Goal: Task Accomplishment & Management: Use online tool/utility

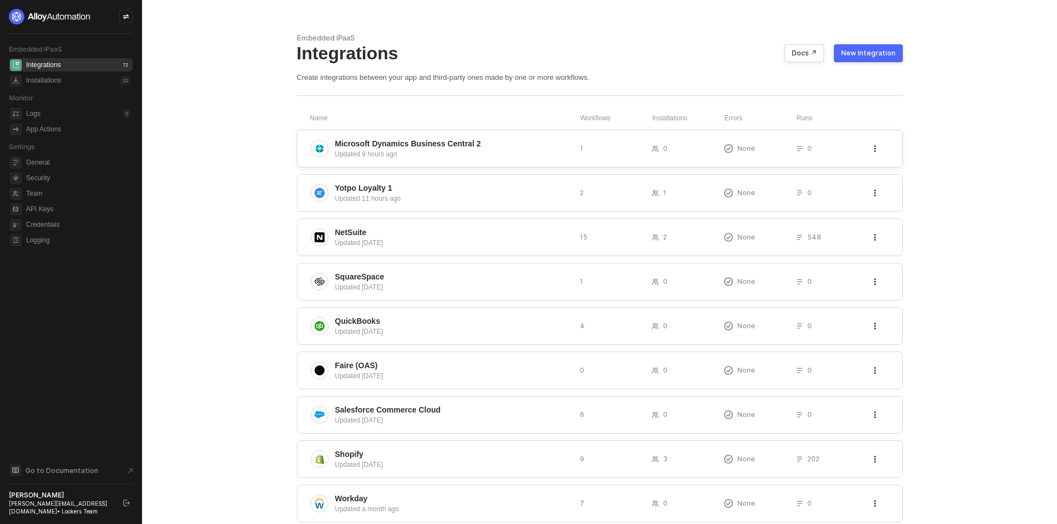
click at [871, 151] on button "button" at bounding box center [874, 148] width 13 height 13
click at [873, 173] on li "Delete" at bounding box center [935, 171] width 128 height 22
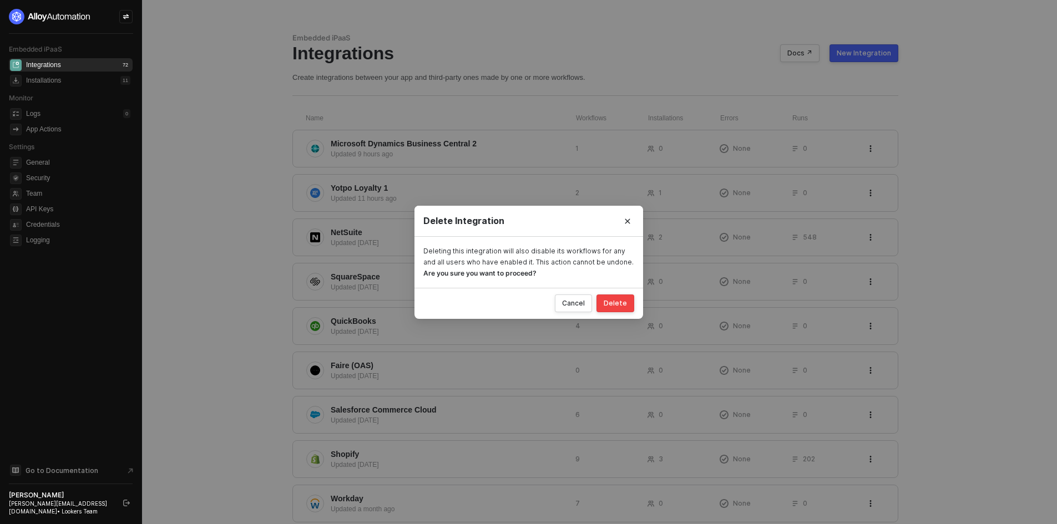
click at [625, 297] on button "Delete" at bounding box center [615, 304] width 38 height 18
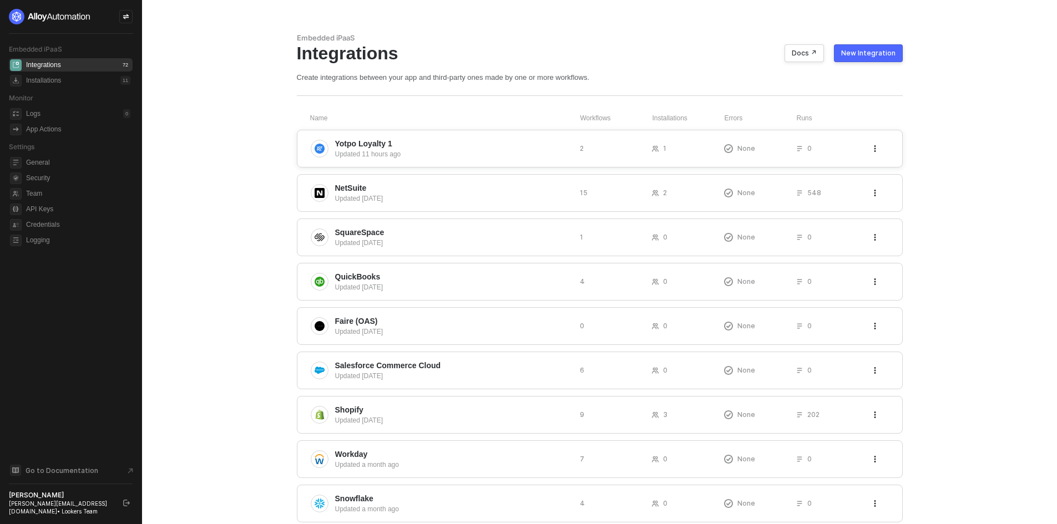
click at [869, 146] on button "button" at bounding box center [874, 148] width 13 height 13
click at [875, 174] on li "Delete" at bounding box center [935, 171] width 128 height 22
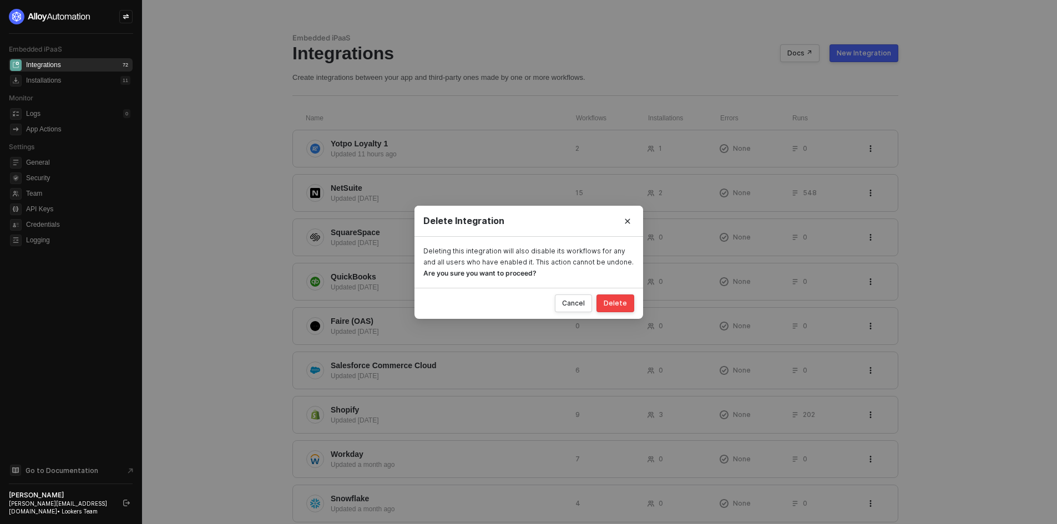
click at [628, 304] on button "Delete" at bounding box center [615, 304] width 38 height 18
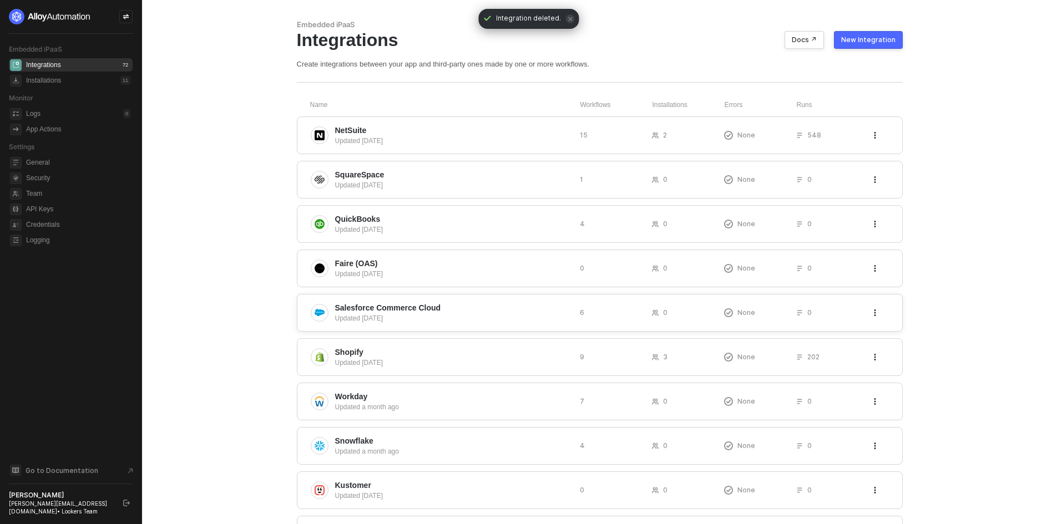
scroll to position [110, 0]
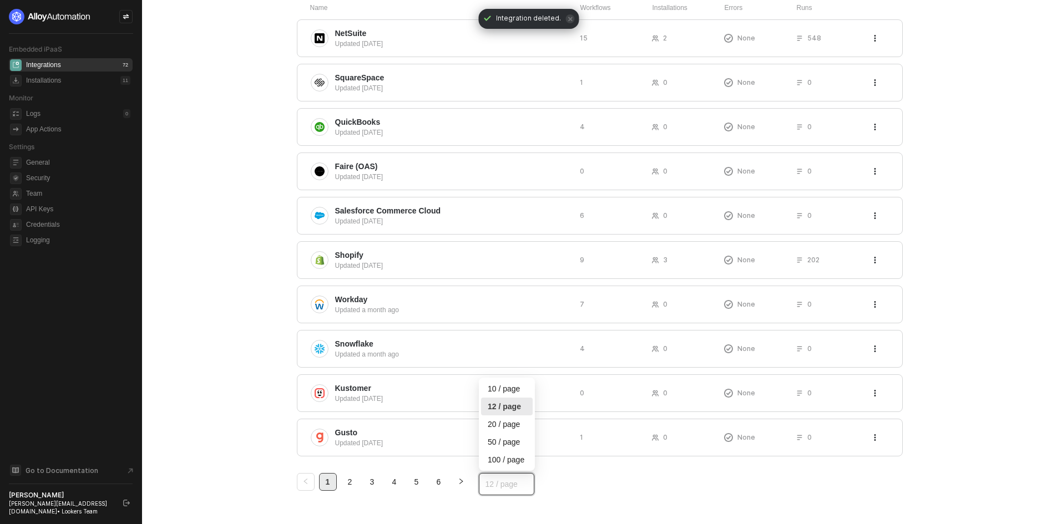
click at [505, 484] on span "12 / page" at bounding box center [507, 484] width 42 height 17
click at [515, 427] on div "20 / page" at bounding box center [507, 424] width 38 height 12
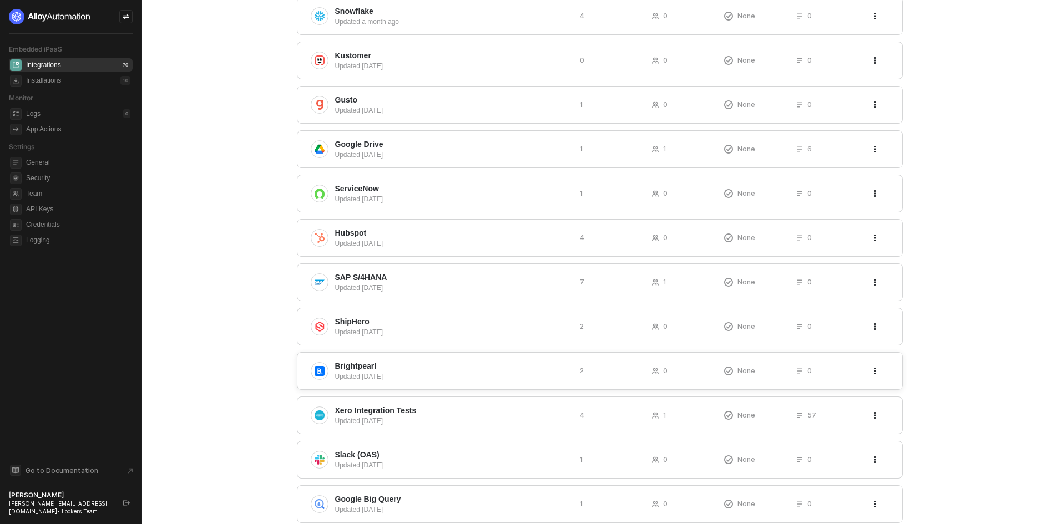
scroll to position [444, 0]
click at [515, 277] on span "SAP S/4HANA" at bounding box center [453, 276] width 236 height 11
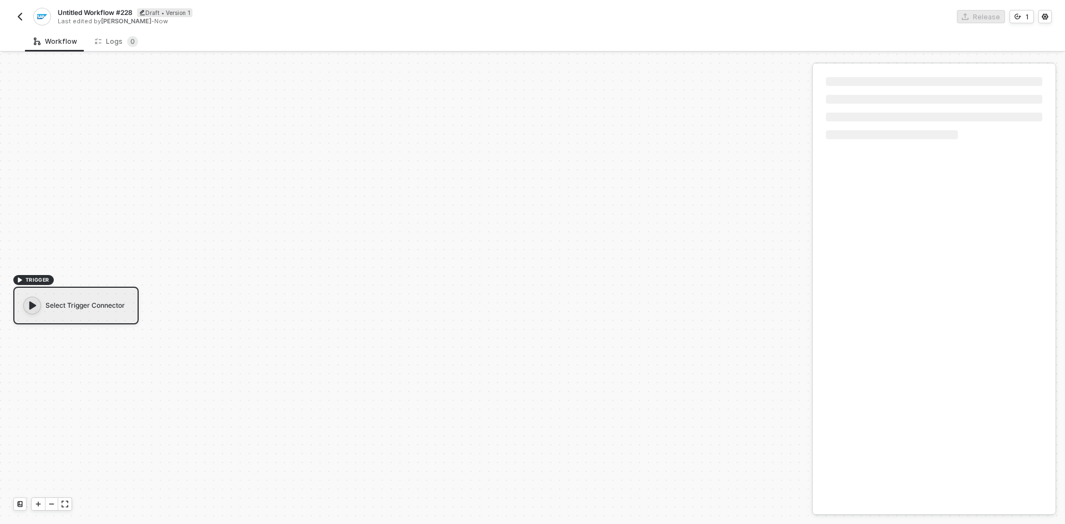
scroll to position [21, 0]
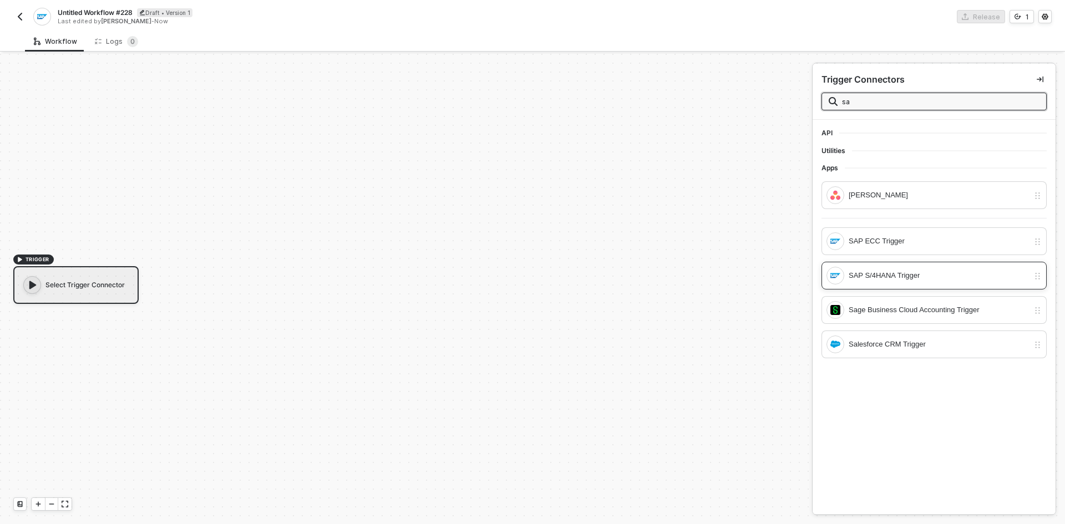
type input "sa"
click at [887, 284] on div "SAP S/4HANA Trigger" at bounding box center [928, 276] width 203 height 18
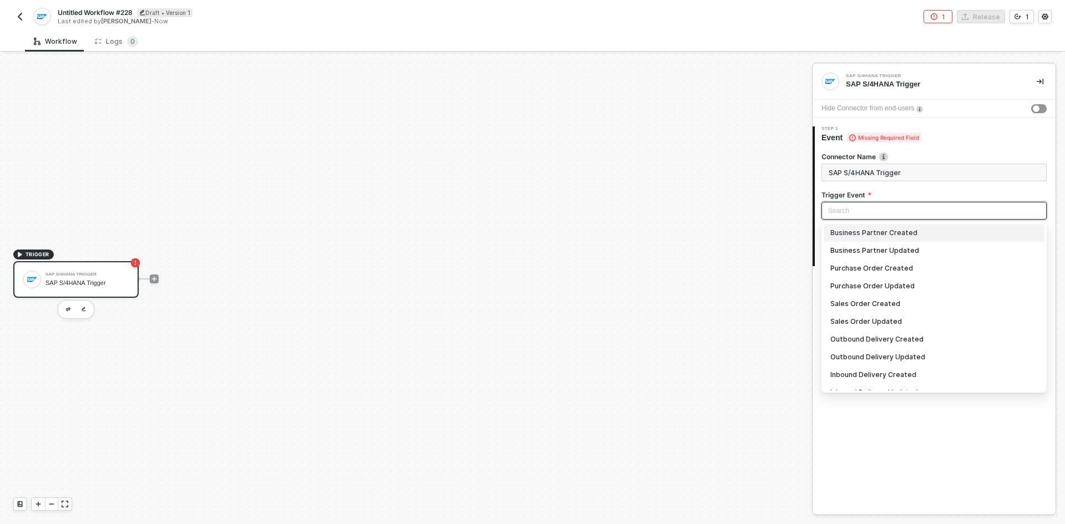
click at [874, 207] on input "search" at bounding box center [934, 211] width 212 height 17
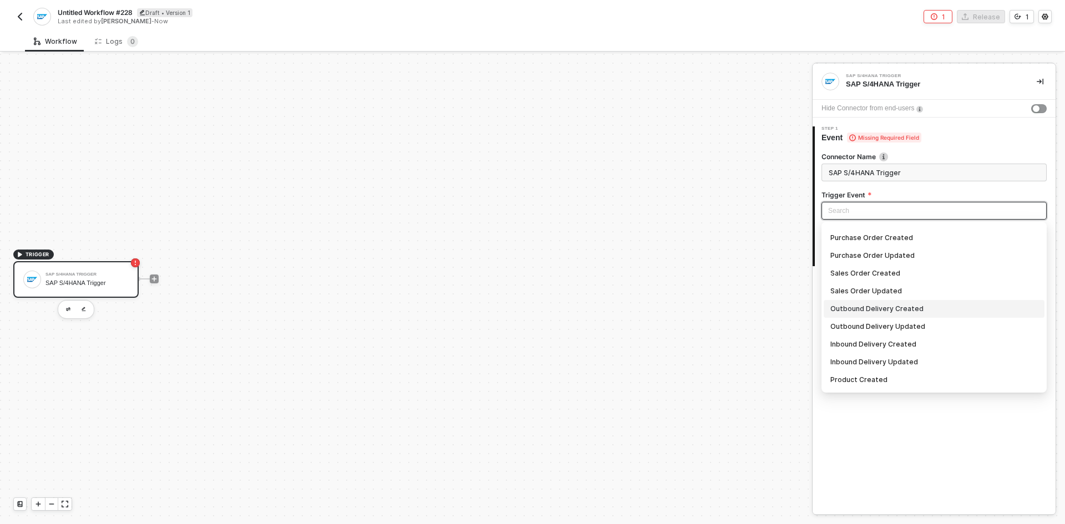
scroll to position [47, 0]
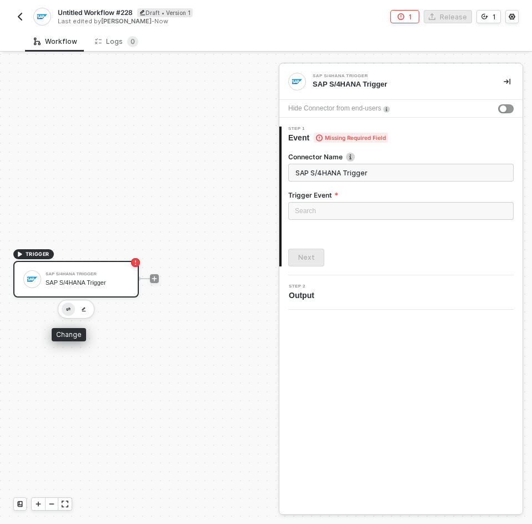
click at [64, 308] on button "button" at bounding box center [68, 308] width 13 height 13
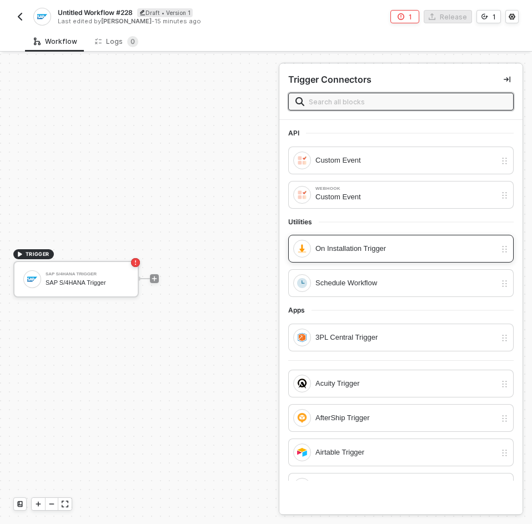
click at [357, 251] on div "On Installation Trigger" at bounding box center [405, 248] width 180 height 12
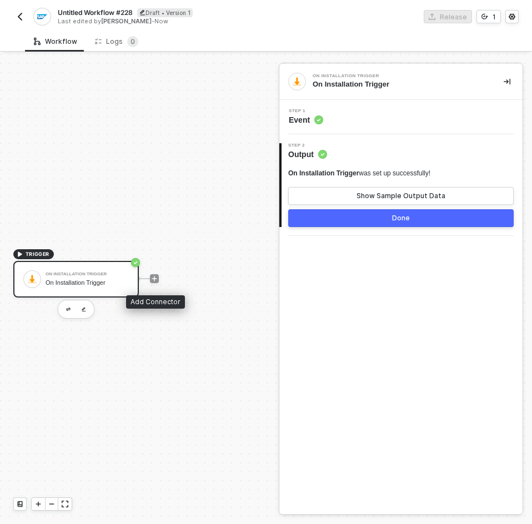
click at [150, 277] on div at bounding box center [154, 278] width 9 height 9
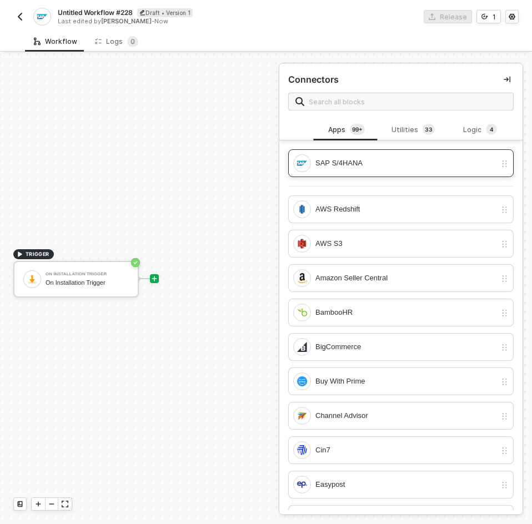
click at [365, 164] on div "SAP S/4HANA" at bounding box center [405, 163] width 180 height 12
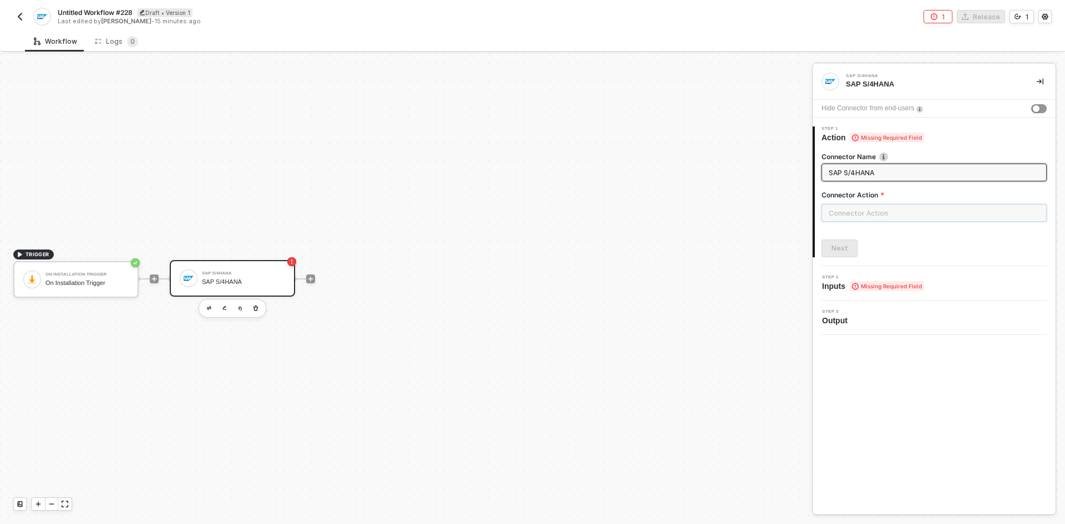
click at [886, 219] on input "text" at bounding box center [934, 213] width 225 height 18
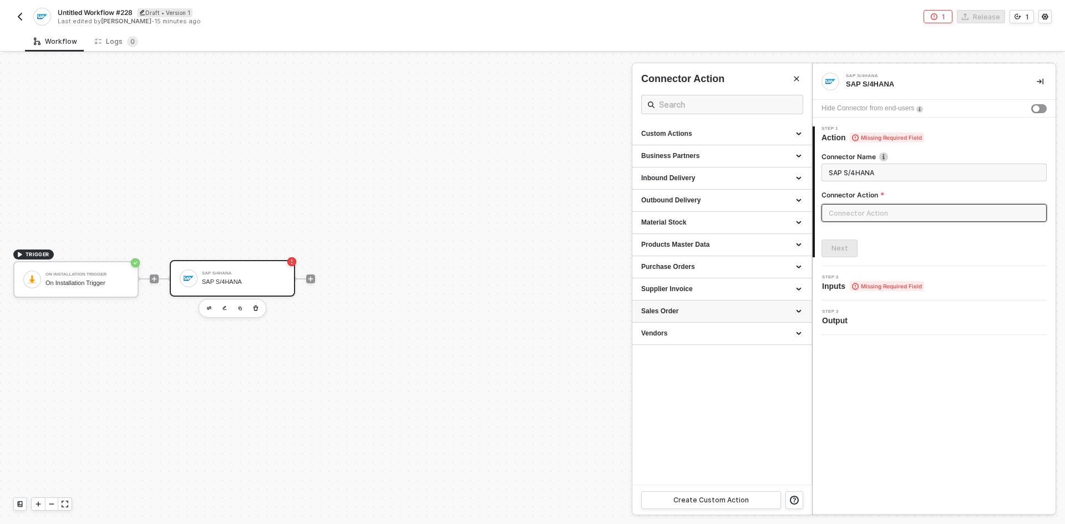
click at [720, 307] on div "Sales Order" at bounding box center [721, 311] width 161 height 9
click at [714, 344] on span "Get all the sales orders in the system" at bounding box center [687, 341] width 92 height 6
type input "Get all the sales orders in the system"
type input "Sales Order - Get All Sales Order"
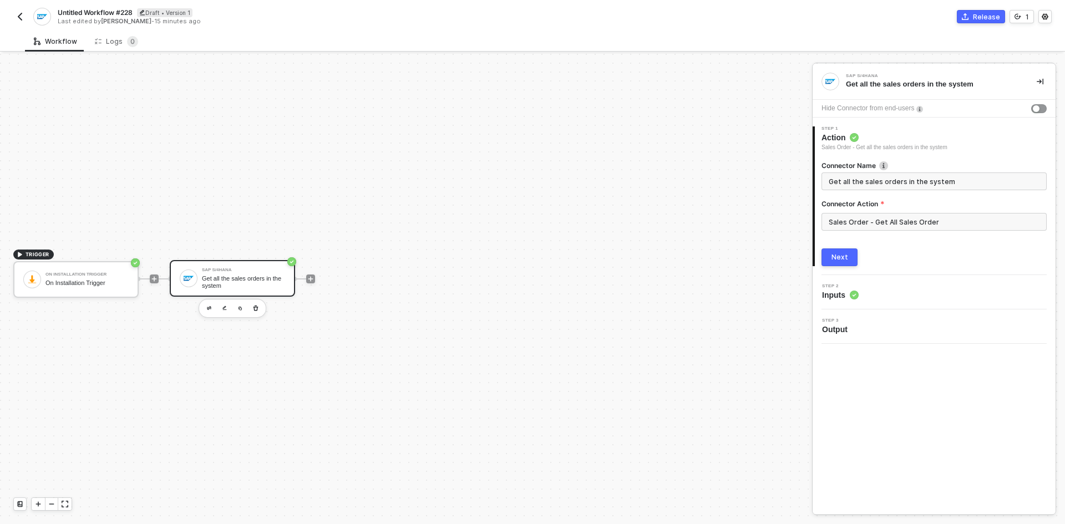
click at [843, 267] on div "1 Step 1 Action Sales Order - Get all the sales orders in the system Connector …" at bounding box center [934, 197] width 243 height 158
click at [843, 256] on div "Next" at bounding box center [840, 257] width 17 height 9
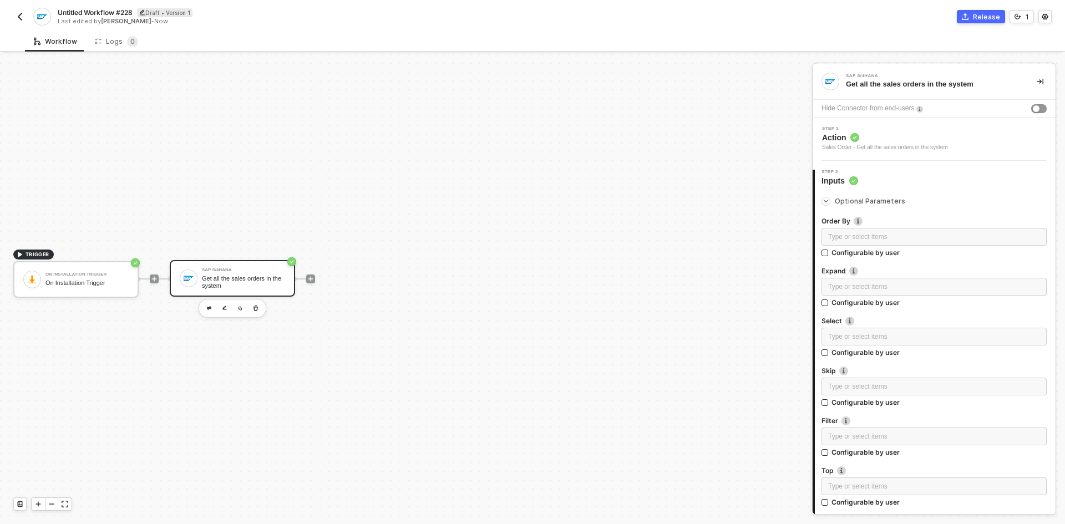
scroll to position [55, 0]
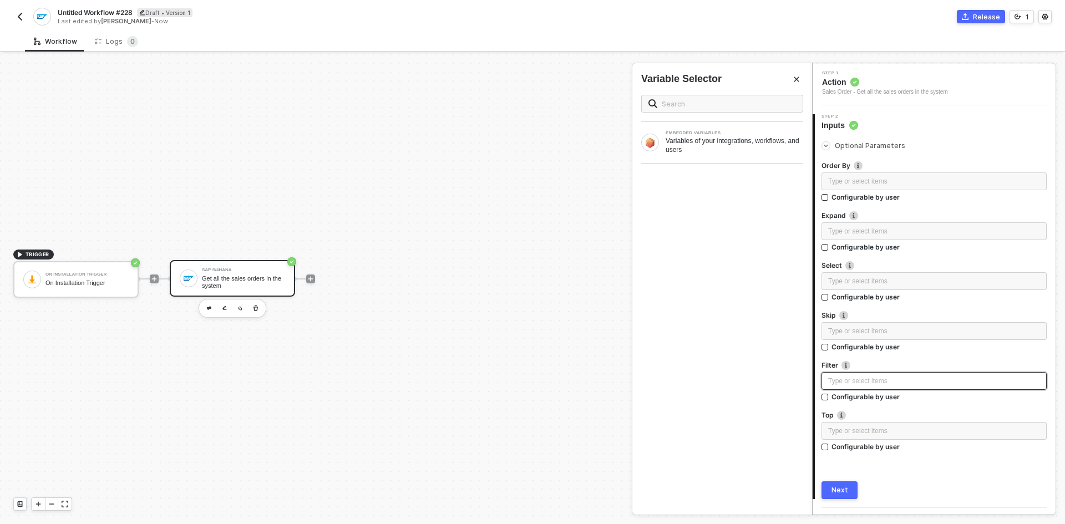
click at [873, 378] on div "Type or select items ﻿" at bounding box center [934, 381] width 212 height 11
click at [802, 84] on button "Close" at bounding box center [796, 79] width 13 height 13
click at [939, 82] on span "Action" at bounding box center [885, 82] width 126 height 11
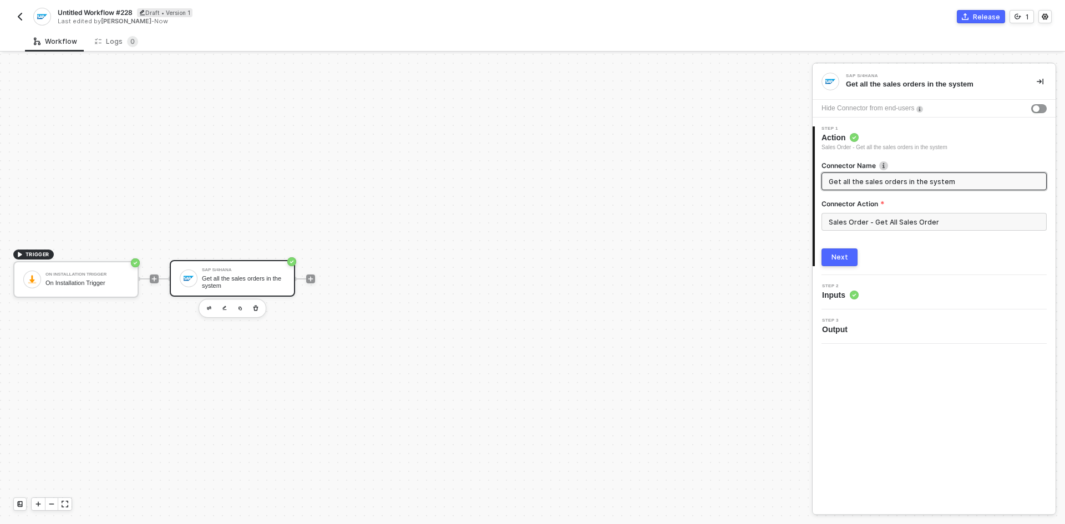
scroll to position [0, 0]
click at [884, 294] on div "Step 2 Inputs" at bounding box center [936, 292] width 240 height 17
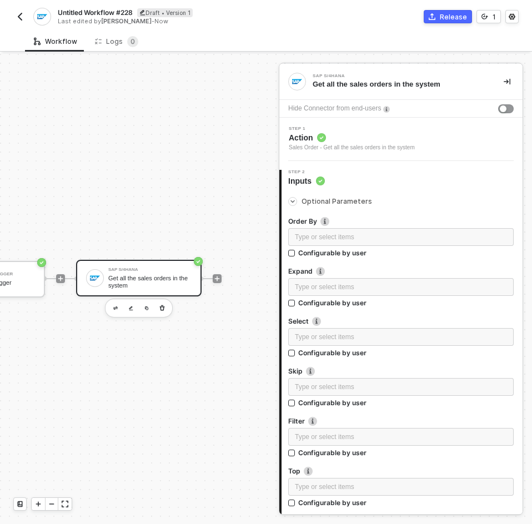
scroll to position [21, 114]
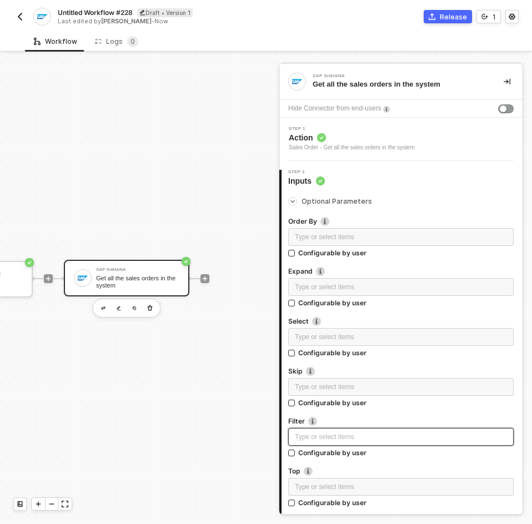
click at [321, 433] on div "Type or select items ﻿" at bounding box center [401, 437] width 212 height 11
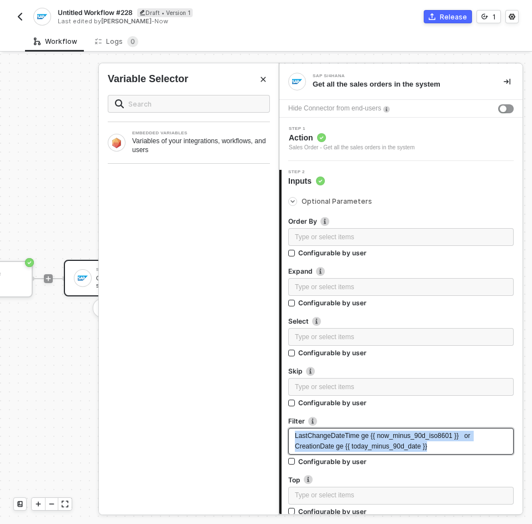
drag, startPoint x: 428, startPoint y: 444, endPoint x: 236, endPoint y: 429, distance: 192.6
click at [279, 429] on div "SAP S/4HANA Get all the sales orders in the system Hide Connector from end-user…" at bounding box center [405, 289] width 253 height 470
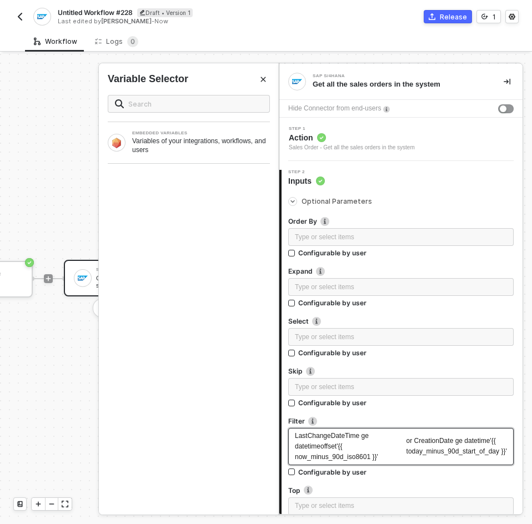
click at [373, 433] on div "LastChangeDateTime ge datetimeoffset'{{ now_minus_90d_iso8601 }}'" at bounding box center [351, 447] width 112 height 32
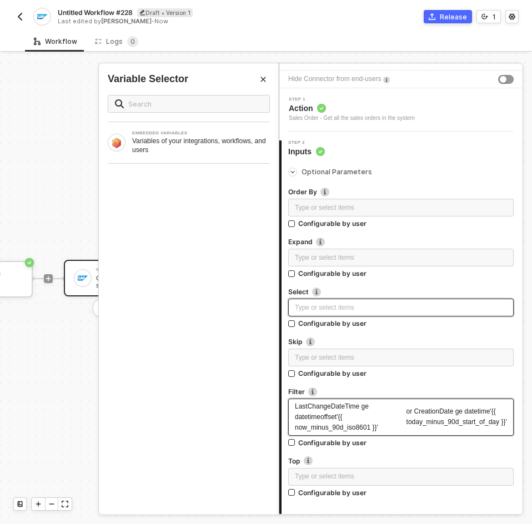
scroll to position [55, 0]
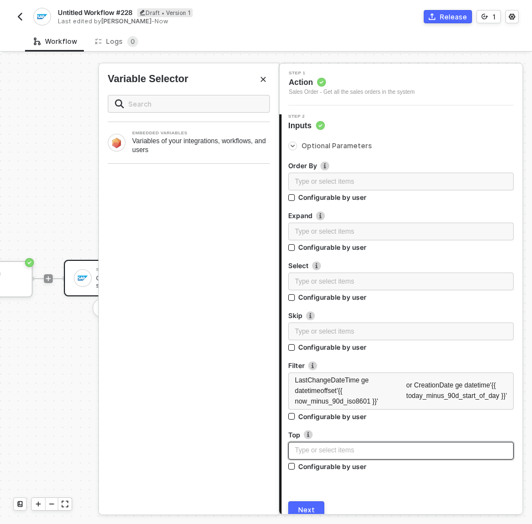
click at [322, 446] on div "Type or select items ﻿" at bounding box center [401, 450] width 212 height 11
click at [322, 447] on div "Type or select items ﻿" at bounding box center [401, 450] width 212 height 11
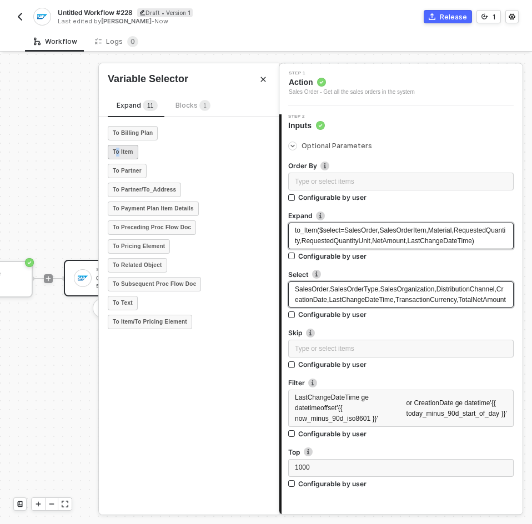
click at [118, 150] on strong "To Item" at bounding box center [123, 152] width 21 height 9
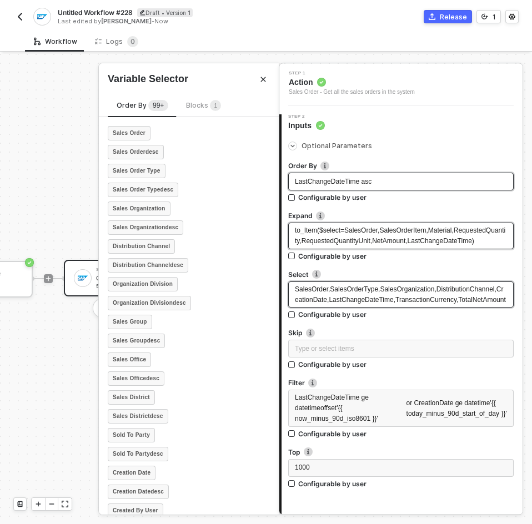
click at [310, 178] on span "LastChangeDateTime asc" at bounding box center [333, 182] width 77 height 8
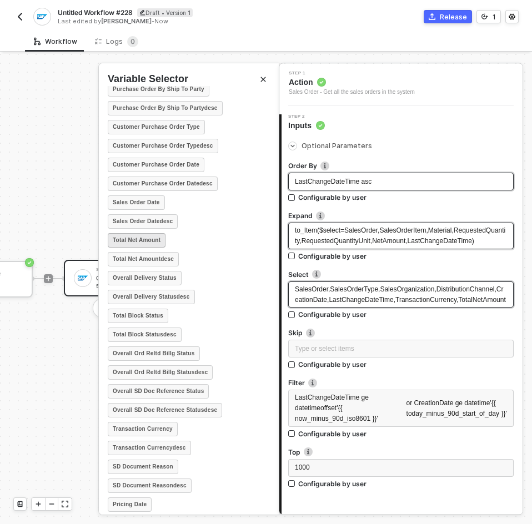
scroll to position [555, 0]
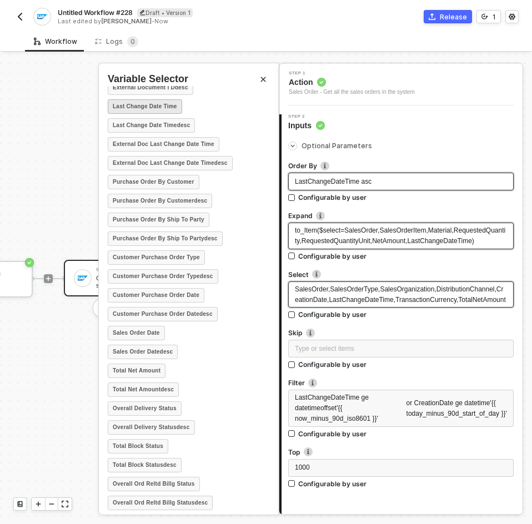
click at [151, 104] on strong "Last Change Date Time" at bounding box center [145, 106] width 64 height 9
drag, startPoint x: 365, startPoint y: 178, endPoint x: 229, endPoint y: 178, distance: 135.9
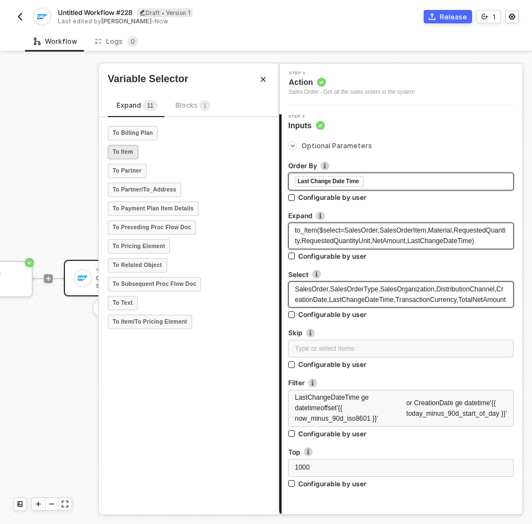
click at [132, 156] on div "To Item" at bounding box center [123, 152] width 31 height 14
click at [179, 317] on div "To Item/To Pricing Element" at bounding box center [150, 322] width 84 height 14
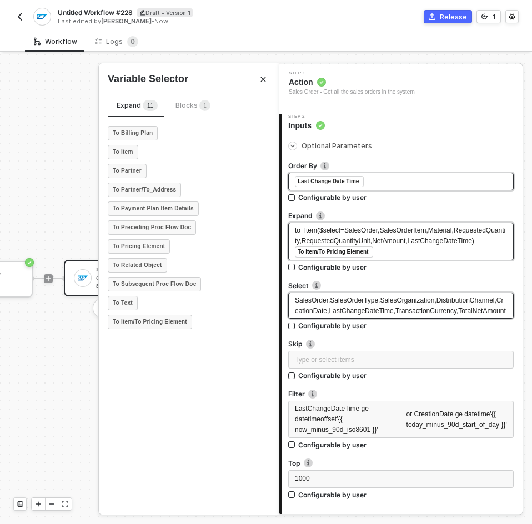
drag, startPoint x: 475, startPoint y: 245, endPoint x: 259, endPoint y: 229, distance: 217.0
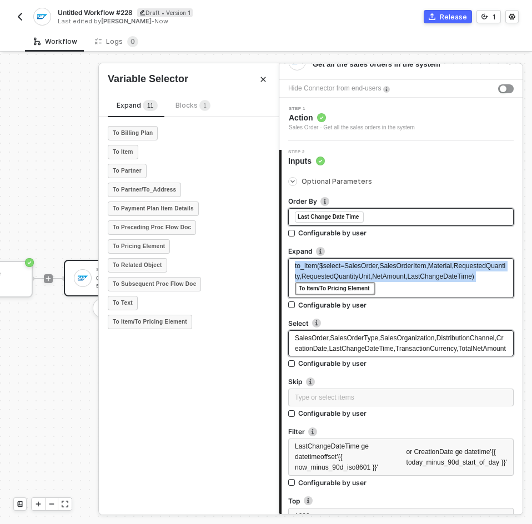
scroll to position [0, 0]
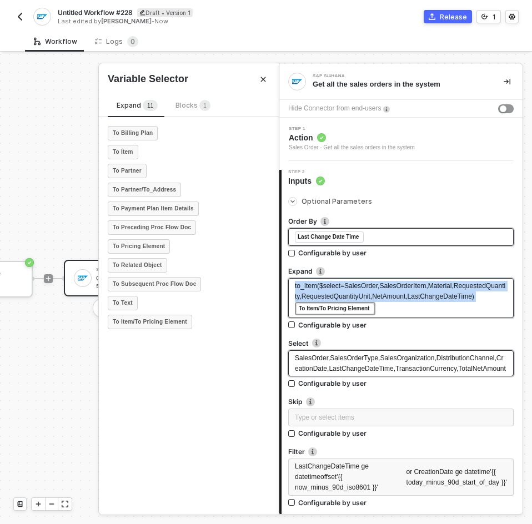
click at [477, 298] on div "to_Item($select=SalesOrder,SalesOrderItem,Material,RequestedQuantity,Requested…" at bounding box center [401, 298] width 212 height 34
click at [472, 298] on span "to_Item($select=SalesOrder,SalesOrderItem,Material,RequestedQuantity,Requested…" at bounding box center [400, 291] width 210 height 18
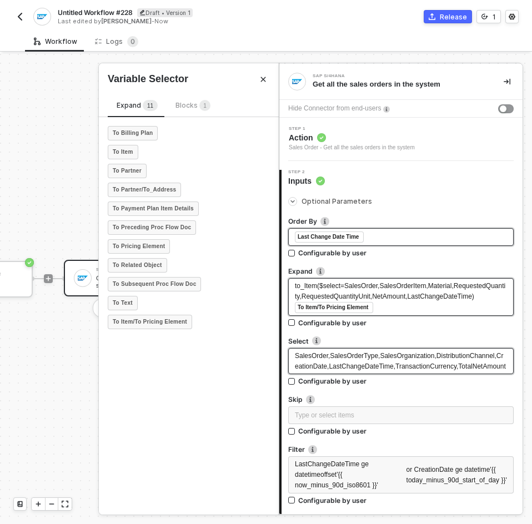
drag, startPoint x: 468, startPoint y: 296, endPoint x: 208, endPoint y: 256, distance: 262.7
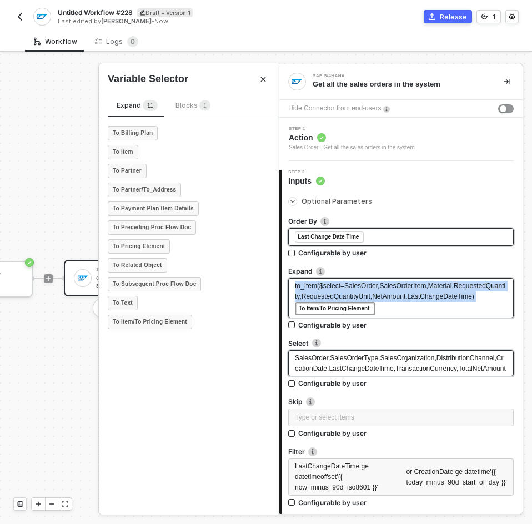
click at [402, 289] on span "to_Item($select=SalesOrder,SalesOrderItem,Material,RequestedQuantity,Requested…" at bounding box center [400, 291] width 210 height 18
click at [462, 288] on span "to_Item($select=SalesOrder,SalesOrderItem,Material,RequestedQuantity,Requested…" at bounding box center [400, 291] width 210 height 18
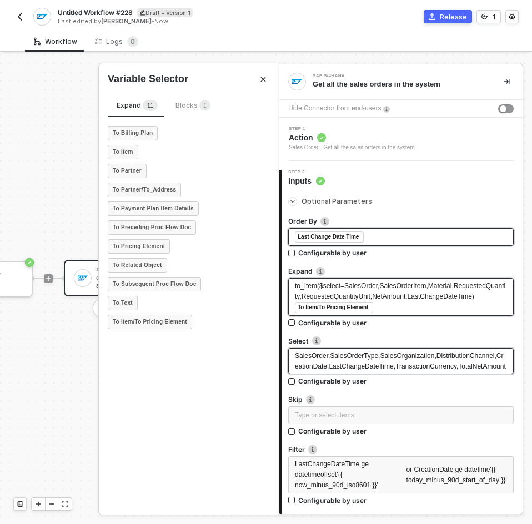
click at [300, 287] on span "to_Item($select=SalesOrder,SalesOrderItem,Material,RequestedQuantity,Requested…" at bounding box center [400, 291] width 210 height 18
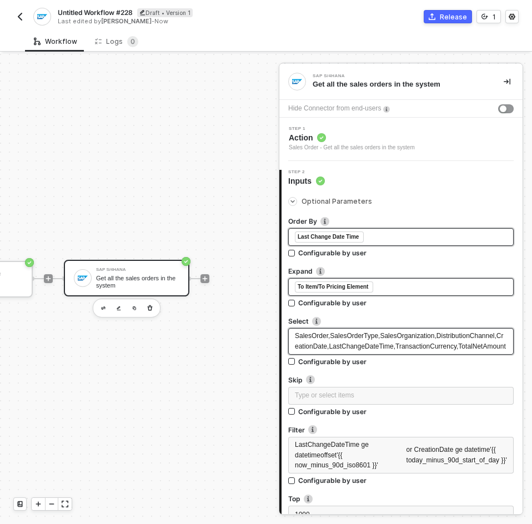
click at [21, 18] on img "button" at bounding box center [20, 16] width 9 height 9
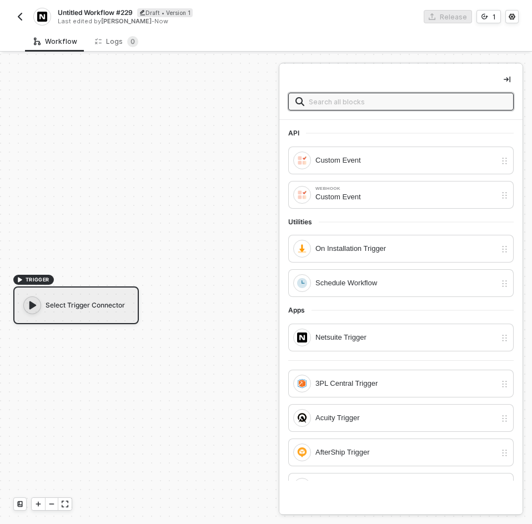
scroll to position [21, 0]
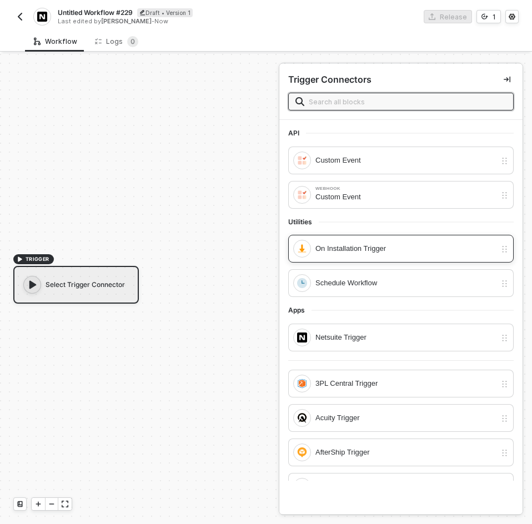
click at [386, 249] on div "On Installation Trigger" at bounding box center [405, 248] width 180 height 12
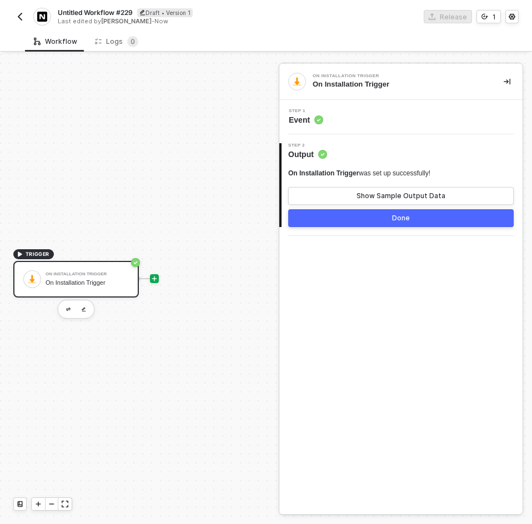
click at [150, 279] on div at bounding box center [154, 278] width 9 height 9
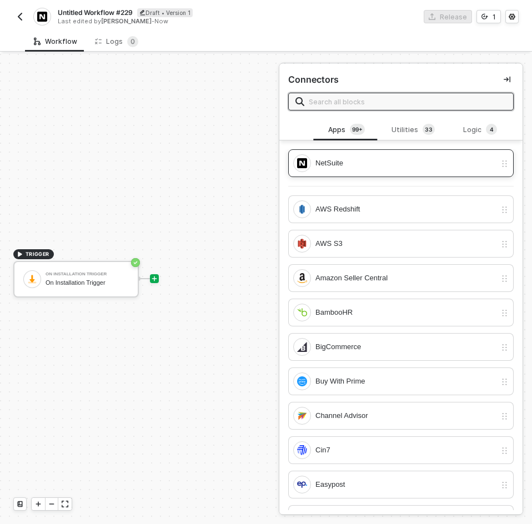
click at [332, 166] on div "NetSuite" at bounding box center [405, 163] width 180 height 12
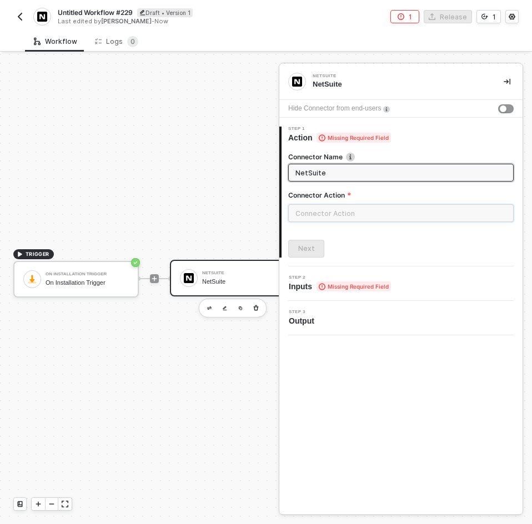
click at [316, 218] on input "text" at bounding box center [400, 213] width 225 height 18
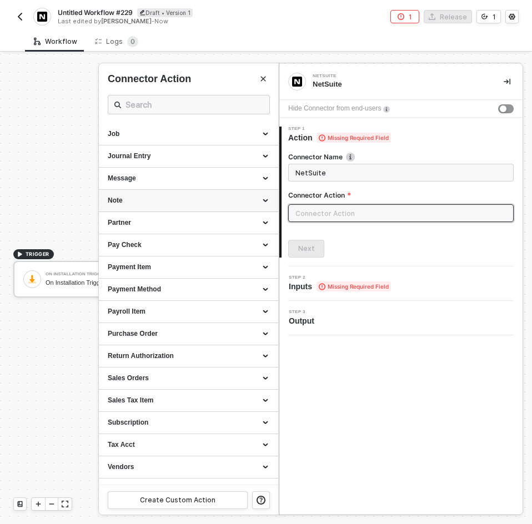
scroll to position [882, 0]
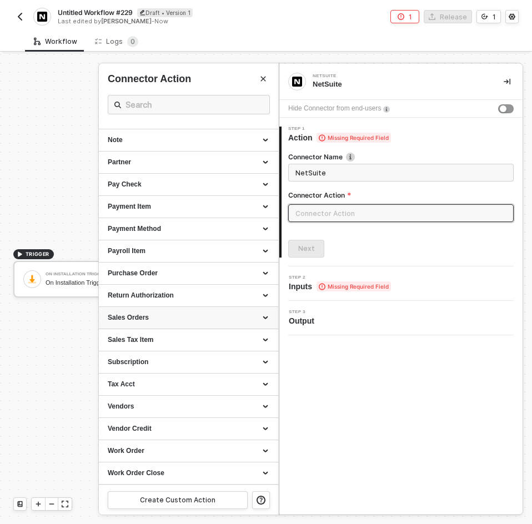
click at [186, 317] on div "Sales Orders" at bounding box center [188, 317] width 161 height 9
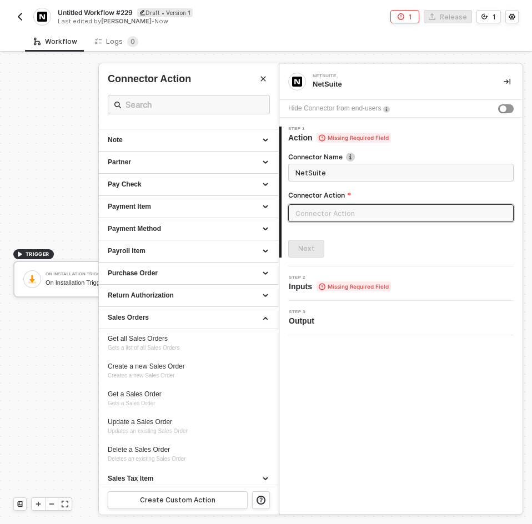
drag, startPoint x: 192, startPoint y: 337, endPoint x: 276, endPoint y: 284, distance: 99.3
click at [193, 337] on div "Get all Sales Orders" at bounding box center [188, 338] width 161 height 9
type input "Gets a list of all Sales Orders"
type input "Sales Orders - Get all Sales Orders"
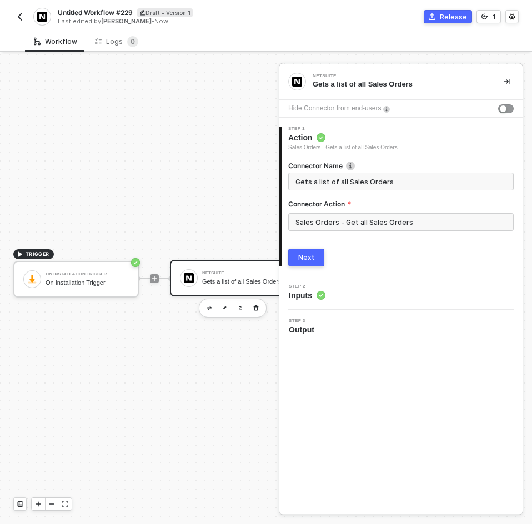
click at [301, 255] on button "Next" at bounding box center [306, 258] width 36 height 18
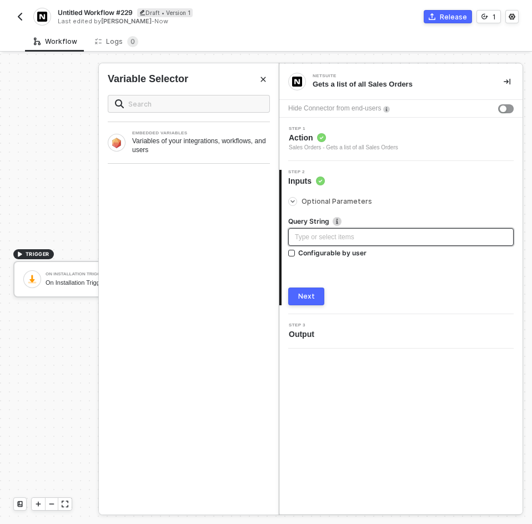
click at [323, 239] on div "Type or select items ﻿" at bounding box center [401, 237] width 212 height 11
drag, startPoint x: 264, startPoint y: 77, endPoint x: 264, endPoint y: 83, distance: 6.1
click at [264, 80] on icon "Close" at bounding box center [263, 79] width 7 height 7
click at [382, 230] on div "Type or select items ﻿" at bounding box center [400, 237] width 225 height 18
click at [318, 295] on button "Next" at bounding box center [306, 296] width 36 height 18
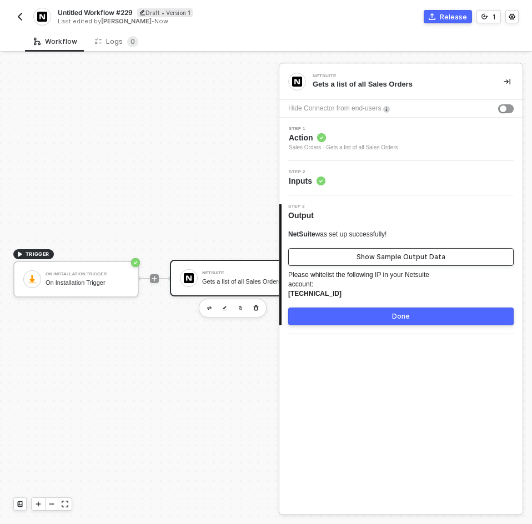
click at [354, 258] on button "Show Sample Output Data" at bounding box center [400, 257] width 225 height 18
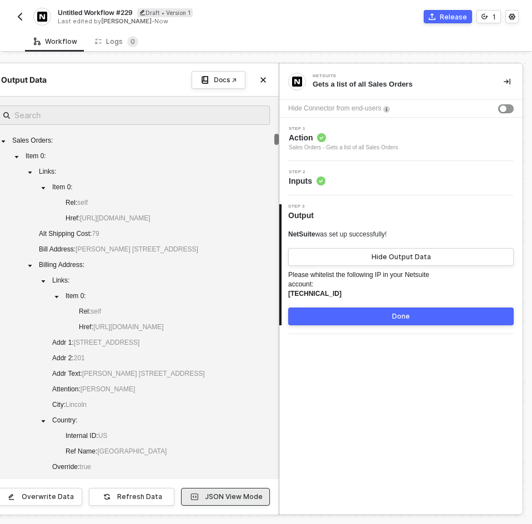
click at [212, 495] on div "JSON View Mode" at bounding box center [234, 496] width 58 height 9
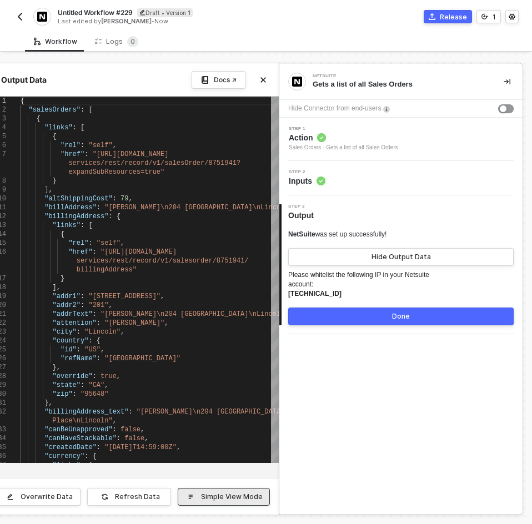
click at [212, 495] on div "Simple View Mode" at bounding box center [232, 496] width 62 height 9
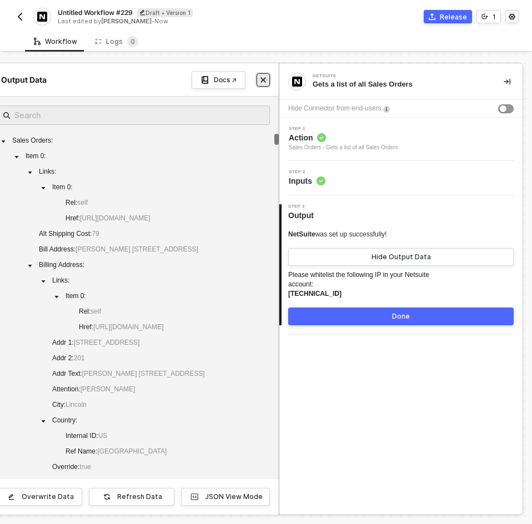
click at [264, 79] on icon "icon-close" at bounding box center [263, 80] width 5 height 5
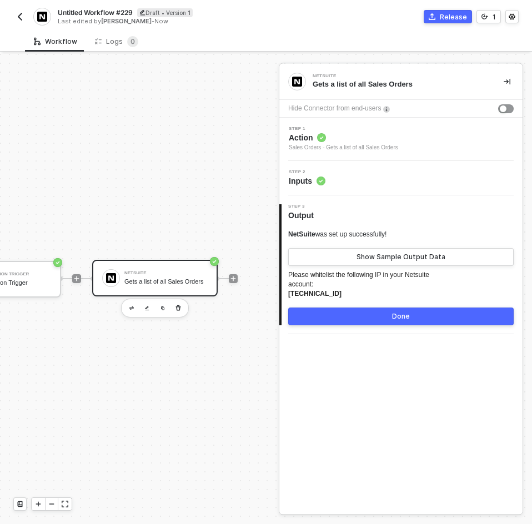
scroll to position [21, 114]
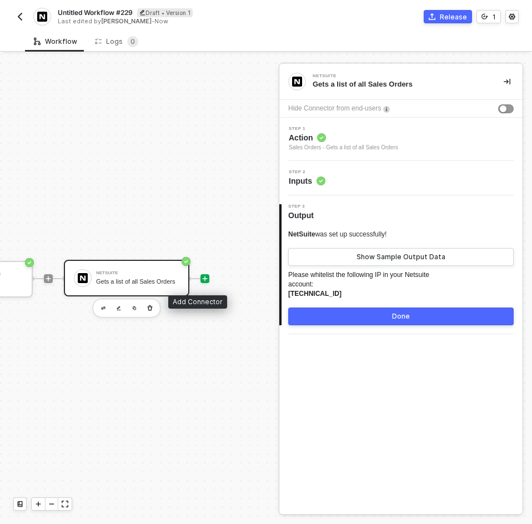
click at [200, 279] on div at bounding box center [204, 278] width 9 height 9
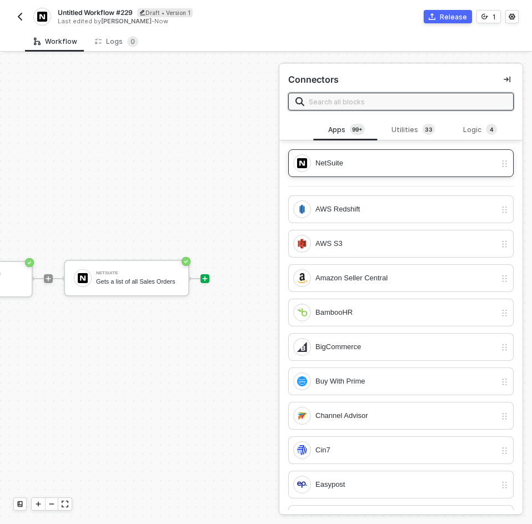
click at [356, 171] on div "NetSuite" at bounding box center [394, 163] width 203 height 18
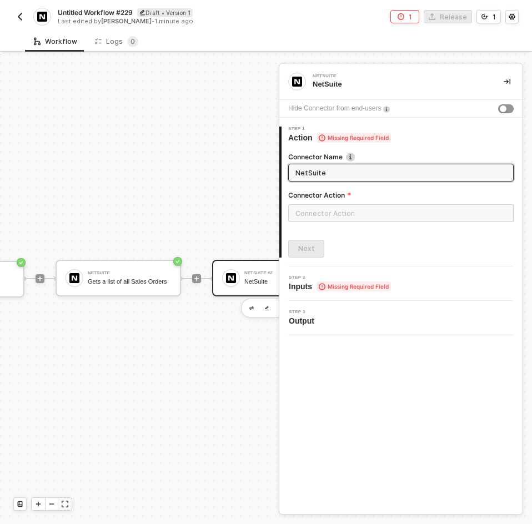
click at [362, 203] on div "Connector Action" at bounding box center [400, 197] width 225 height 14
click at [365, 208] on input "text" at bounding box center [400, 213] width 225 height 18
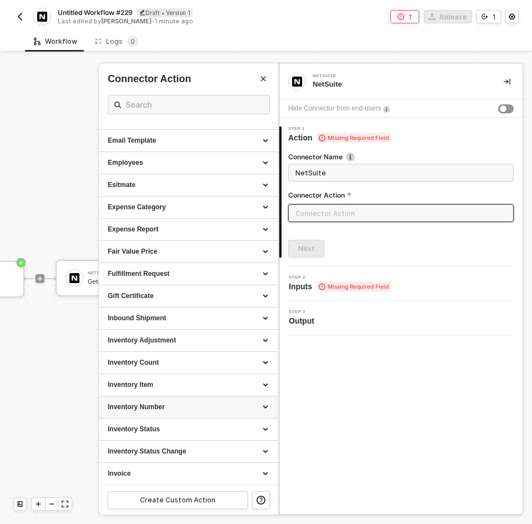
scroll to position [444, 0]
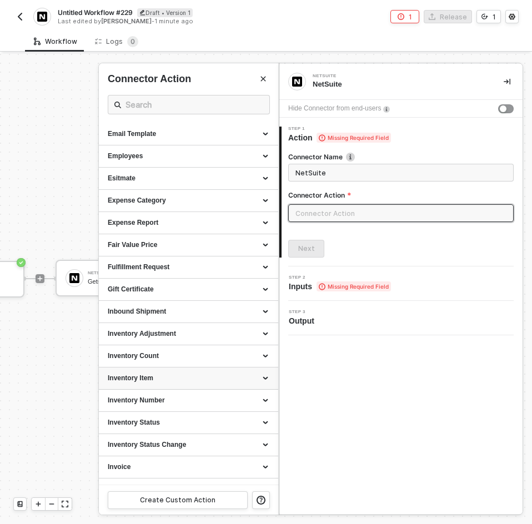
click at [176, 375] on div "Inventory Item" at bounding box center [188, 377] width 161 height 9
click at [188, 397] on div "List all Inventory Item" at bounding box center [188, 399] width 161 height 9
type input "Gets a list of all Inventory Item"
type input "Inventory Item - List all Inventory Item"
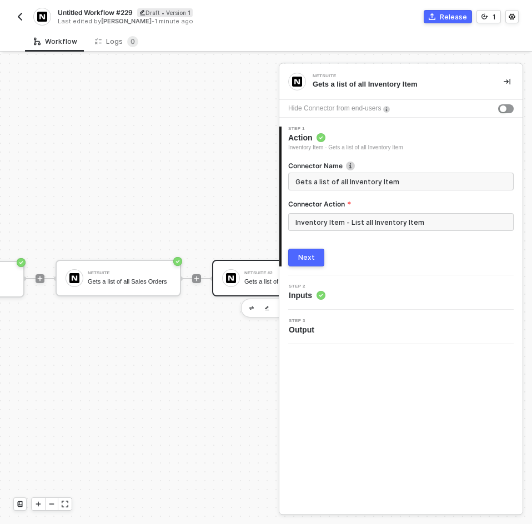
click at [296, 254] on button "Next" at bounding box center [306, 258] width 36 height 18
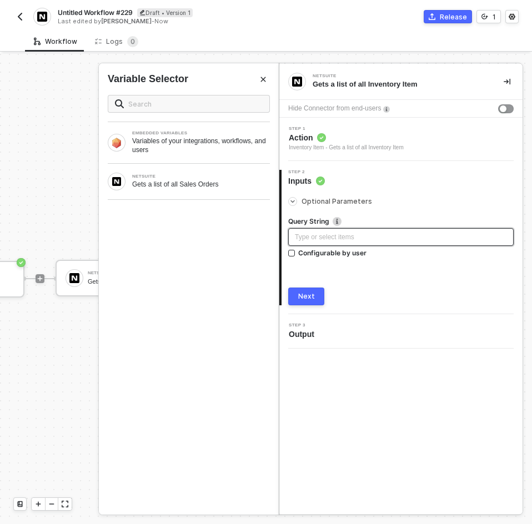
click at [347, 236] on div "Type or select items ﻿" at bounding box center [401, 237] width 212 height 11
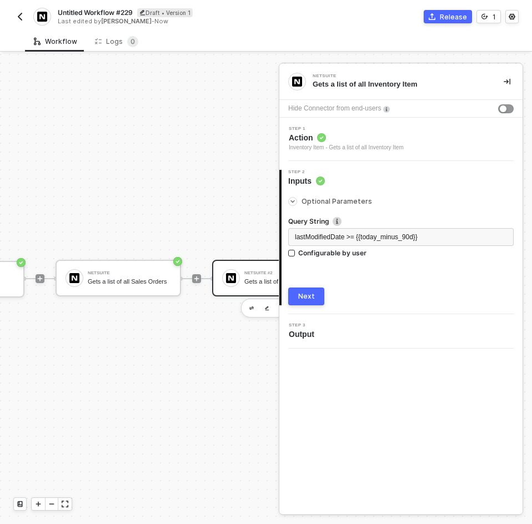
click at [317, 290] on button "Next" at bounding box center [306, 296] width 36 height 18
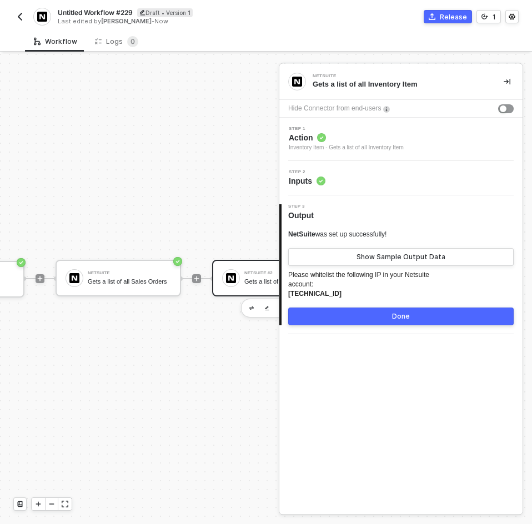
scroll to position [21, 271]
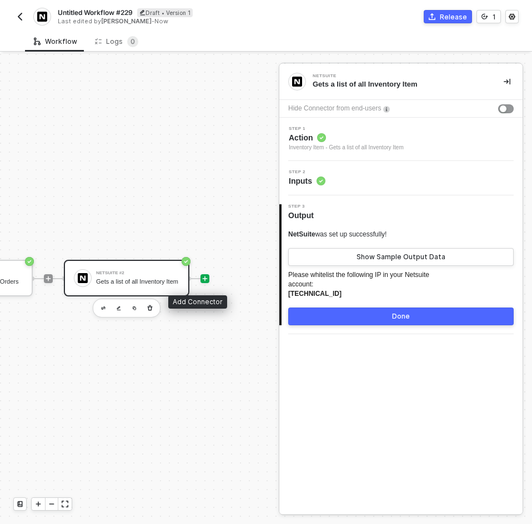
click at [200, 282] on div at bounding box center [204, 278] width 9 height 9
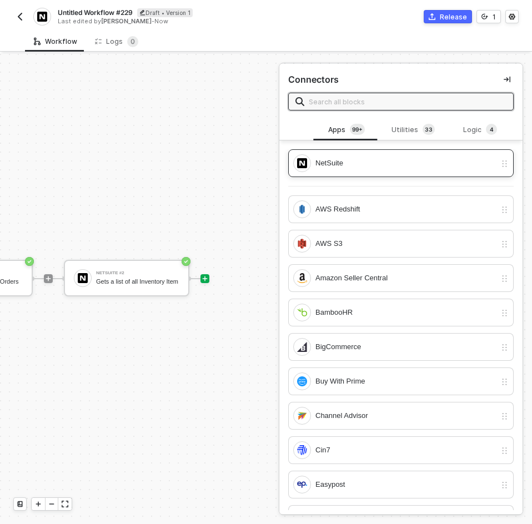
click at [382, 159] on div "NetSuite" at bounding box center [405, 163] width 180 height 12
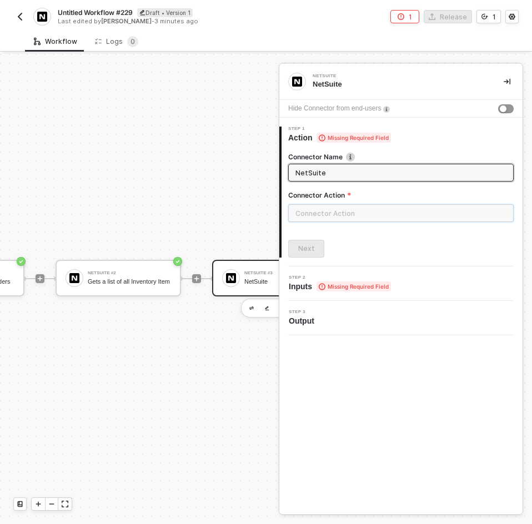
click at [352, 213] on input "text" at bounding box center [400, 213] width 225 height 18
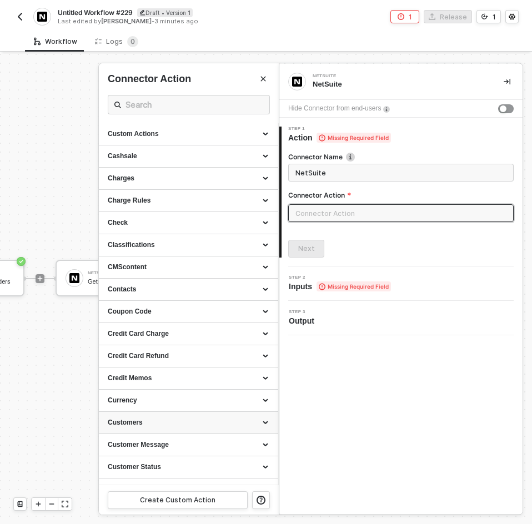
click at [178, 418] on div "Customers" at bounding box center [188, 422] width 161 height 9
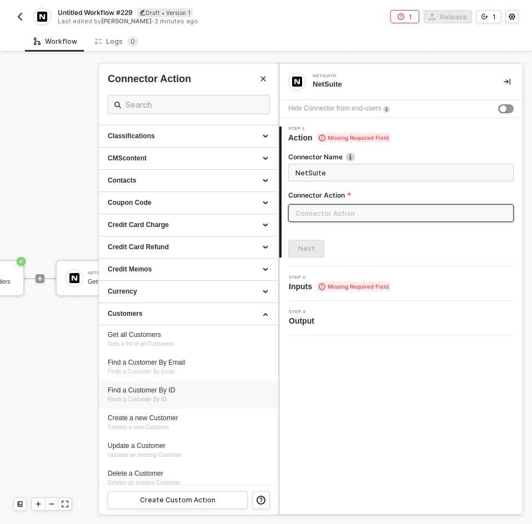
scroll to position [111, 0]
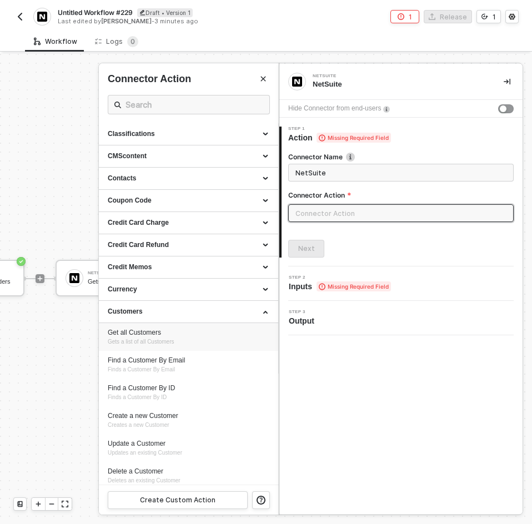
click at [183, 350] on li "Get all Customers Gets a list of all Customers" at bounding box center [188, 337] width 179 height 28
type input "Gets a list of all Customers"
type input "Customers - Get all Customers"
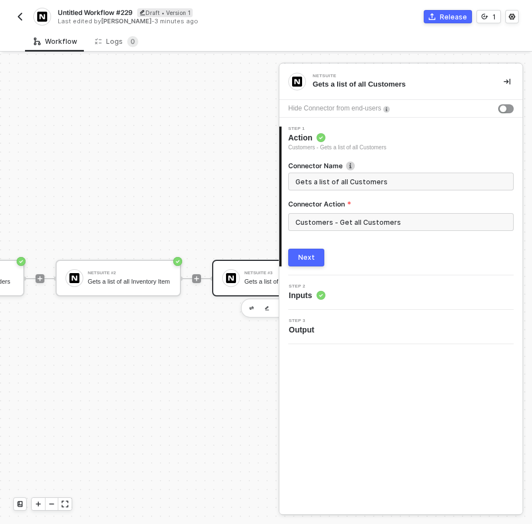
click at [320, 256] on button "Next" at bounding box center [306, 258] width 36 height 18
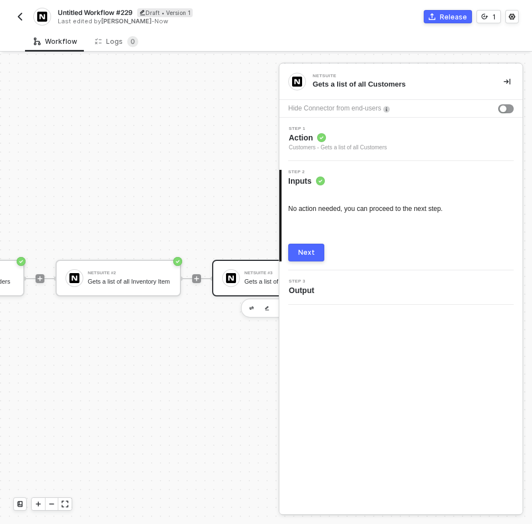
click at [311, 252] on div "Next" at bounding box center [306, 252] width 17 height 9
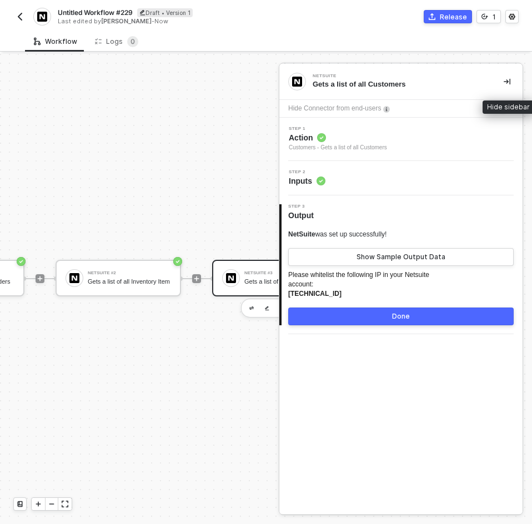
click at [502, 79] on button "button" at bounding box center [506, 81] width 13 height 13
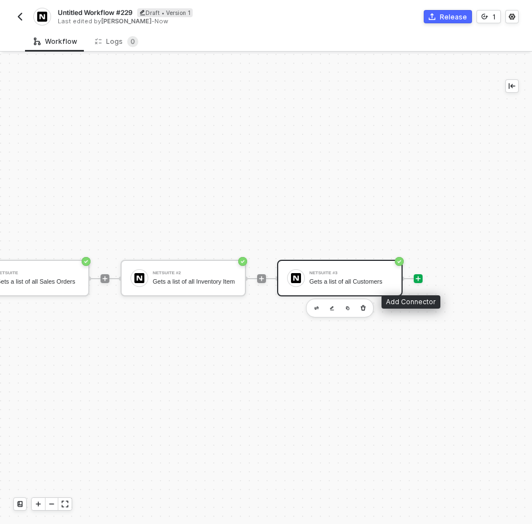
click at [413, 275] on div at bounding box center [417, 278] width 9 height 9
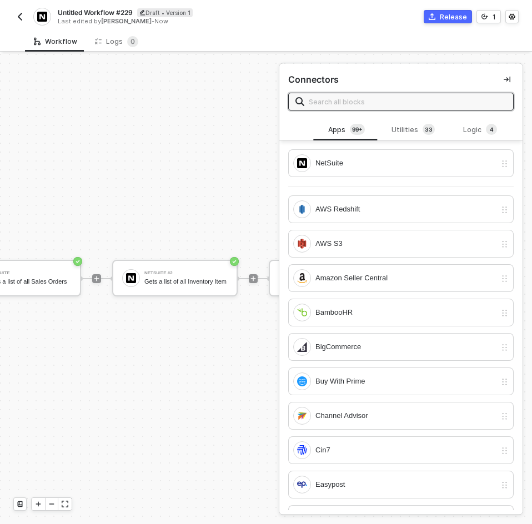
click at [503, 79] on icon "icon-collapse-right" at bounding box center [506, 79] width 7 height 7
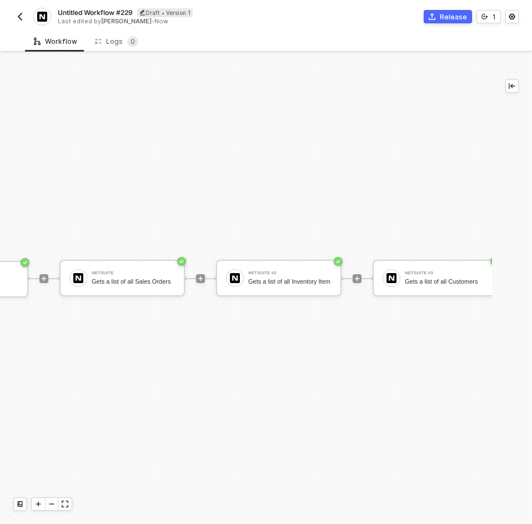
scroll to position [21, 110]
click at [52, 501] on icon "icon-minus" at bounding box center [51, 503] width 7 height 7
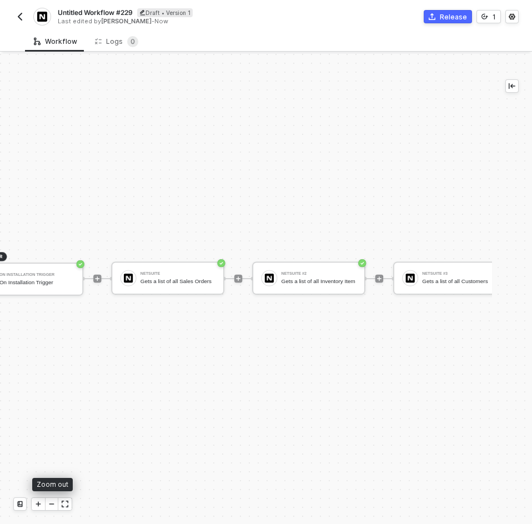
click at [52, 501] on icon "icon-minus" at bounding box center [51, 503] width 7 height 7
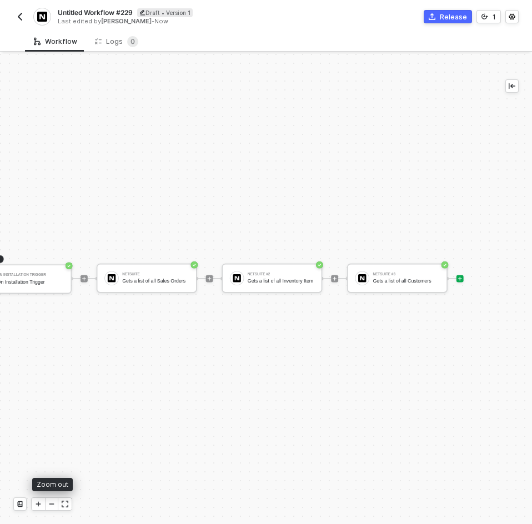
click at [52, 501] on icon "icon-minus" at bounding box center [51, 503] width 7 height 7
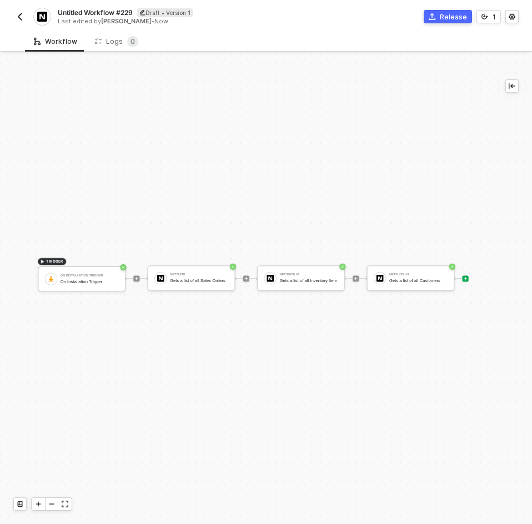
scroll to position [21, 51]
click at [77, 12] on span "Untitled Workflow #229" at bounding box center [95, 12] width 75 height 9
click at [77, 12] on input "Untitled Workflow #229" at bounding box center [152, 12] width 188 height 13
click at [95, 6] on input "Installation Data Sync" at bounding box center [152, 12] width 188 height 13
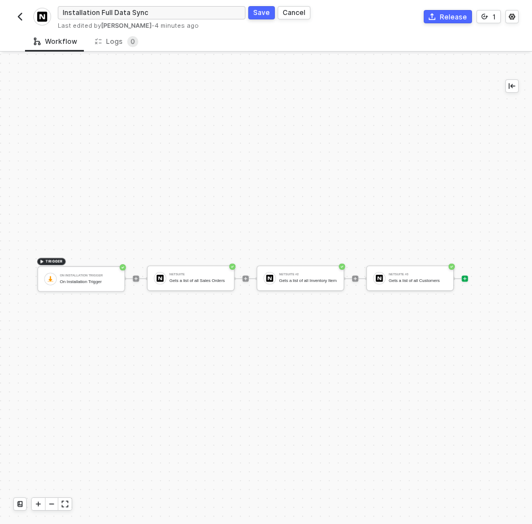
type input "Installation Full Data Sync"
click at [260, 16] on div "Save" at bounding box center [261, 12] width 17 height 9
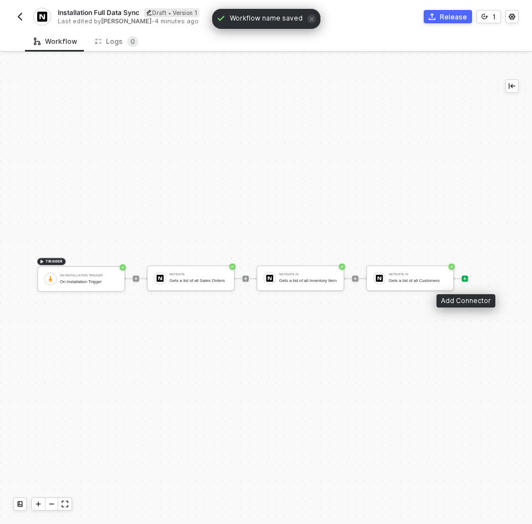
click at [467, 277] on div at bounding box center [464, 278] width 6 height 6
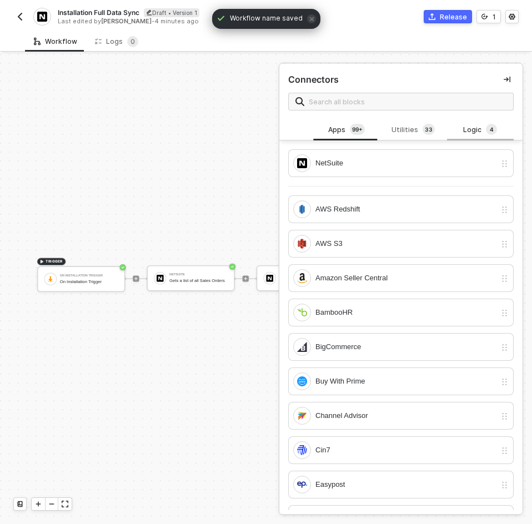
click at [471, 129] on div "Logic 4" at bounding box center [480, 130] width 49 height 12
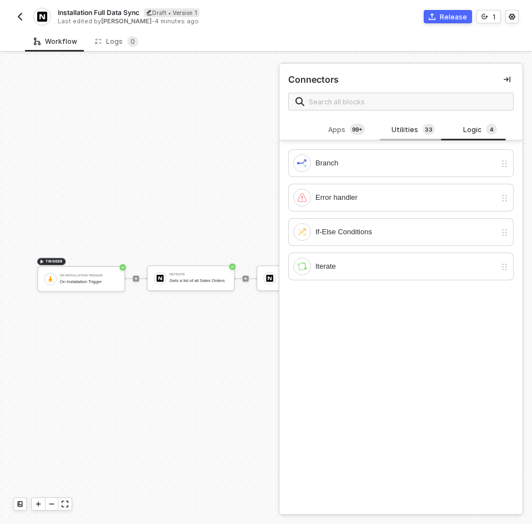
click at [416, 127] on div "Utilities 3 3" at bounding box center [412, 130] width 49 height 12
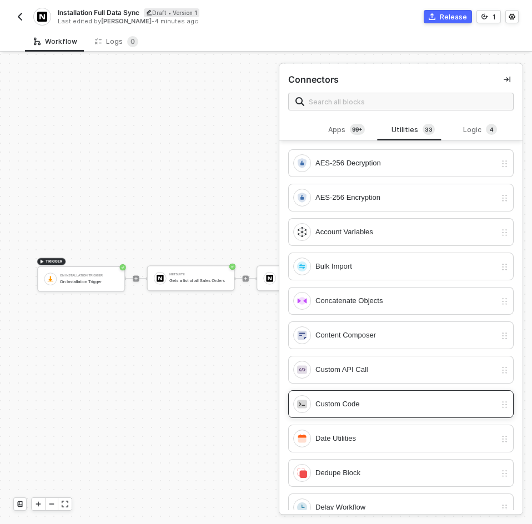
click at [378, 395] on div "Custom Code" at bounding box center [394, 404] width 203 height 18
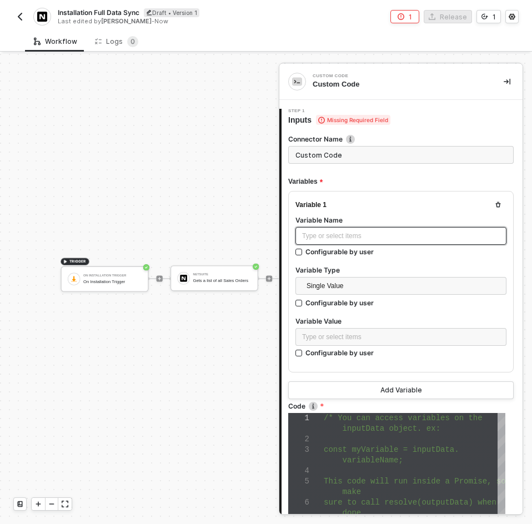
click at [374, 241] on div "Type or select items ﻿" at bounding box center [400, 236] width 211 height 18
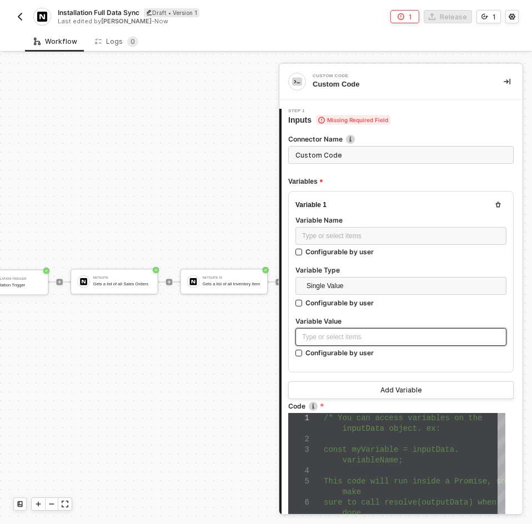
click at [359, 340] on div "Type or select items ﻿" at bounding box center [401, 337] width 198 height 11
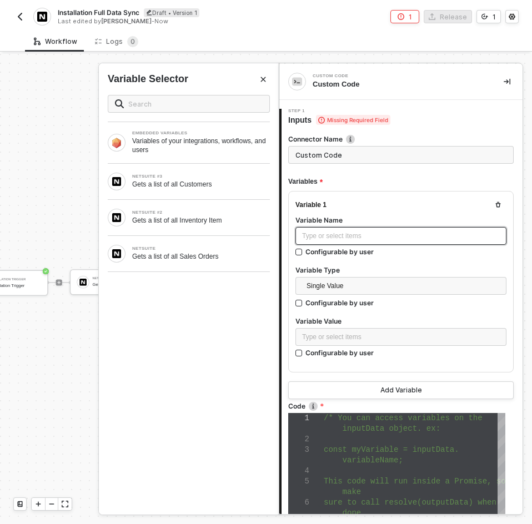
click at [347, 240] on div "Type or select items ﻿" at bounding box center [401, 236] width 198 height 11
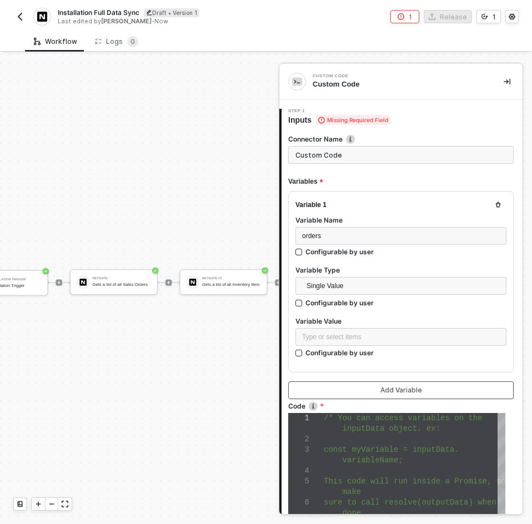
click at [399, 393] on div "Add Variable" at bounding box center [401, 390] width 42 height 9
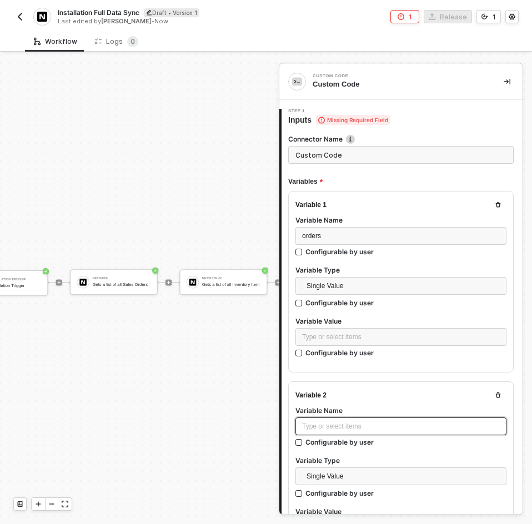
click at [397, 417] on div "Type or select items ﻿" at bounding box center [400, 426] width 211 height 18
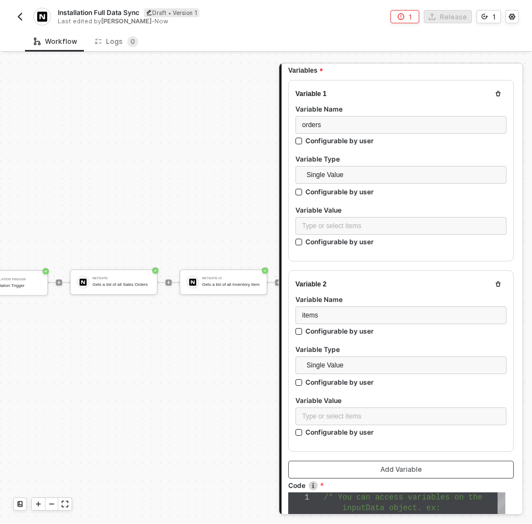
click at [400, 473] on button "Add Variable" at bounding box center [400, 470] width 225 height 18
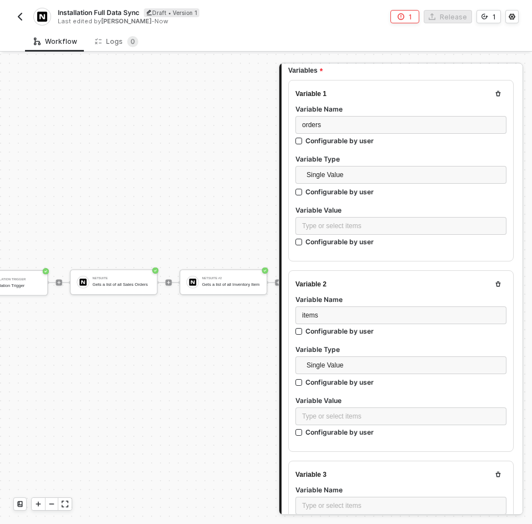
scroll to position [166, 0]
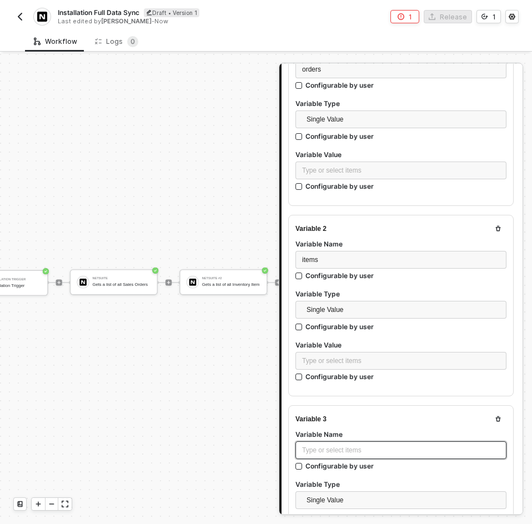
click at [381, 446] on div "Type or select items ﻿" at bounding box center [401, 450] width 198 height 11
click at [388, 127] on div "Single Value" at bounding box center [400, 119] width 211 height 18
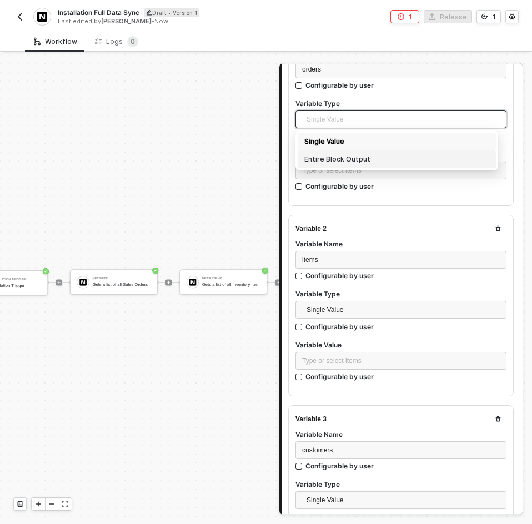
click at [385, 160] on div "Entire Block Output" at bounding box center [396, 159] width 185 height 12
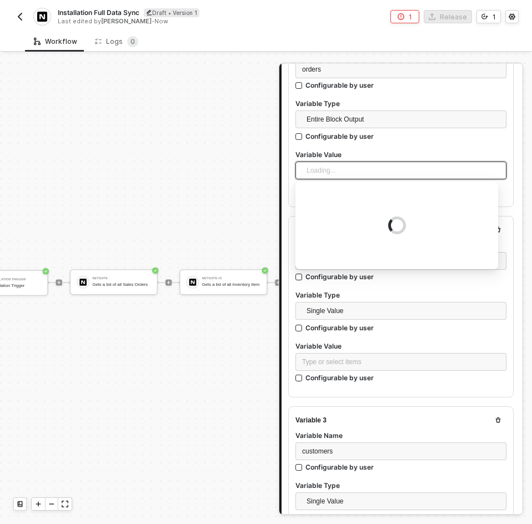
click at [378, 177] on div "Loading..." at bounding box center [400, 170] width 211 height 18
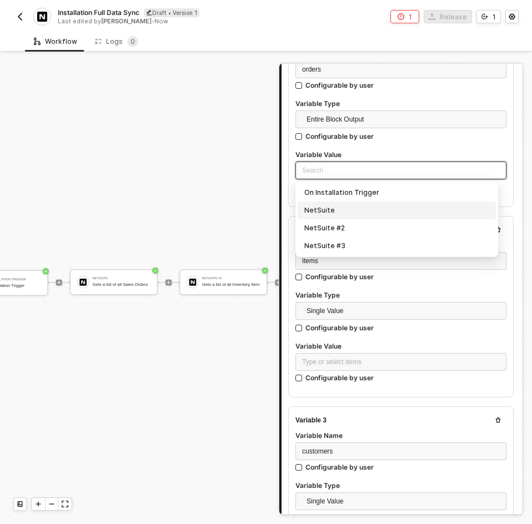
click at [374, 209] on div "NetSuite" at bounding box center [396, 210] width 185 height 12
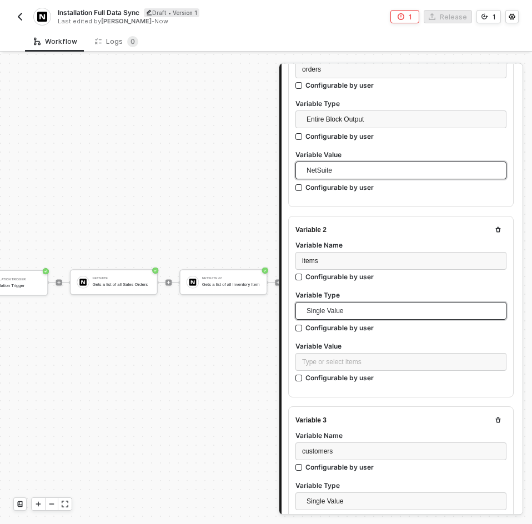
click at [372, 315] on span "Single Value" at bounding box center [402, 310] width 193 height 17
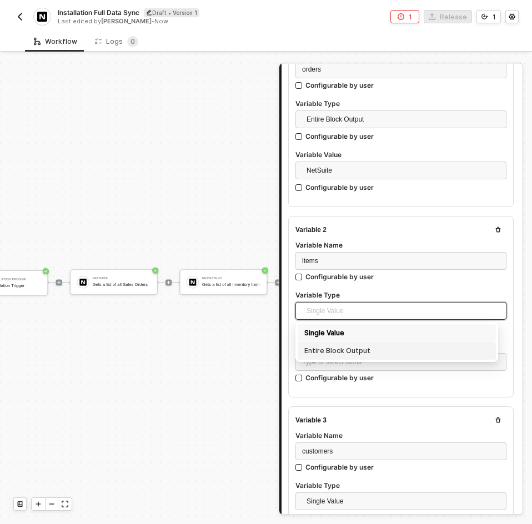
click at [372, 345] on div "Entire Block Output" at bounding box center [396, 351] width 185 height 12
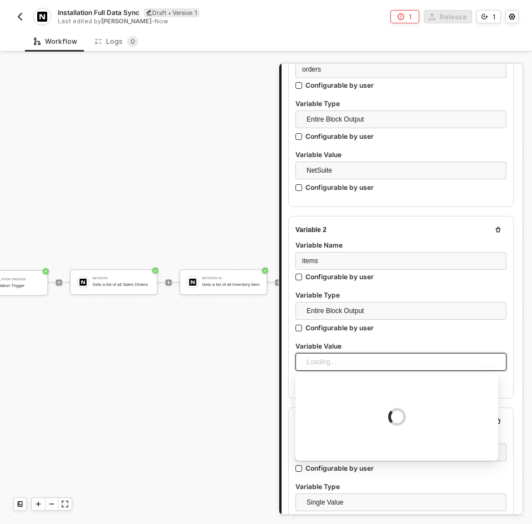
click at [373, 362] on div "Loading..." at bounding box center [400, 362] width 211 height 18
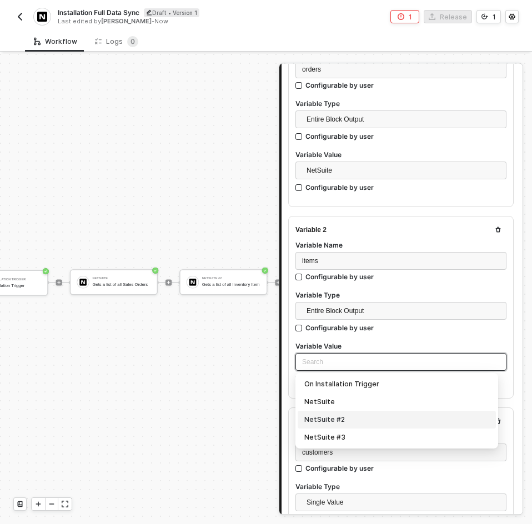
click at [364, 411] on div "NetSuite #2" at bounding box center [396, 420] width 198 height 18
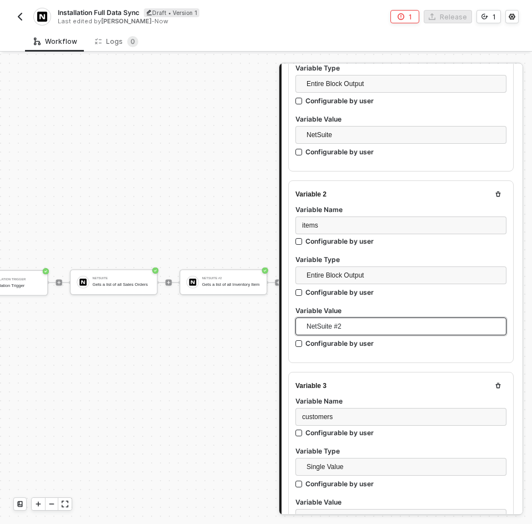
scroll to position [222, 0]
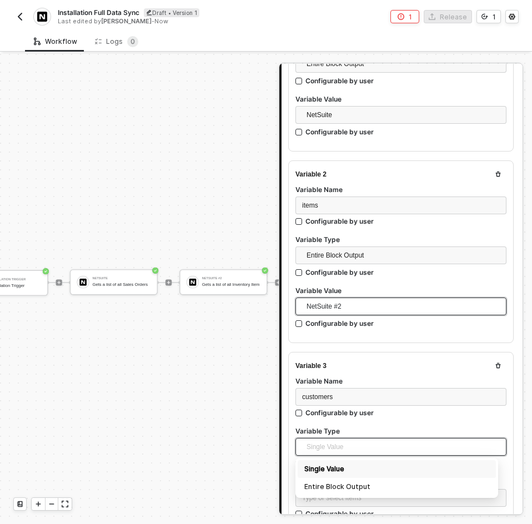
click at [362, 438] on span "Single Value" at bounding box center [402, 446] width 193 height 17
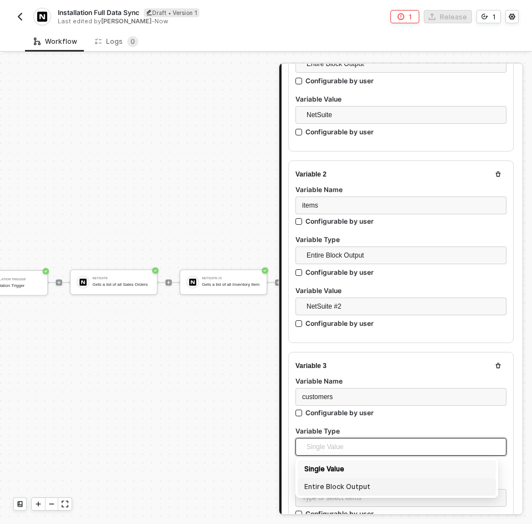
click at [362, 482] on div "Entire Block Output" at bounding box center [396, 487] width 185 height 12
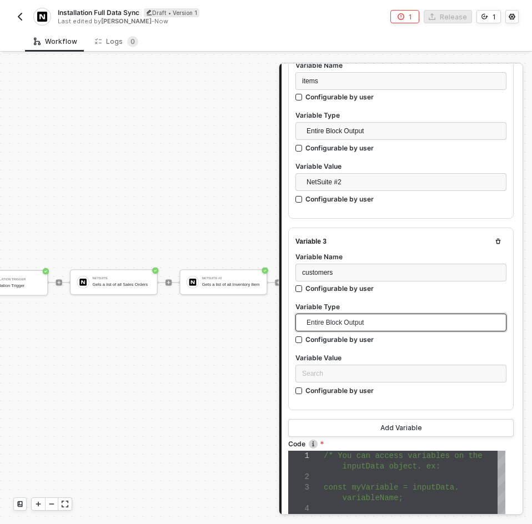
scroll to position [388, 0]
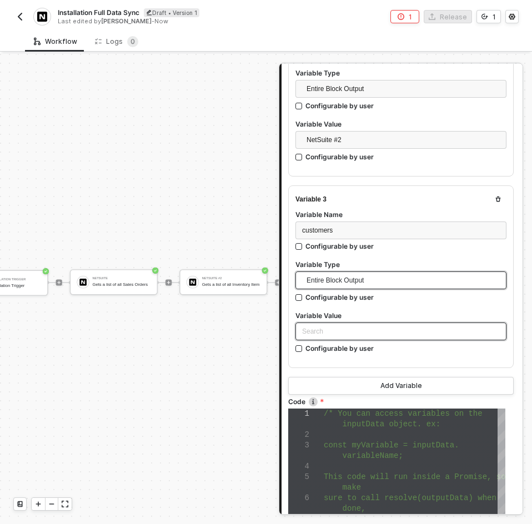
click at [378, 338] on div "Search" at bounding box center [400, 332] width 211 height 21
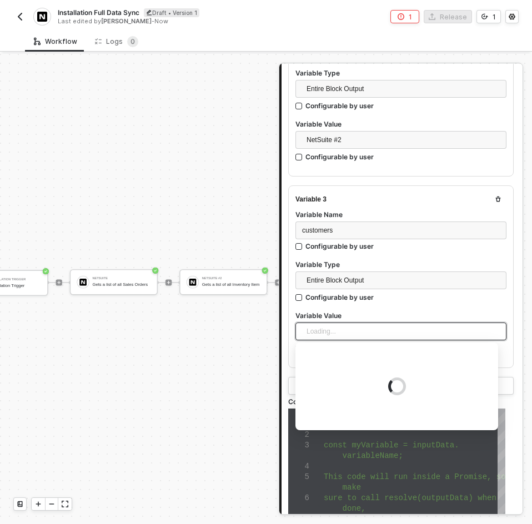
click at [378, 332] on div "Loading..." at bounding box center [400, 331] width 211 height 18
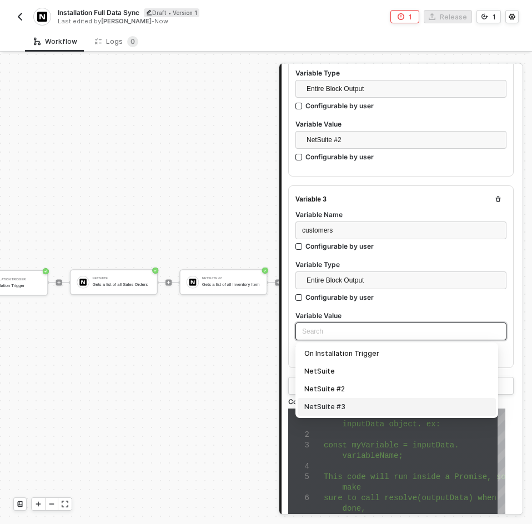
click at [373, 408] on div "NetSuite #3" at bounding box center [396, 407] width 185 height 12
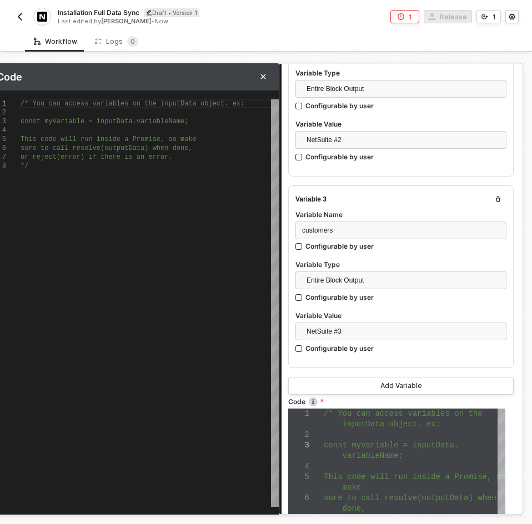
scroll to position [0, 7]
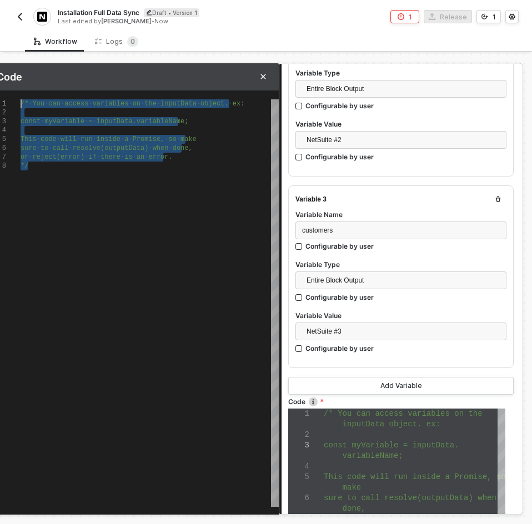
drag, startPoint x: 108, startPoint y: 267, endPoint x: -19, endPoint y: 43, distance: 257.9
click at [0, 43] on html "Alloy Installation Full Data Sync Draft • Version 1 Last edited by Brandon Look…" at bounding box center [266, 262] width 532 height 524
type textarea "c"
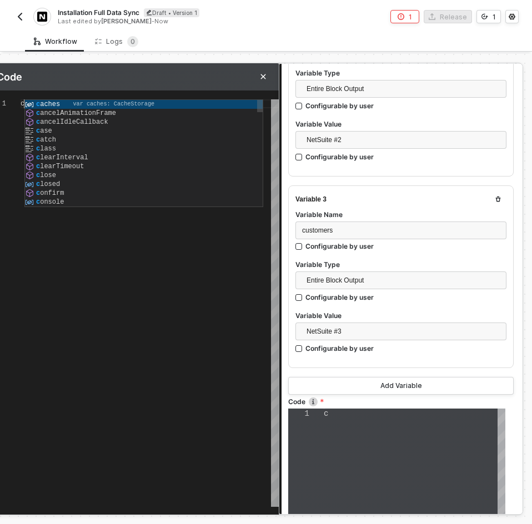
type textarea "co"
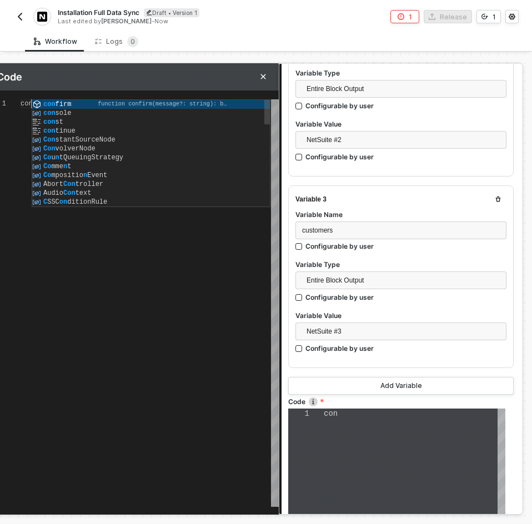
type textarea "con"
type textarea "cons"
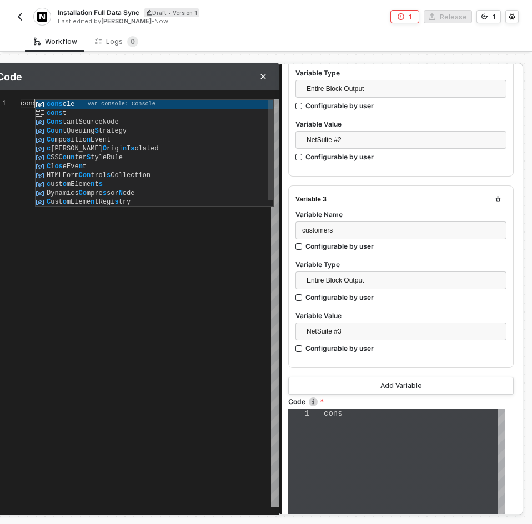
type textarea "const"
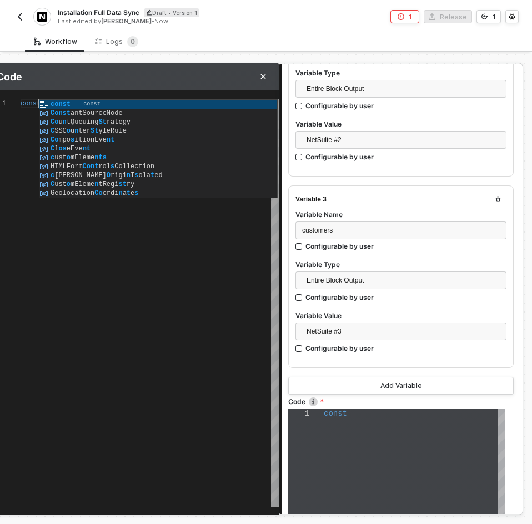
scroll to position [1, 21]
type textarea "const"
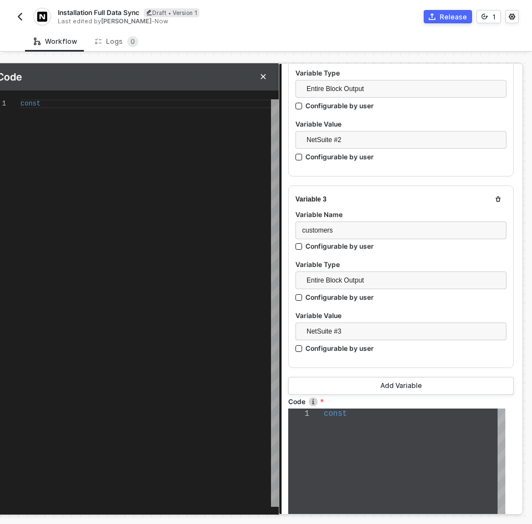
type textarea "const d"
type textarea "const da"
type textarea "const dat"
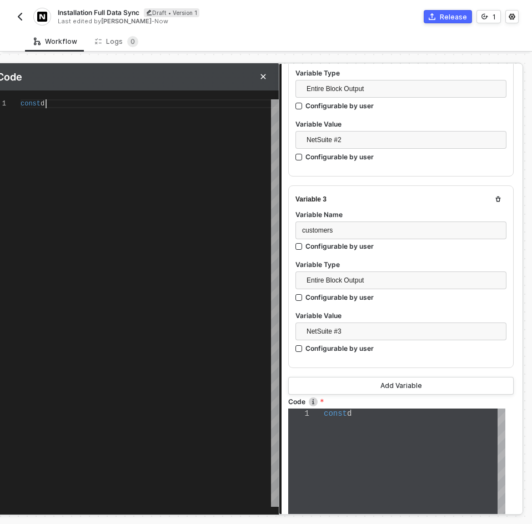
type textarea "const dat"
type textarea "const data"
type textarea "const data ="
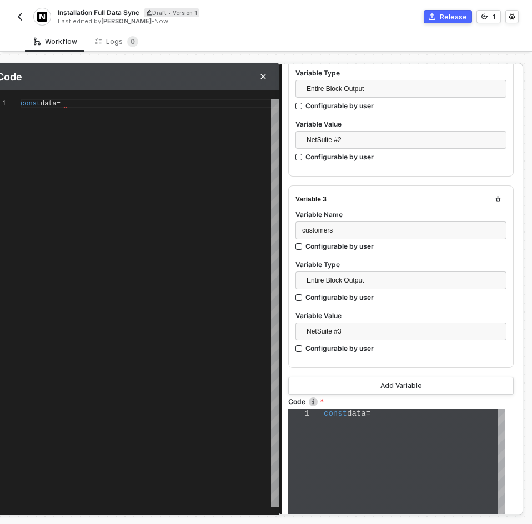
type textarea "const data ="
type textarea "const data = i"
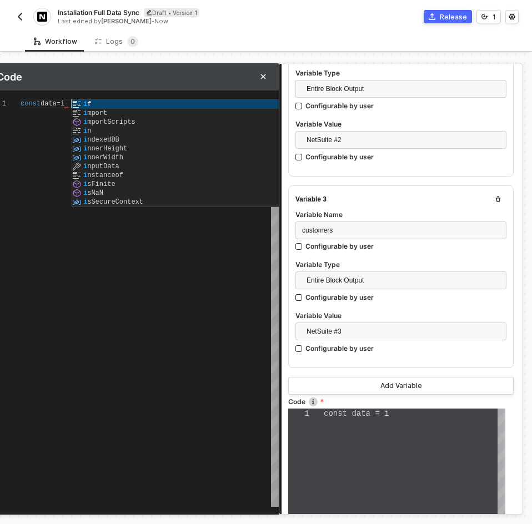
type textarea "const data = in"
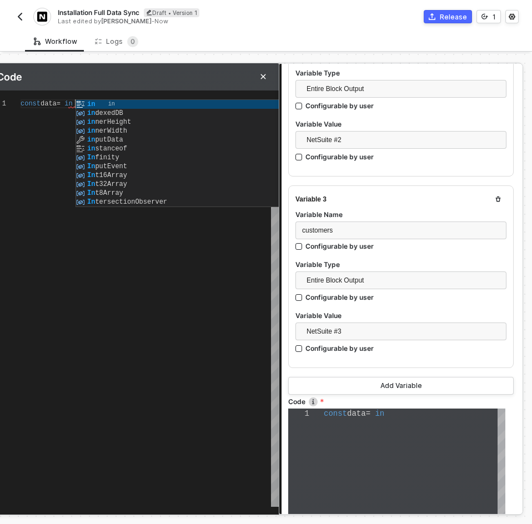
type textarea "const data = i"
type textarea "const data ="
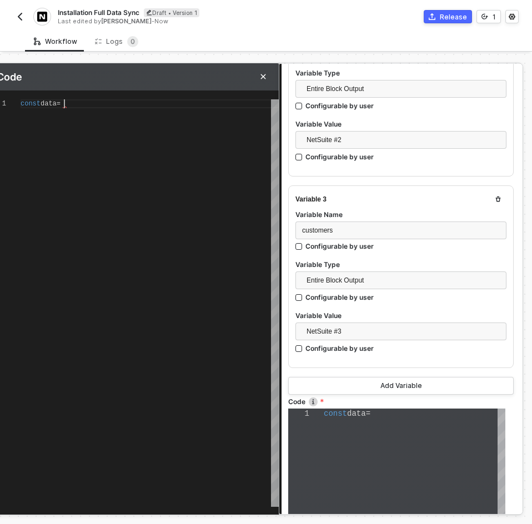
type textarea "const data"
type textarea "const dat"
type textarea "const da"
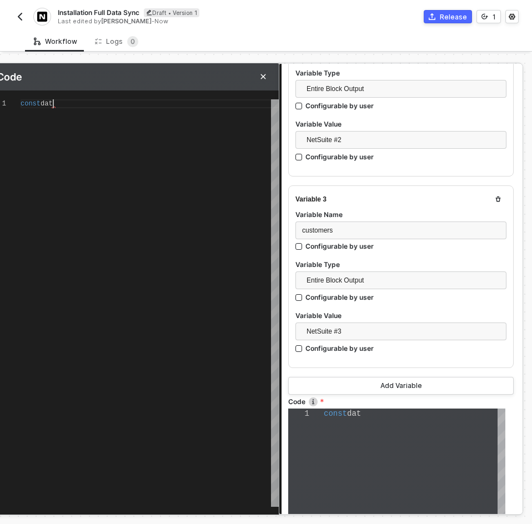
type textarea "const da"
type textarea "const d"
type textarea "const"
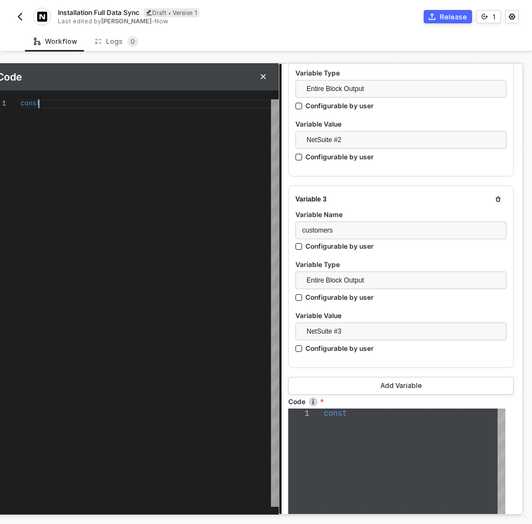
type textarea "const"
type textarea "const s"
type textarea "const sa"
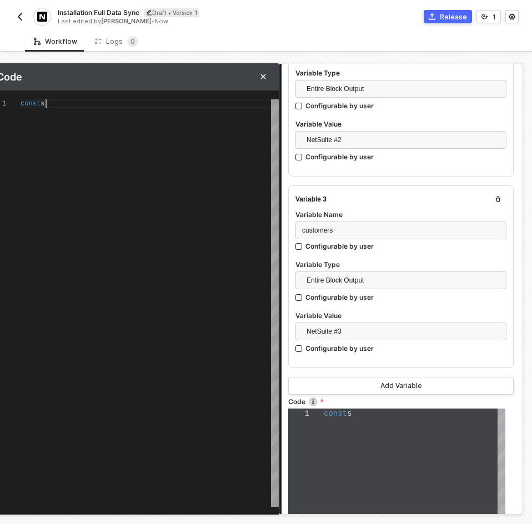
type textarea "const sa"
type textarea "const sal"
type textarea "const sale"
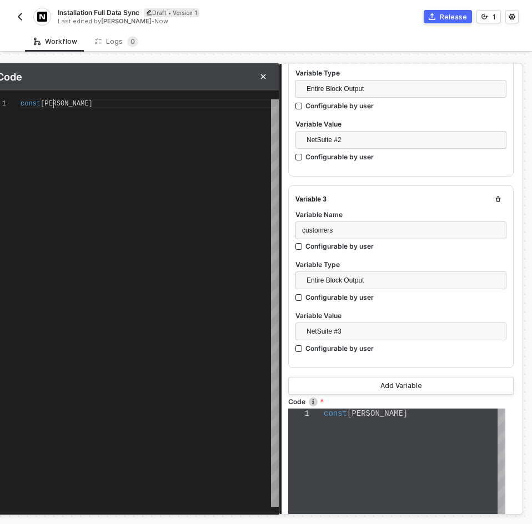
type textarea "const sales"
type textarea "const sales ="
type textarea "const sales = i"
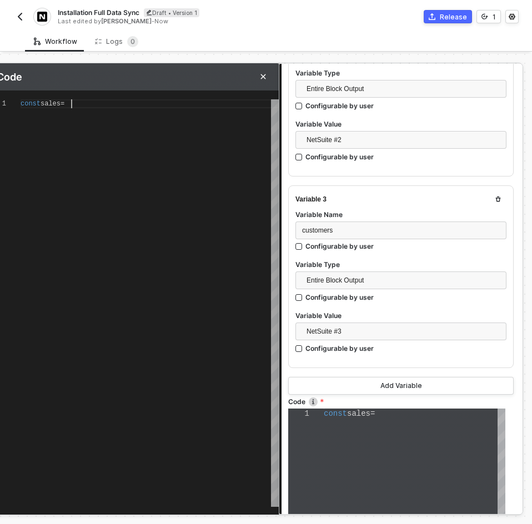
type textarea "const sales = i"
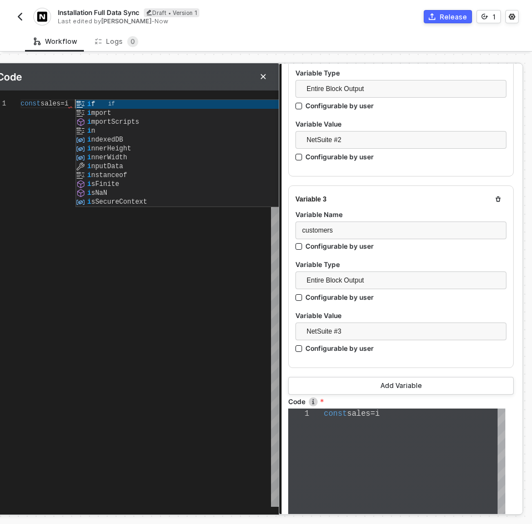
type textarea "const sales = in"
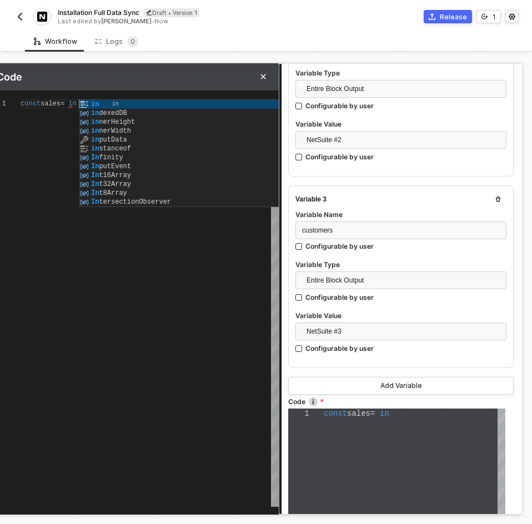
type textarea "const sales = inp"
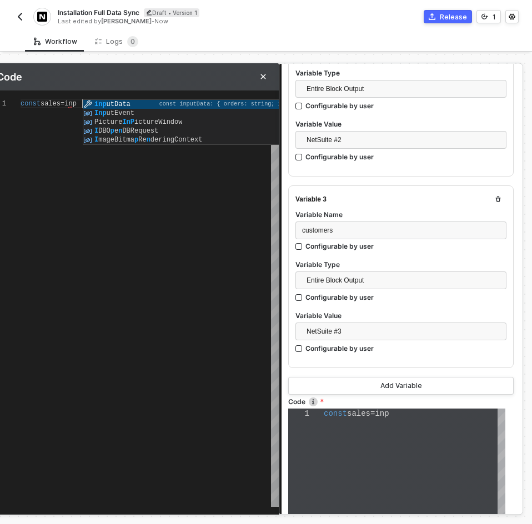
type textarea "const sales = inputData"
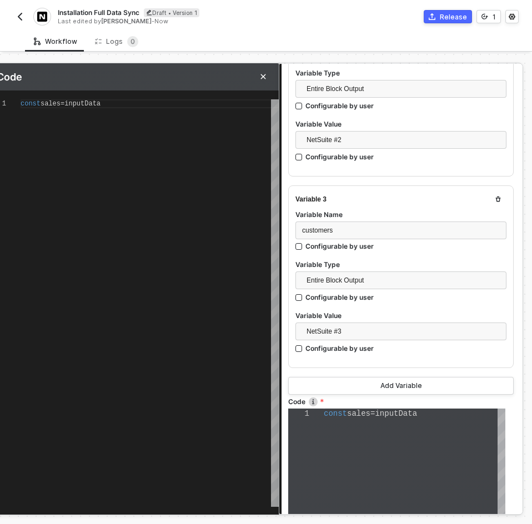
type textarea "const sales = inputData."
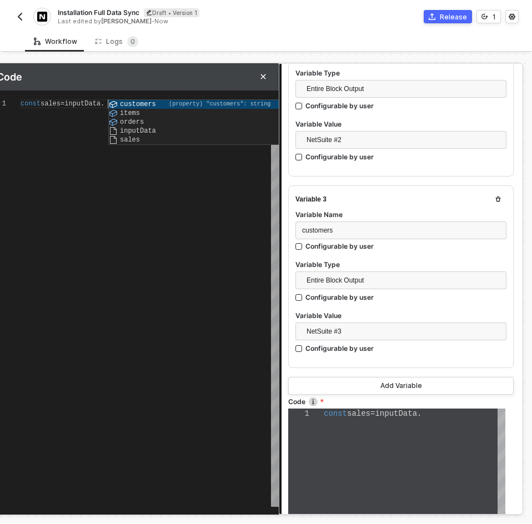
type textarea "const sales = inputData.s"
type textarea "const sales = inputData.sa"
type textarea "const sales = inputData.sal"
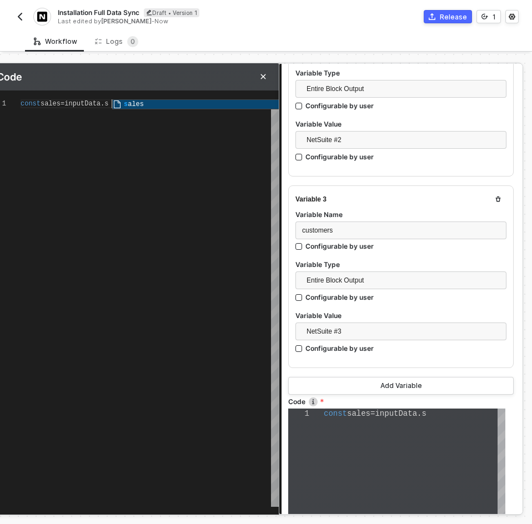
type textarea "const sales = inputData.sal"
type textarea "const sales = inputData.sale"
type textarea "const sales = inputData.sales"
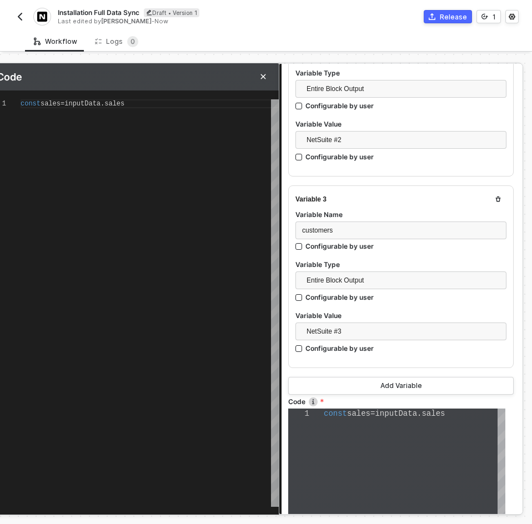
type textarea "const sales = inputData.sales"
paste textarea "const sales = inputData.sales"
type textarea "const sales = inputData.sales const sales = inputData.sales"
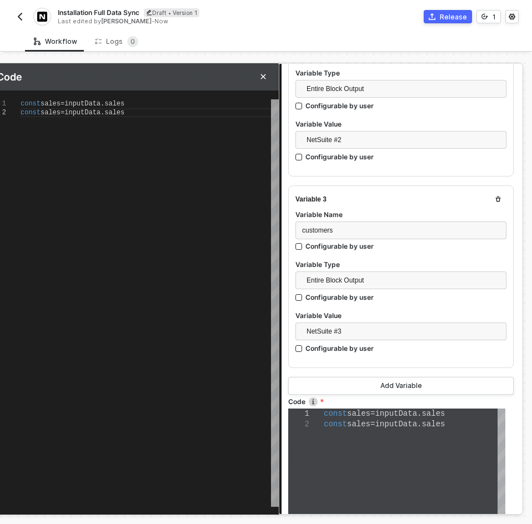
type textarea "const sales = inputData.sales const sales = inputData.sale"
type textarea "const sales = inputData.sales const sales = inputData.sal"
type textarea "const sales = inputData.sales const sales = inputData.sa"
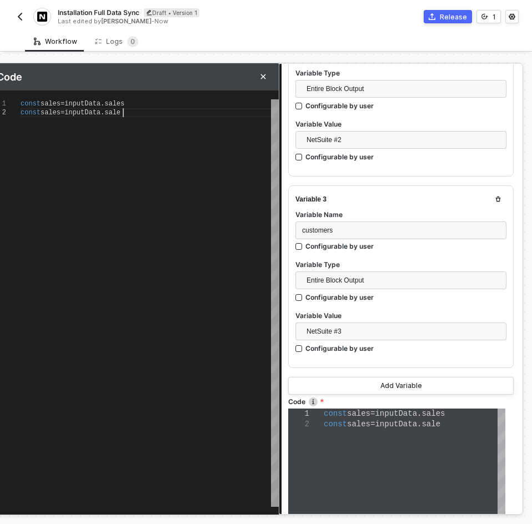
type textarea "const sales = inputData.sales const sales = inputData.sa"
type textarea "const sales = inputData.sales const sales = inputData.s"
type textarea "const sales = inputData.sales const sales = inputData."
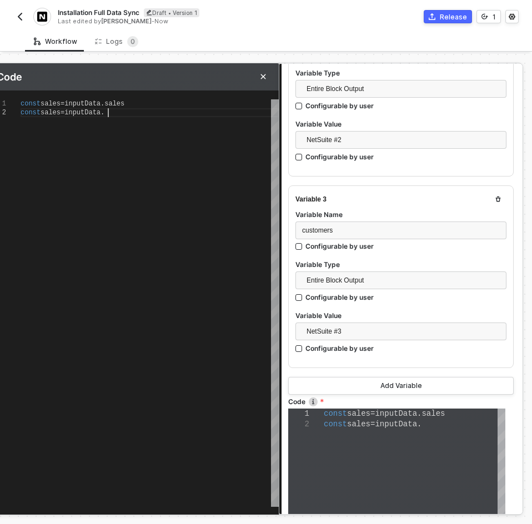
type textarea "const sales = inputData.sales const sales = inputData.i"
type textarea "const sales = inputData.sales const sales = inputData.it"
type textarea "const sales = inputData.sales const sales = inputData.ite"
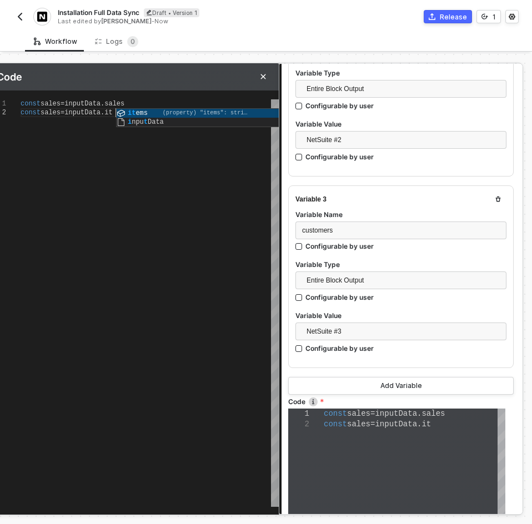
type textarea "const sales = inputData.sales const sales = inputData.ite"
type textarea "const sales = inputData.sales const sales = inputData.item"
type textarea "const sales = inputData.sales const sales = inputData.items"
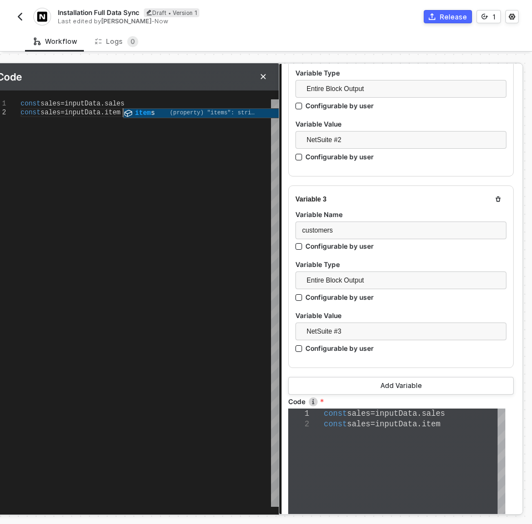
type textarea "const sales = inputData.sales const sales = inputData.items"
type textarea "const sales = inputData.sales const sale = inputData.items"
type textarea "const sales = inputData.sales const sal = inputData.items"
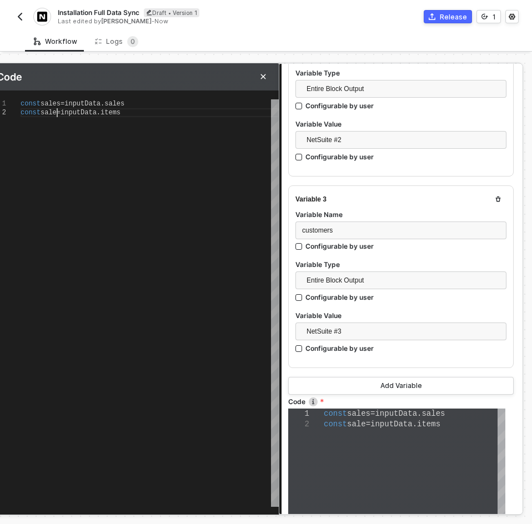
type textarea "const sales = inputData.sales const sa = inputData.items"
type textarea "const sales = inputData.sales const s = inputData.items"
type textarea "const sales = inputData.sales const = inputData.items"
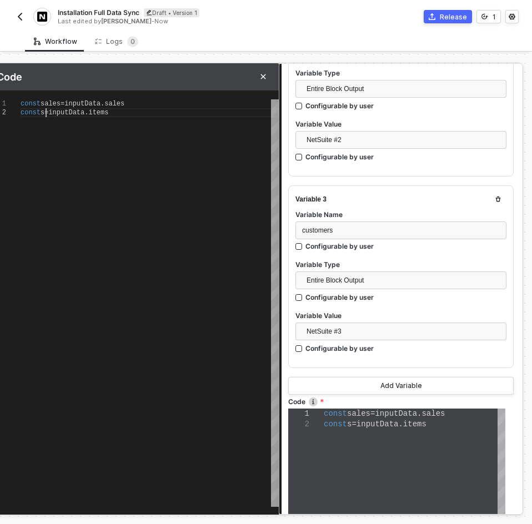
type textarea "const sales = inputData.sales const = inputData.items"
type textarea "const sales = inputData.sales const i = inputData.items"
type textarea "const sales = inputData.sales const it = inputData.items"
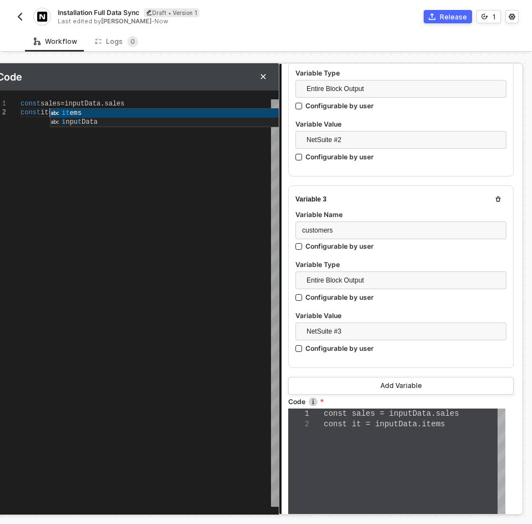
type textarea "const sales = inputData.sales const ite = inputData.items"
type textarea "const sales = inputData.sales const item = inputData.items"
type textarea "const sales = inputData.sales const items = inputData.items"
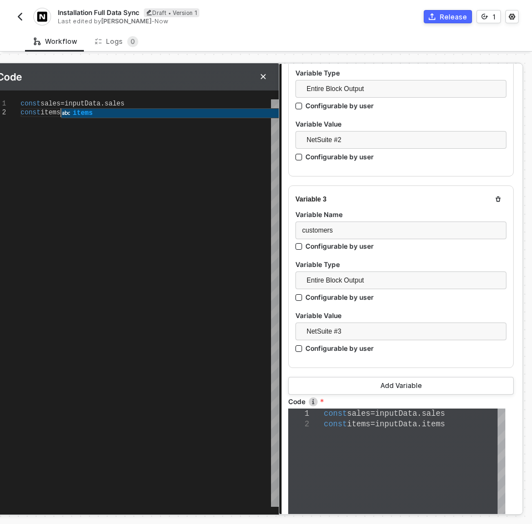
scroll to position [9, 40]
type textarea "const sales = inputData.sales const items = inputData.items"
paste textarea "const sales = inputData.sales"
type textarea "const sales = inputData.sales const items = inputData.items const sales = input…"
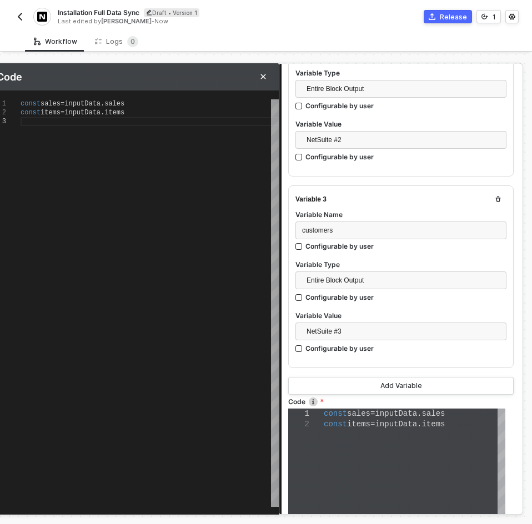
type textarea "const sales = inputData.sales const items = inputData.items const sales = input…"
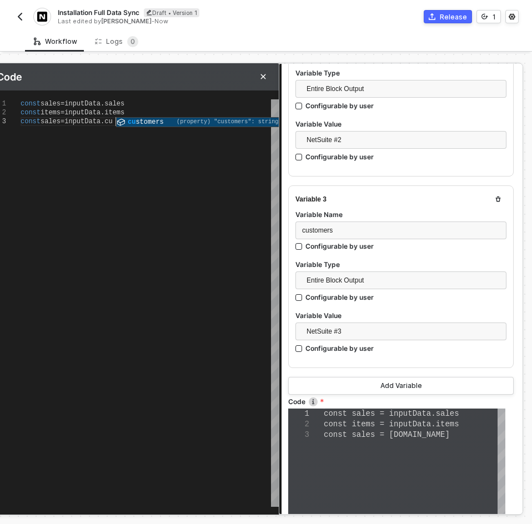
type textarea "const sales = inputData.sales const items = inputData.items const sales = input…"
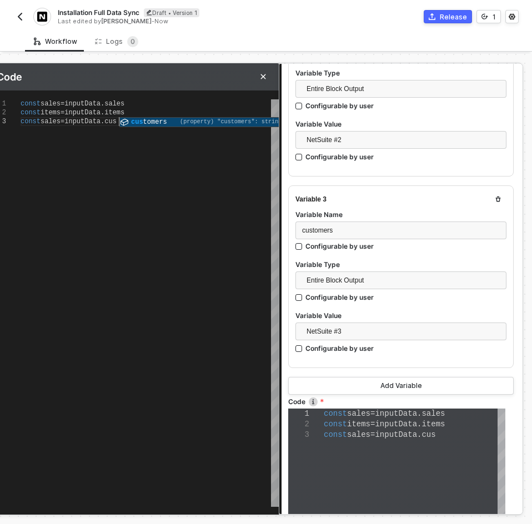
type textarea "const sales = inputData.sales const items = inputData.items const sales = input…"
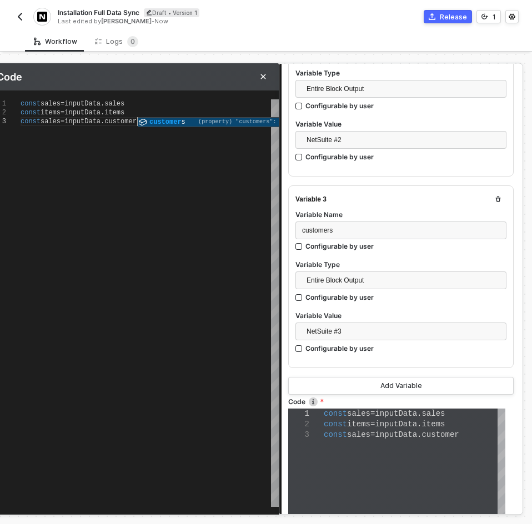
type textarea "const sales = inputData.sales const items = inputData.items const sales = input…"
click at [48, 120] on span "sales" at bounding box center [51, 122] width 20 height 8
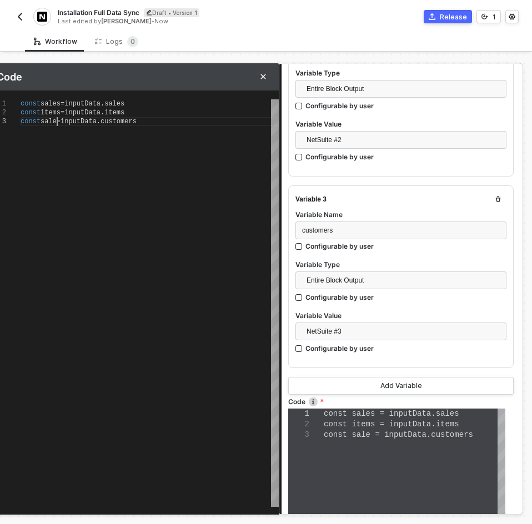
type textarea "const sales = inputData.sales const items = inputData.items const sale = inputD…"
type textarea "const sales = inputData.sales const items = inputData.items const sal = inputDa…"
type textarea "const sales = inputData.sales const items = inputData.items const sa = inputDat…"
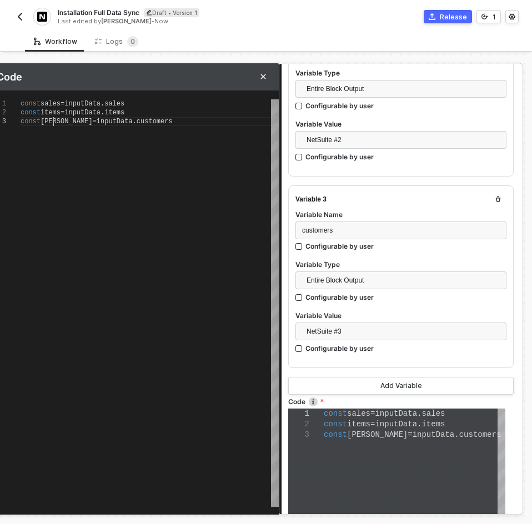
type textarea "const sales = inputData.sales const items = inputData.items const sa = inputDat…"
type textarea "const sales = inputData.sales const items = inputData.items const s = inputData…"
type textarea "const sales = inputData.sales const items = inputData.items const = inputData.c…"
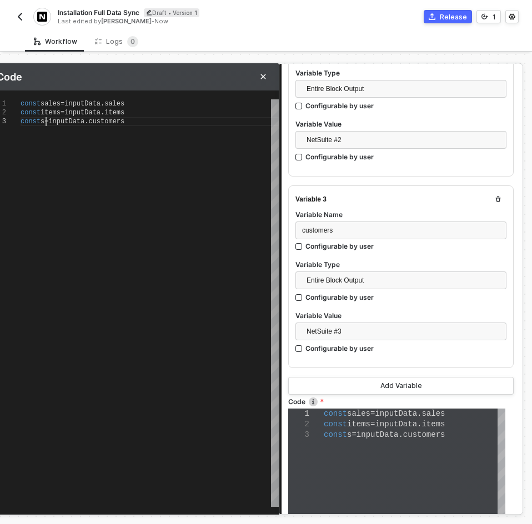
type textarea "const sales = inputData.sales const items = inputData.items const = inputData.c…"
type textarea "const sales = inputData.sales const items = inputData.items const c = inputData…"
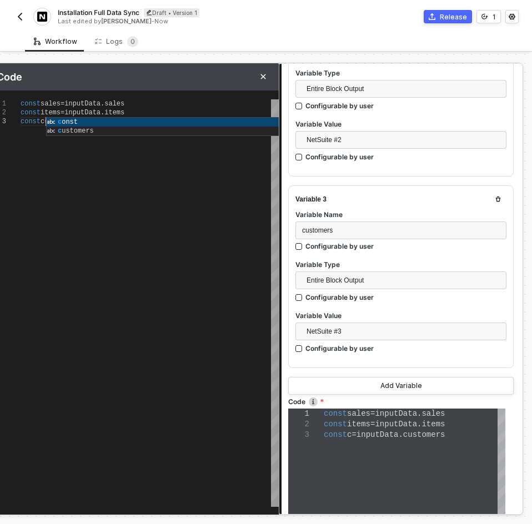
type textarea "const sales = inputData.sales const items = inputData.items const cu = inputDat…"
type textarea "const sales = inputData.sales const items = inputData.items const cus = inputDa…"
type textarea "const sales = inputData.sales const items = inputData.items const cust = inputD…"
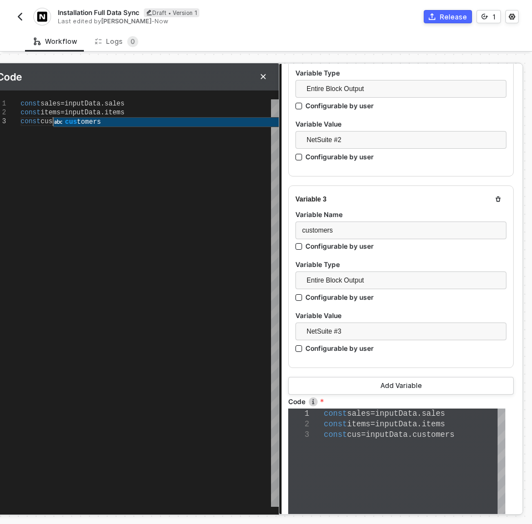
type textarea "const sales = inputData.sales const items = inputData.items const cust = inputD…"
type textarea "const sales = inputData.sales const items = inputData.items const custo = input…"
type textarea "const sales = inputData.sales const items = inputData.items const custom = inpu…"
type textarea "const sales = inputData.sales const items = inputData.items const custome = inp…"
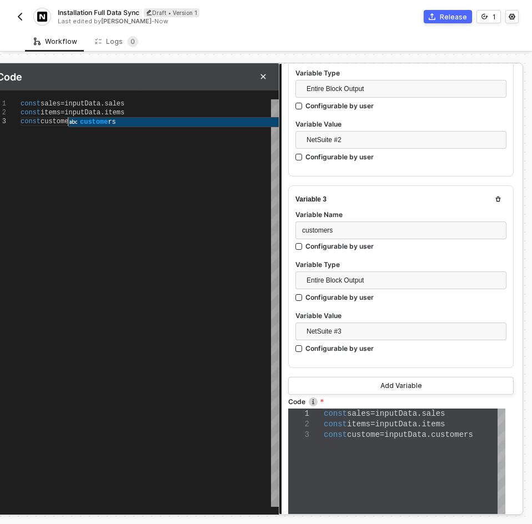
type textarea "const sales = inputData.sales const items = inputData.items const customer = in…"
type textarea "const sales = inputData.sales const items = inputData.items const customers = i…"
drag, startPoint x: 156, startPoint y: 237, endPoint x: 164, endPoint y: 224, distance: 15.2
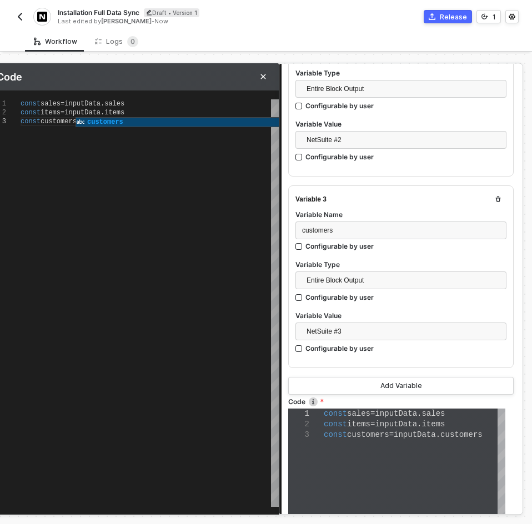
click at [156, 236] on div "const sales = inputData . sales const items = inputData . items const customers…" at bounding box center [150, 302] width 258 height 407
type textarea "const sales = inputData.sales const items = inputData.items const customers = i…"
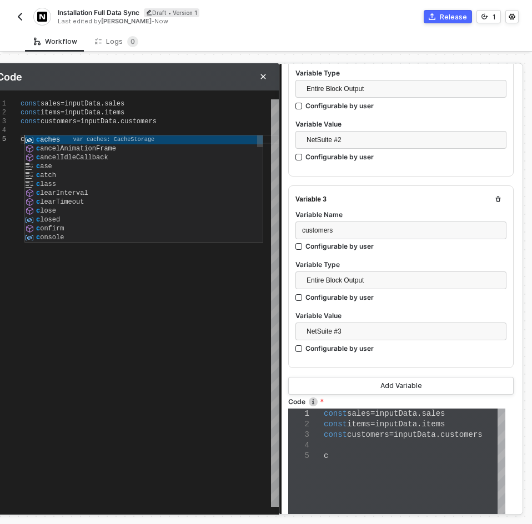
scroll to position [36, 3]
type textarea "const sales = inputData.sales const items = inputData.items const customers = i…"
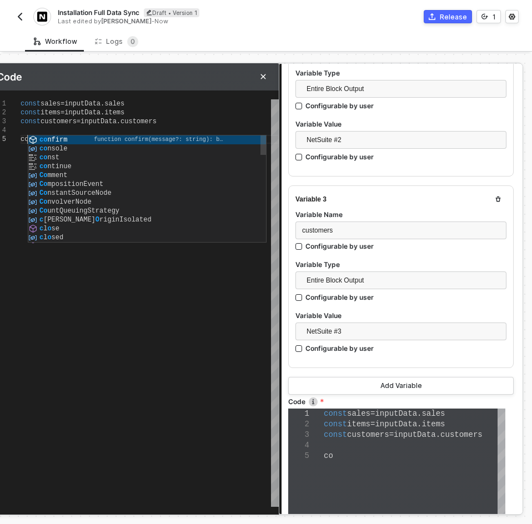
type textarea "const sales = inputData.sales const items = inputData.items const customers = i…"
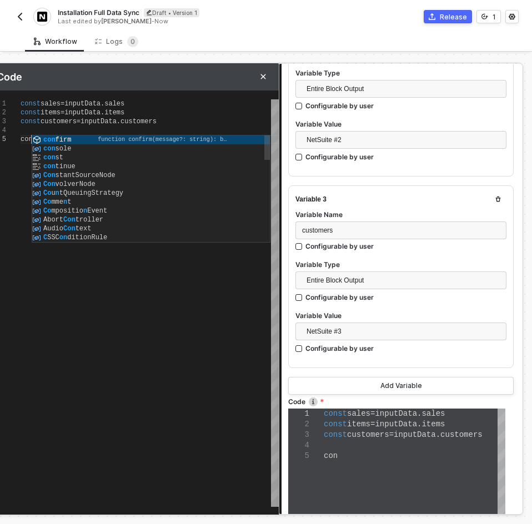
type textarea "const sales = inputData.sales const items = inputData.items const customers = i…"
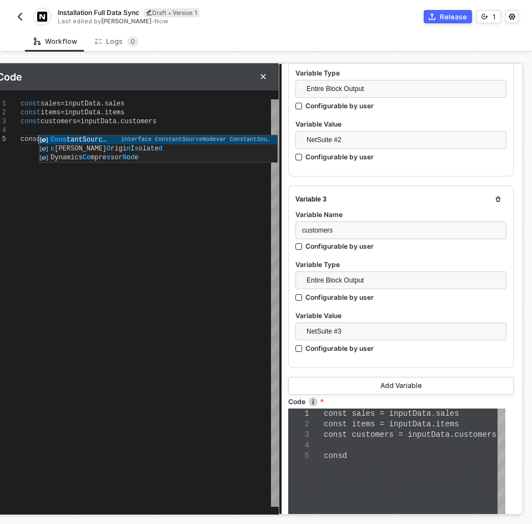
scroll to position [36, 18]
type textarea "const sales = inputData.sales const items = inputData.items const customers = i…"
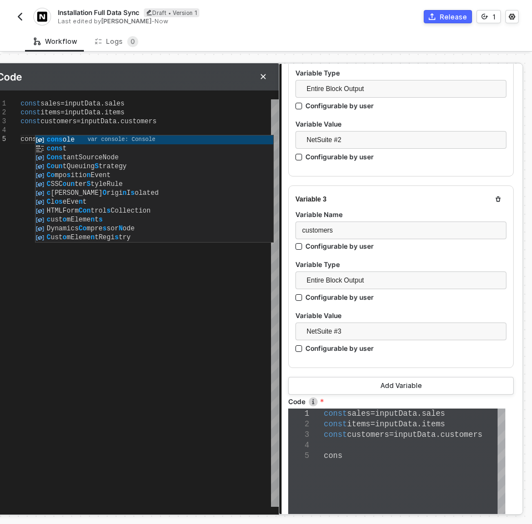
type textarea "const sales = inputData.sales const items = inputData.items const customers = i…"
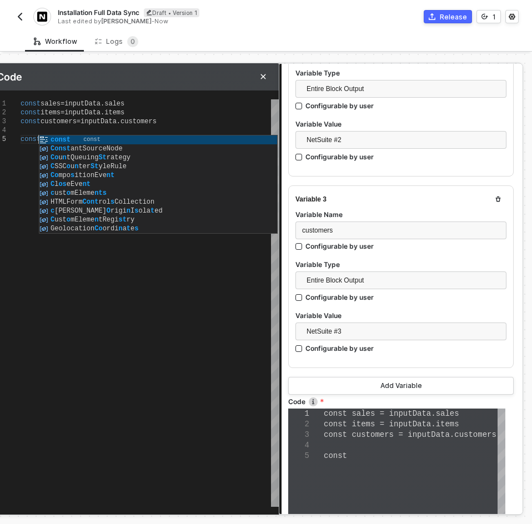
type textarea "const sales = inputData.sales const items = inputData.items const customers = i…"
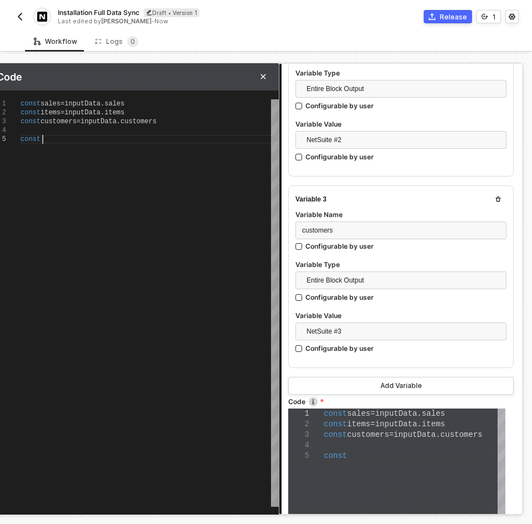
type textarea "const sales = inputData.sales const items = inputData.items const customers = i…"
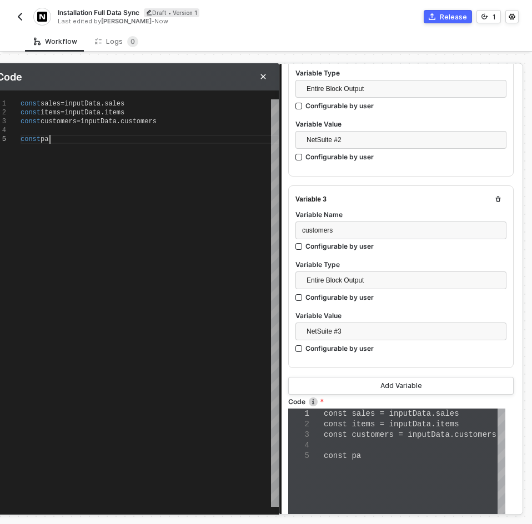
type textarea "const sales = inputData.sales const items = inputData.items const customers = i…"
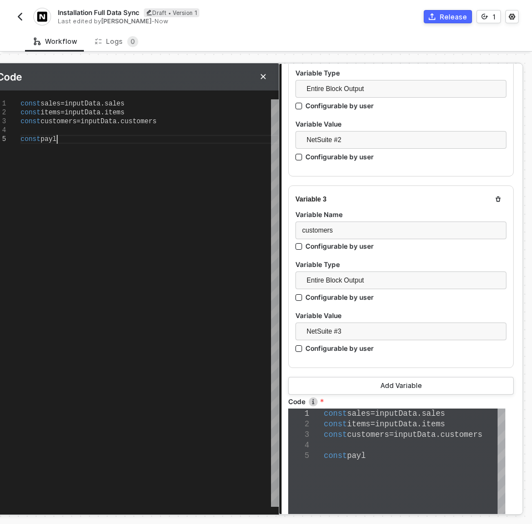
type textarea "const sales = inputData.sales const items = inputData.items const customers = i…"
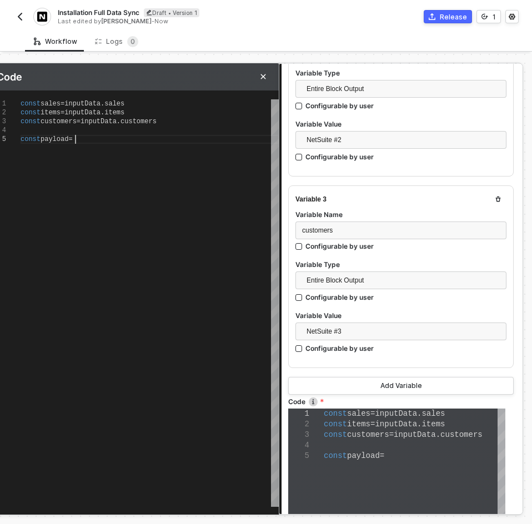
type textarea "const sales = inputData.sales const items = inputData.items const customers = i…"
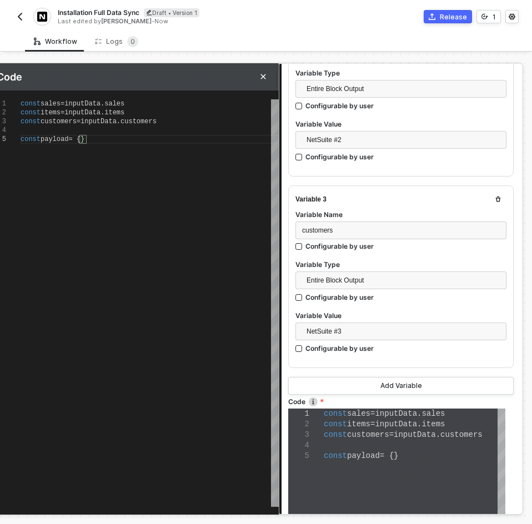
type textarea "const sales = inputData.sales const items = inputData.items const customers = i…"
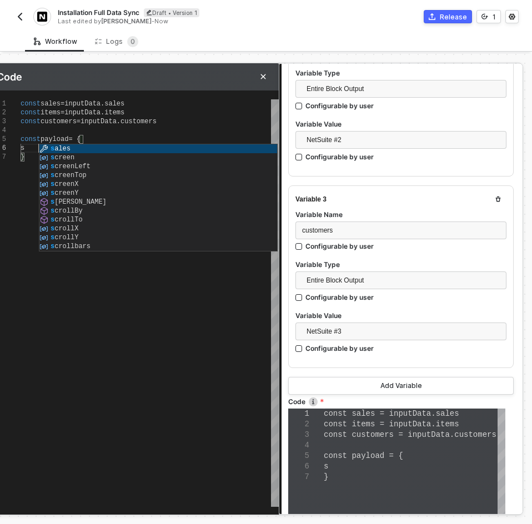
type textarea "const sales = inputData.sales const items = inputData.items const customers = i…"
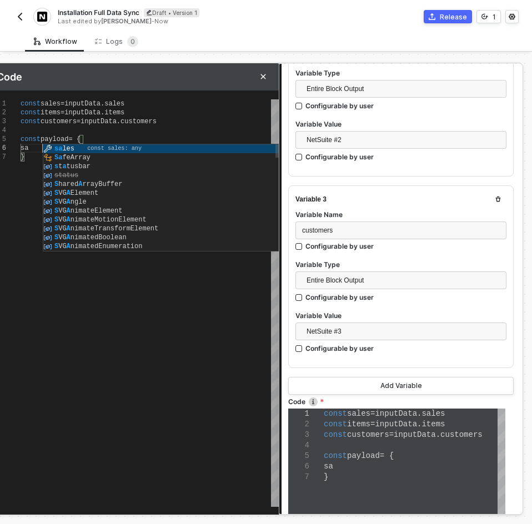
type textarea "const sales = inputData.sales const items = inputData.items const customers = i…"
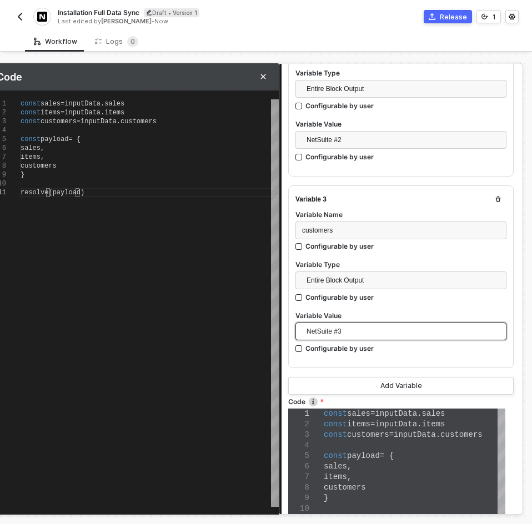
scroll to position [572, 0]
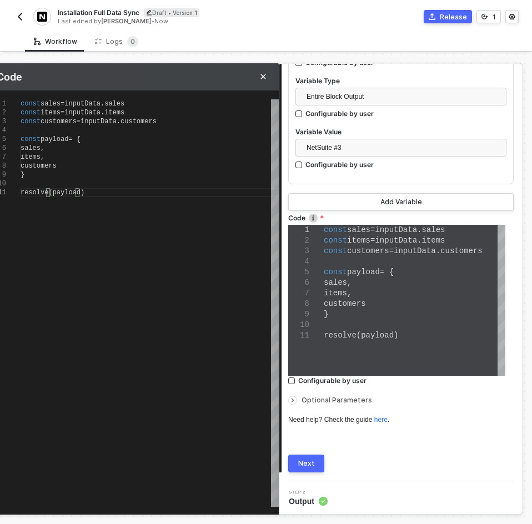
click at [302, 461] on div "Next" at bounding box center [306, 463] width 17 height 9
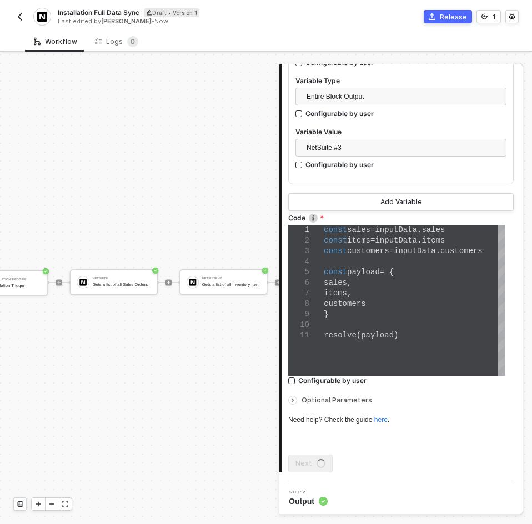
scroll to position [0, 0]
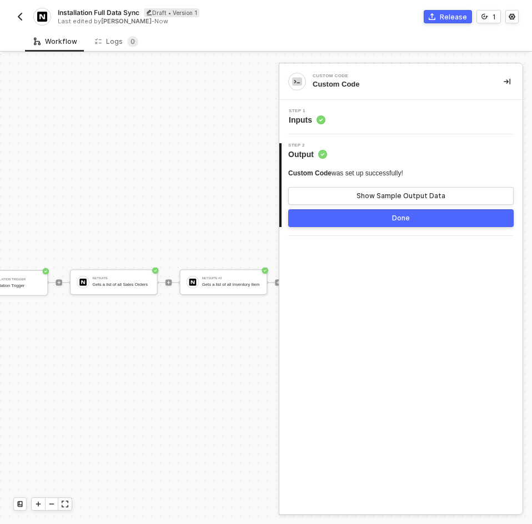
click at [387, 205] on div "Custom Code was set up successfully! Show Sample Output Data Done" at bounding box center [400, 198] width 225 height 58
click at [382, 202] on button "Show Sample Output Data" at bounding box center [400, 196] width 225 height 18
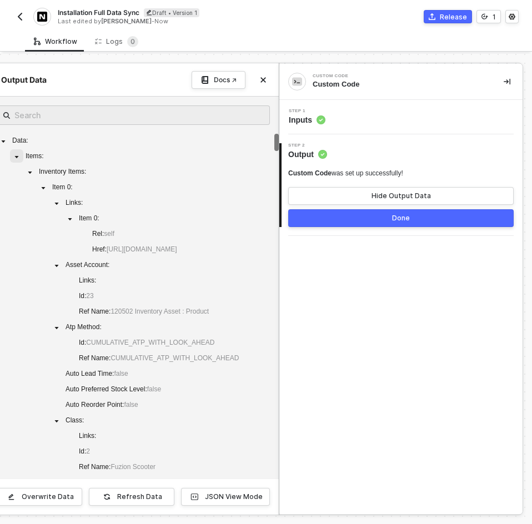
click at [20, 151] on span at bounding box center [16, 155] width 13 height 13
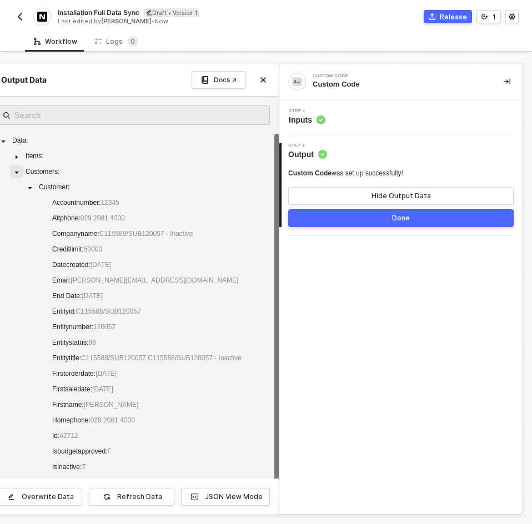
click at [16, 174] on icon "caret-down" at bounding box center [17, 173] width 6 height 6
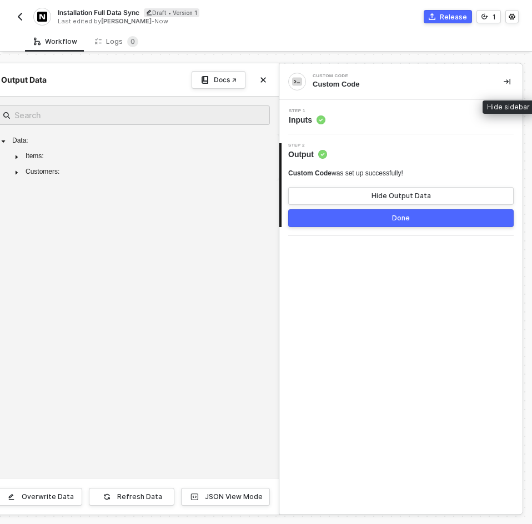
click at [512, 79] on button "button" at bounding box center [506, 81] width 13 height 13
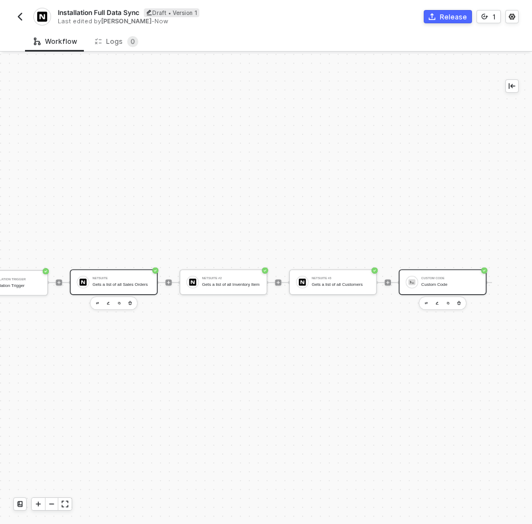
click at [154, 278] on div "NetSuite Gets a list of all Sales Orders" at bounding box center [114, 282] width 88 height 26
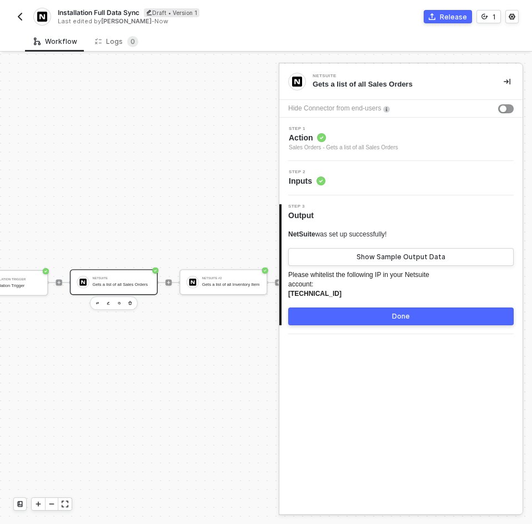
click at [365, 177] on div "Step 2 Inputs" at bounding box center [402, 178] width 240 height 17
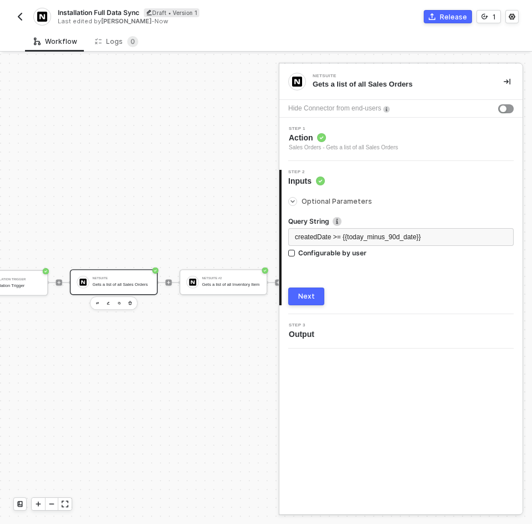
click at [180, 358] on div "TRIGGER On Installation Trigger On Installation Trigger NetSuite Gets a list of…" at bounding box center [225, 282] width 549 height 343
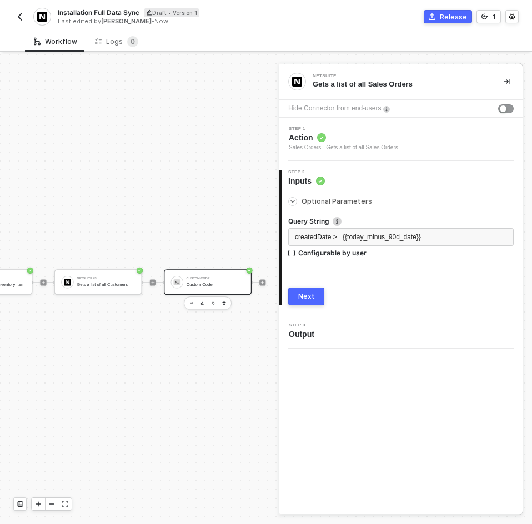
click at [216, 284] on div "Custom Code" at bounding box center [215, 284] width 58 height 5
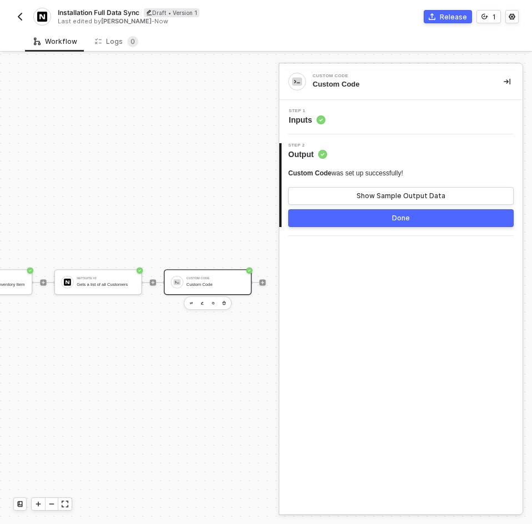
click at [416, 128] on div "Step 1 Inputs" at bounding box center [400, 117] width 243 height 34
click at [416, 118] on div "Step 1 Inputs" at bounding box center [402, 117] width 240 height 17
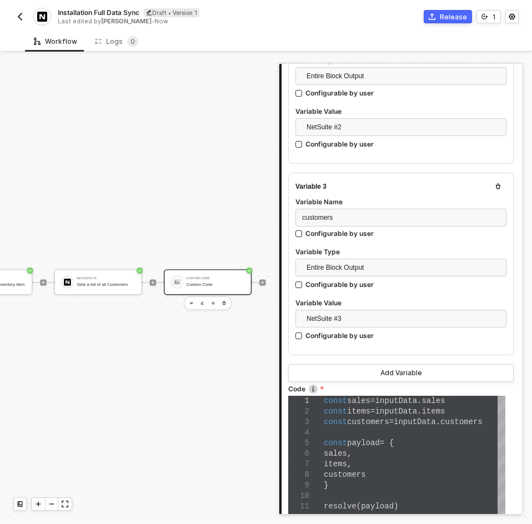
scroll to position [499, 0]
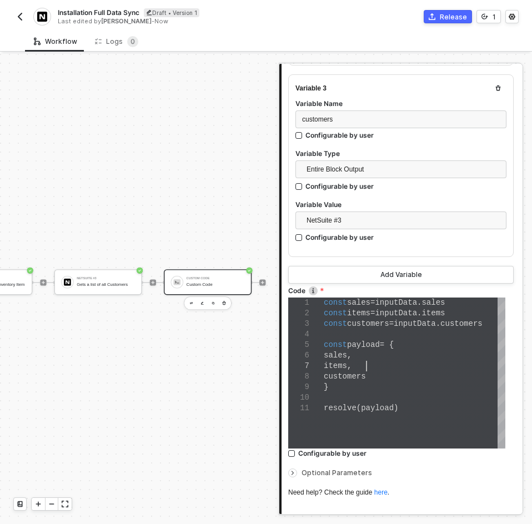
click at [368, 366] on div "items ," at bounding box center [413, 366] width 181 height 11
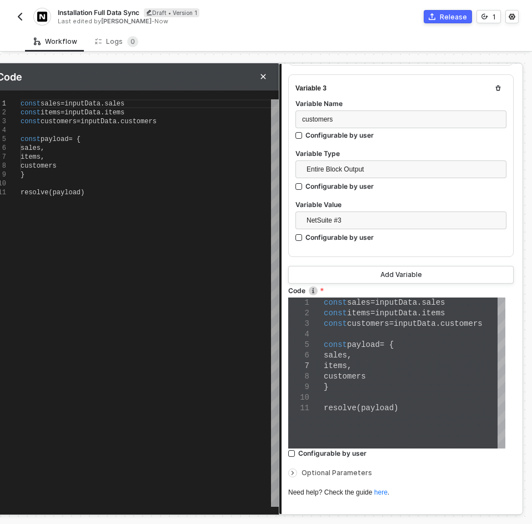
scroll to position [0, 0]
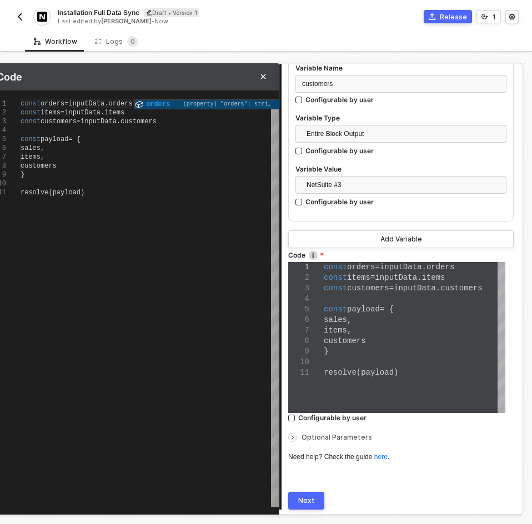
scroll to position [572, 0]
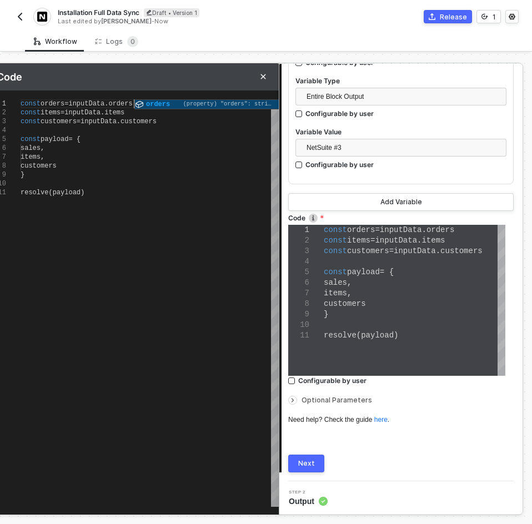
click at [306, 459] on div "Next" at bounding box center [306, 463] width 17 height 9
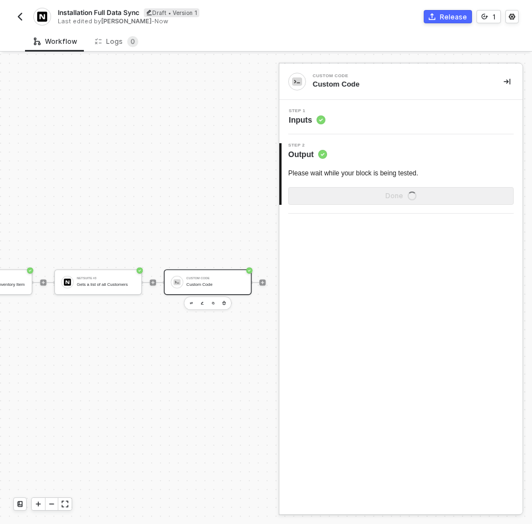
scroll to position [0, 0]
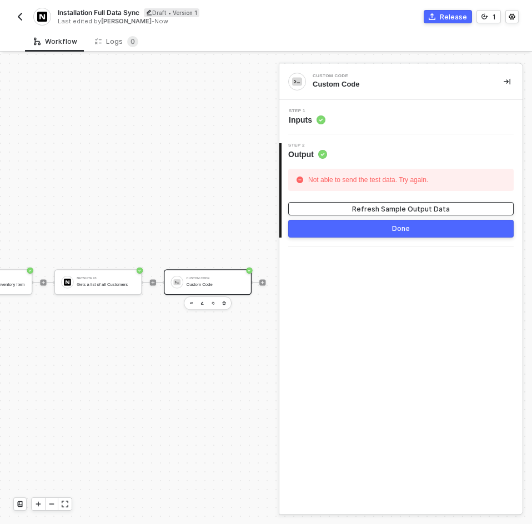
click at [350, 209] on button "Refresh Sample Output Data" at bounding box center [400, 208] width 225 height 13
click at [347, 209] on button "Refresh Sample Output Data" at bounding box center [400, 208] width 225 height 13
click at [350, 101] on div "Step 1 Inputs" at bounding box center [400, 117] width 243 height 34
click at [362, 124] on div "Step 1 Inputs" at bounding box center [402, 117] width 240 height 17
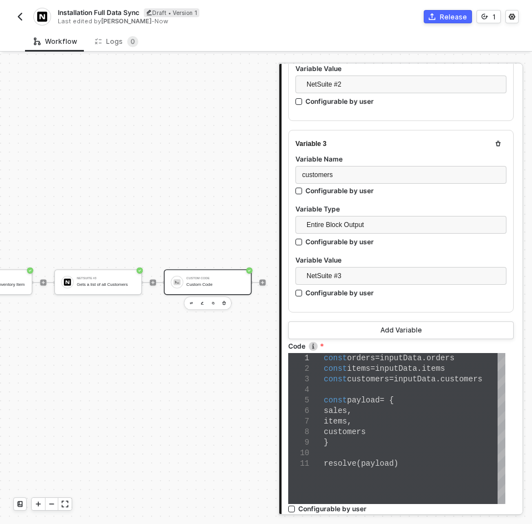
click at [411, 411] on div "sales ," at bounding box center [413, 411] width 181 height 11
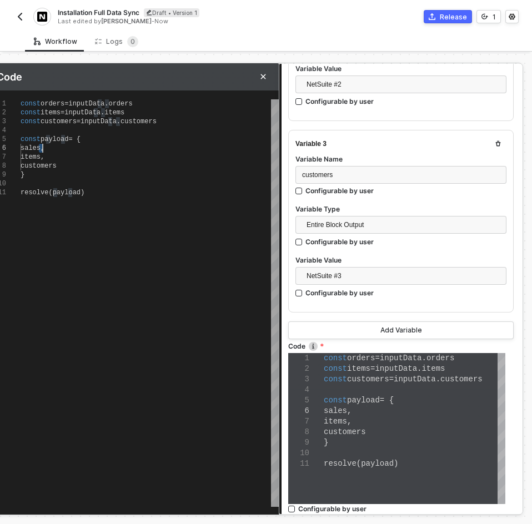
click at [41, 148] on span "sales" at bounding box center [31, 148] width 20 height 8
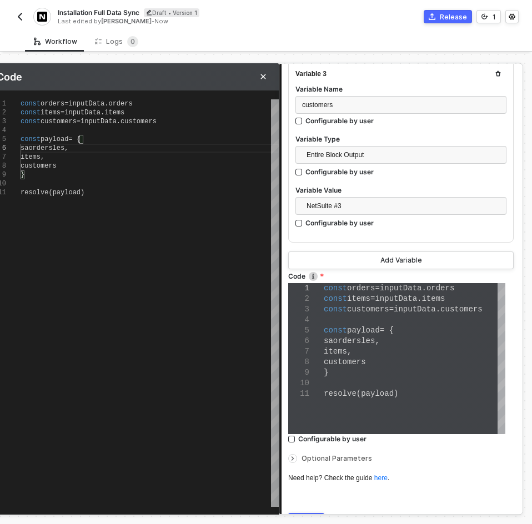
scroll to position [572, 0]
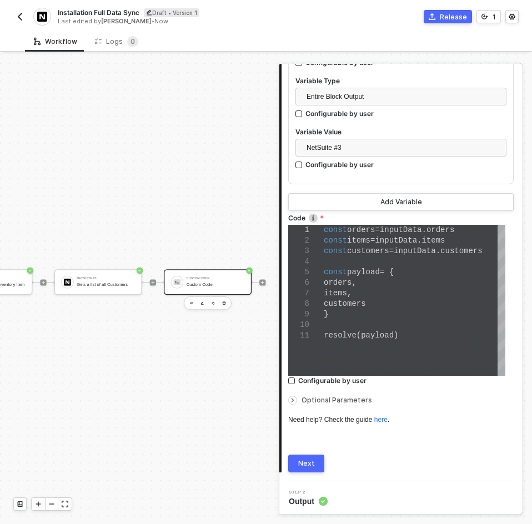
click at [304, 455] on button "Next" at bounding box center [306, 463] width 36 height 18
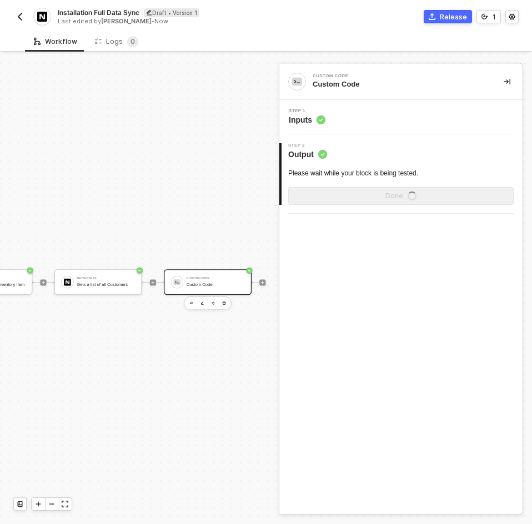
scroll to position [0, 0]
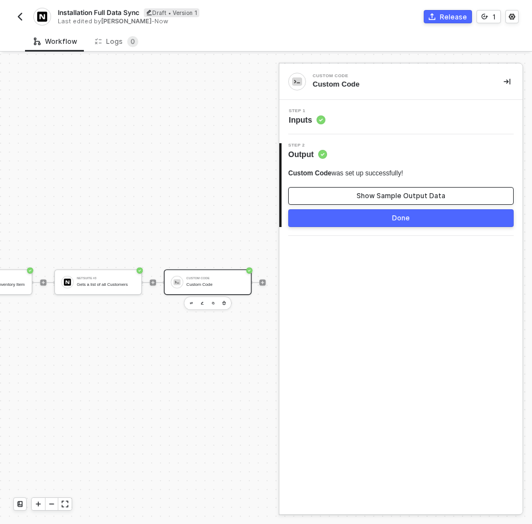
click at [335, 190] on button "Show Sample Output Data" at bounding box center [400, 196] width 225 height 18
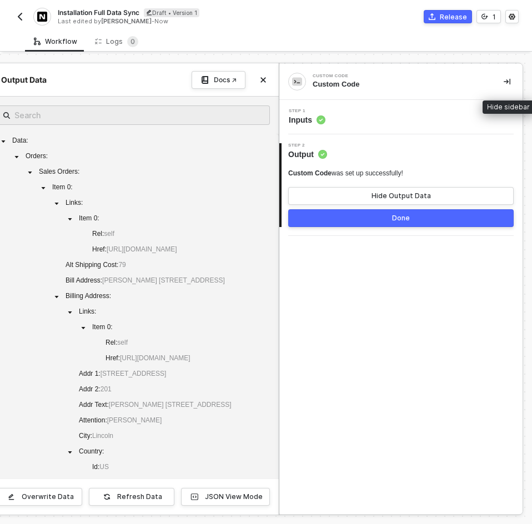
click at [503, 78] on button "button" at bounding box center [506, 81] width 13 height 13
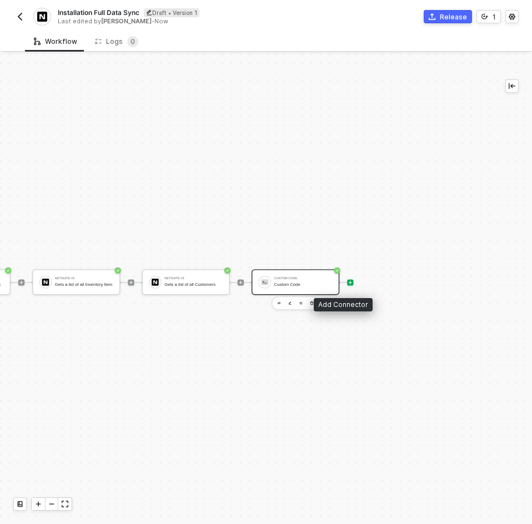
click at [348, 281] on icon "icon-play" at bounding box center [350, 282] width 4 height 4
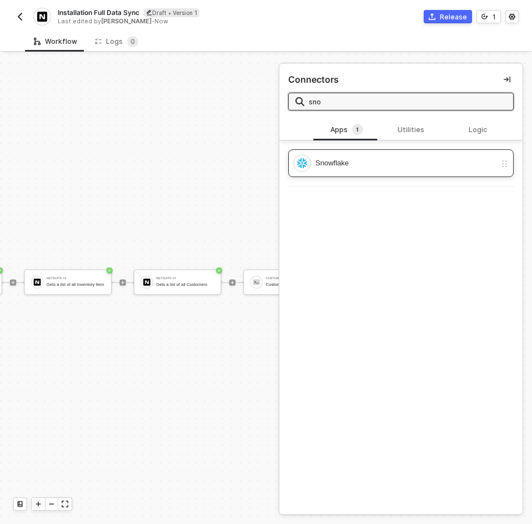
click at [418, 160] on div "Snowflake" at bounding box center [405, 163] width 180 height 12
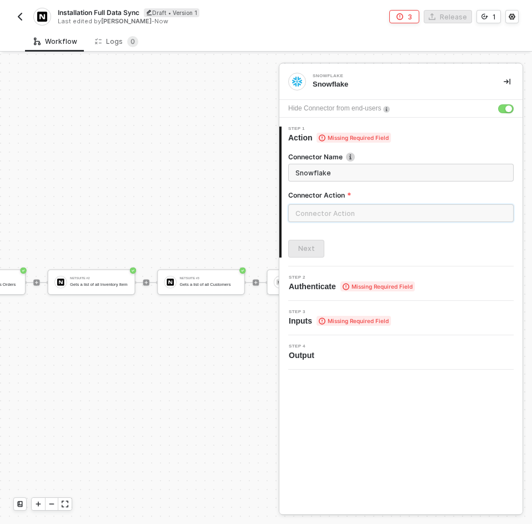
click at [378, 213] on input "text" at bounding box center [400, 213] width 225 height 18
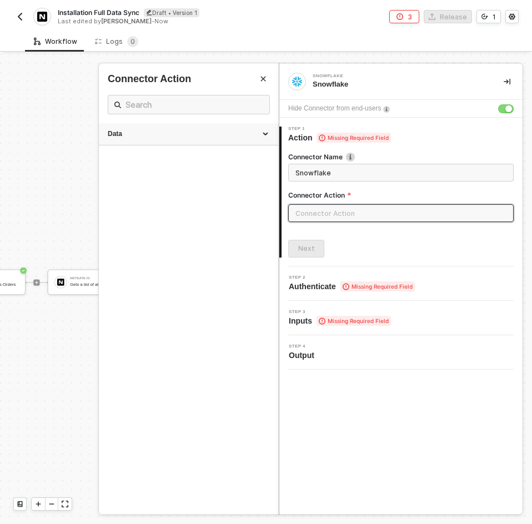
click at [245, 132] on div "Data" at bounding box center [188, 133] width 161 height 9
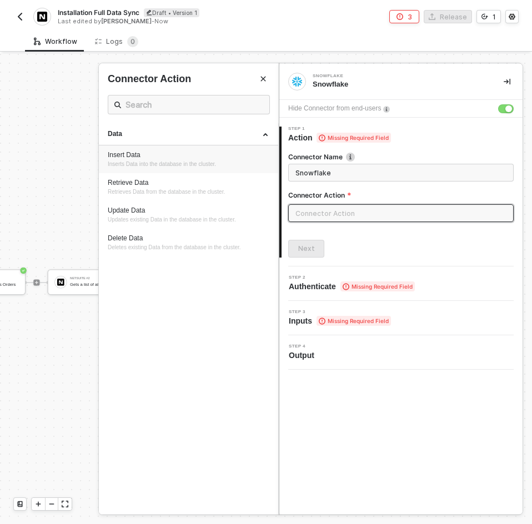
click at [241, 154] on div "Insert Data" at bounding box center [188, 154] width 161 height 9
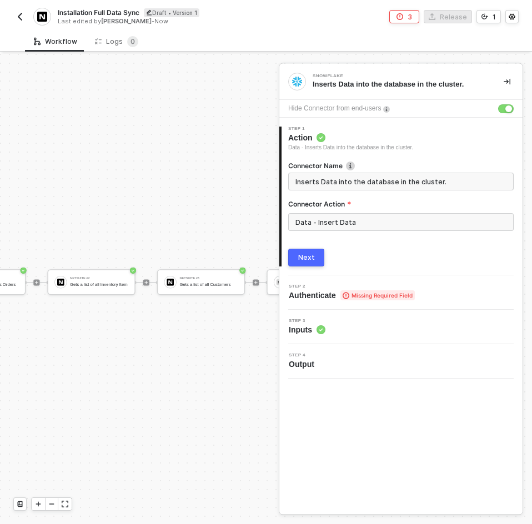
click at [297, 255] on button "Next" at bounding box center [306, 258] width 36 height 18
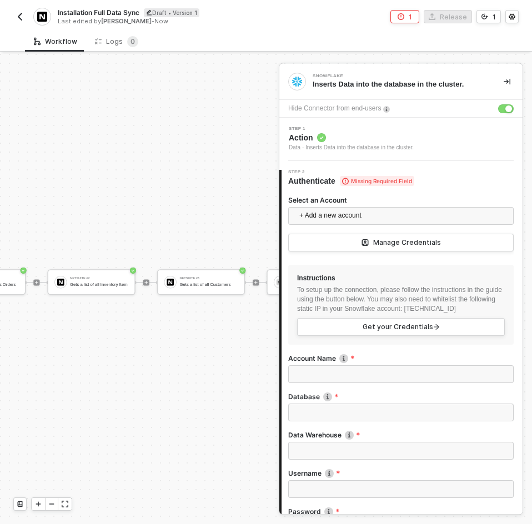
click at [323, 219] on span "+ Add a new account" at bounding box center [403, 216] width 208 height 18
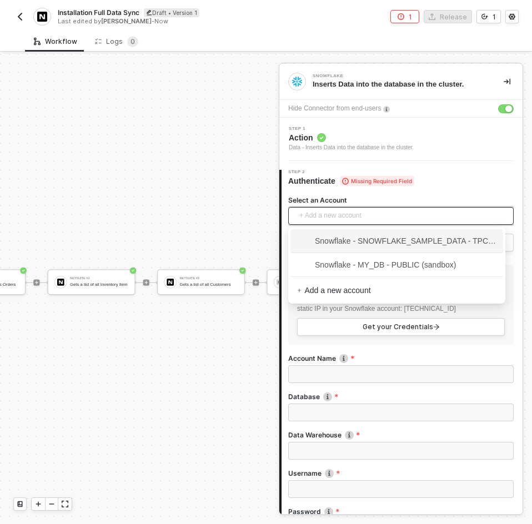
click at [326, 248] on span "Snowflake - SNOWFLAKE_SAMPLE_DATA - TPCH_SF1000 (sandbox)" at bounding box center [396, 241] width 199 height 18
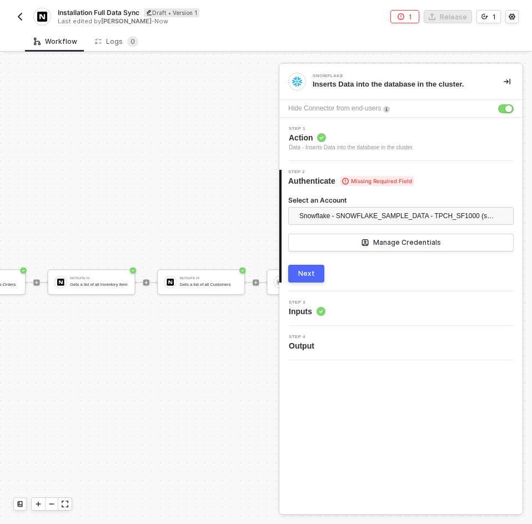
click at [313, 270] on div "Next" at bounding box center [306, 273] width 17 height 9
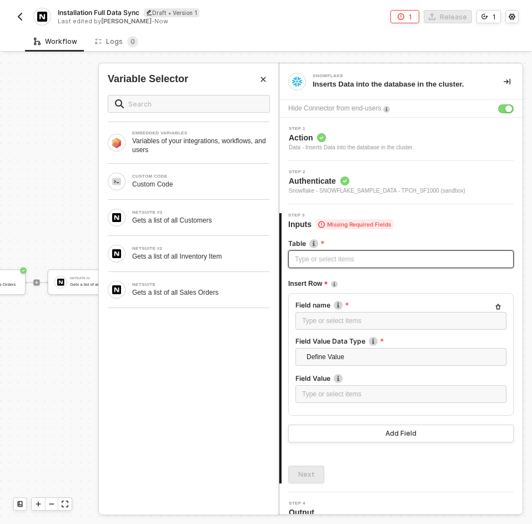
click at [315, 261] on div "Type or select items ﻿" at bounding box center [401, 259] width 212 height 11
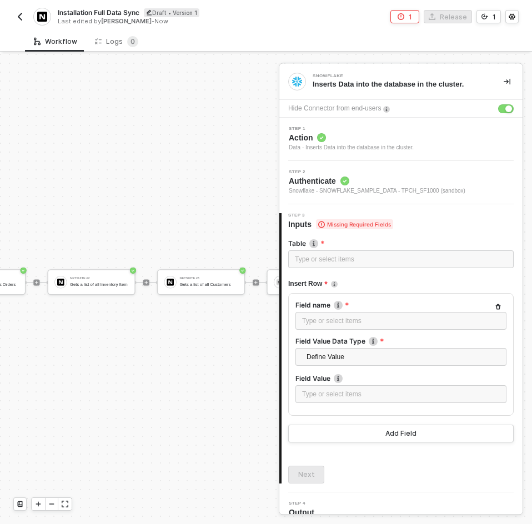
click at [421, 242] on label "Table" at bounding box center [400, 243] width 225 height 9
click at [18, 17] on img "button" at bounding box center [20, 16] width 9 height 9
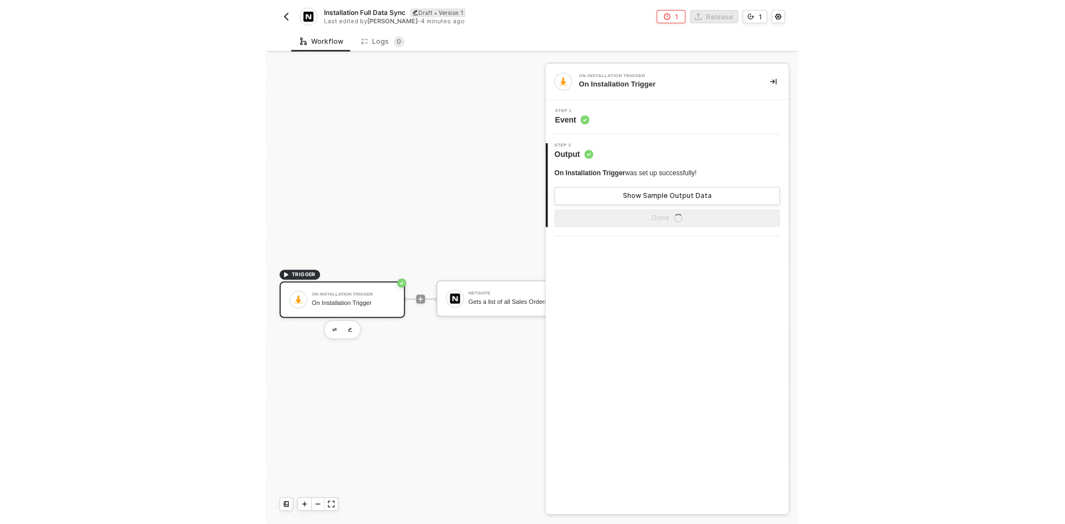
scroll to position [29, 0]
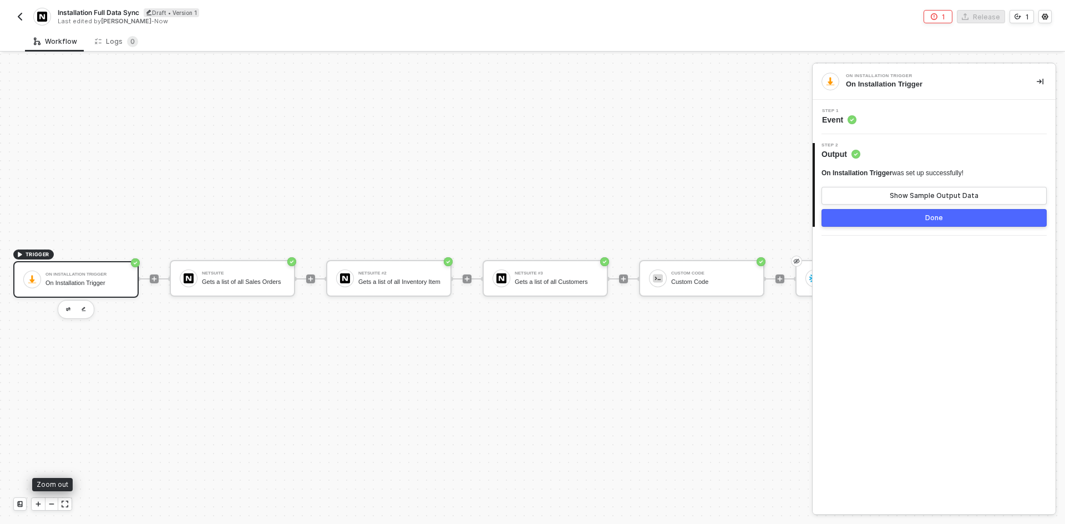
click at [52, 499] on div at bounding box center [51, 504] width 13 height 12
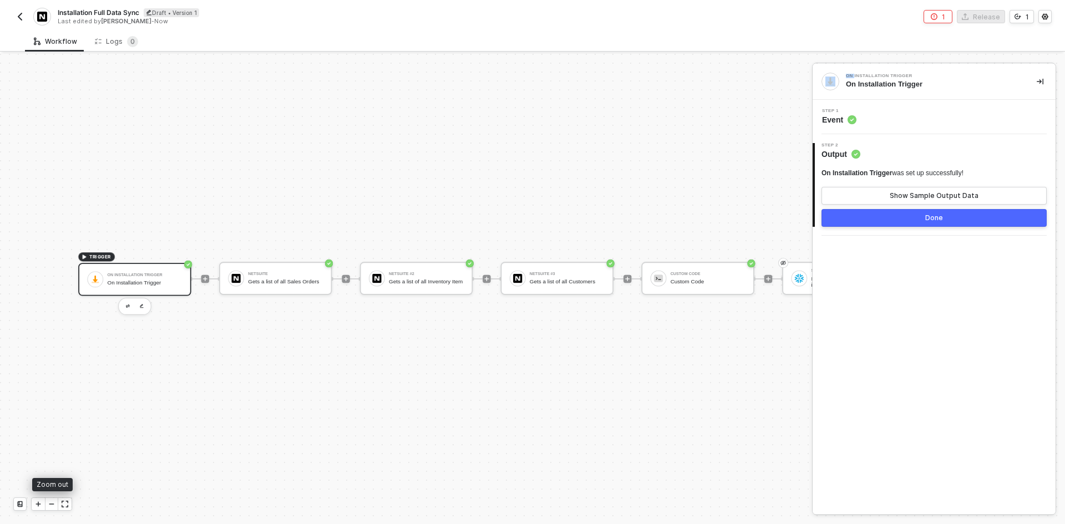
click at [52, 499] on div at bounding box center [51, 504] width 13 height 12
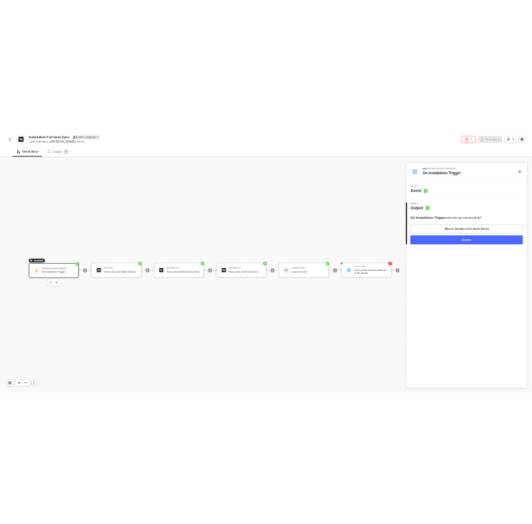
scroll to position [29, 32]
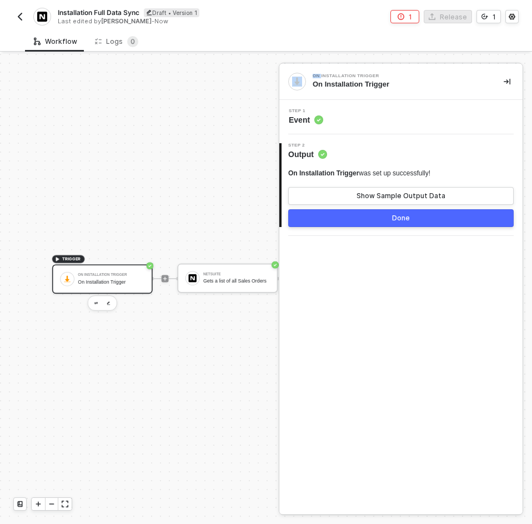
click at [21, 17] on img "button" at bounding box center [20, 16] width 9 height 9
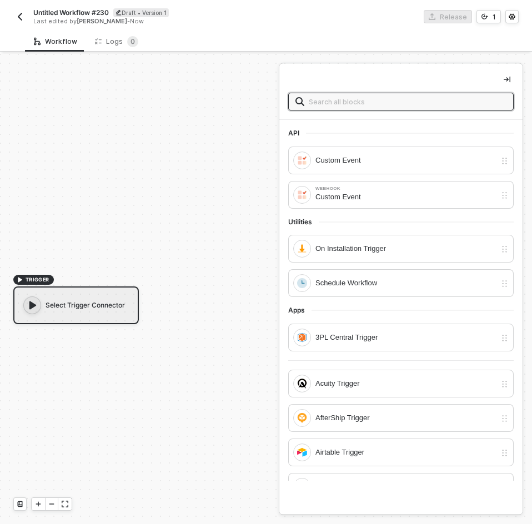
scroll to position [21, 0]
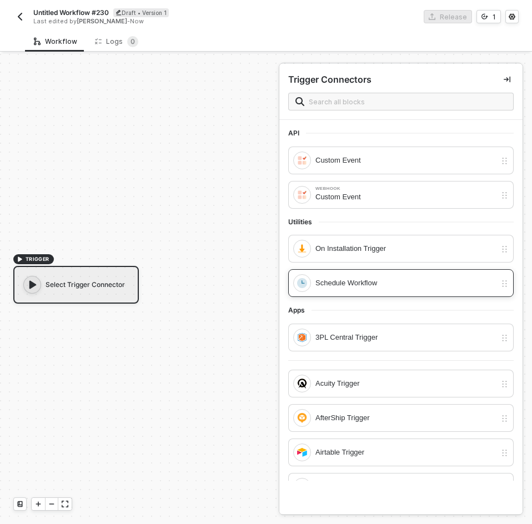
click at [323, 283] on div "Schedule Workflow" at bounding box center [405, 283] width 180 height 12
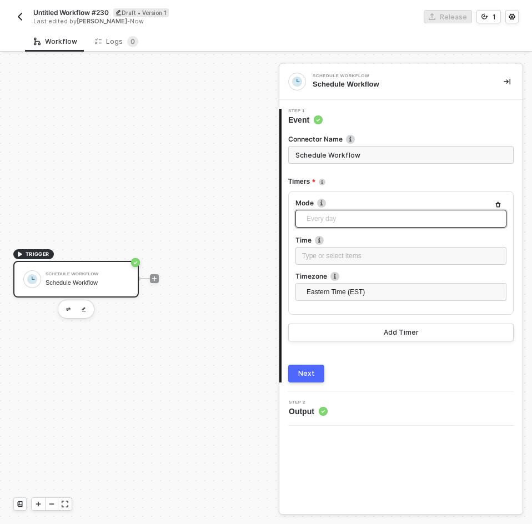
click at [330, 220] on span "Every day" at bounding box center [402, 218] width 193 height 17
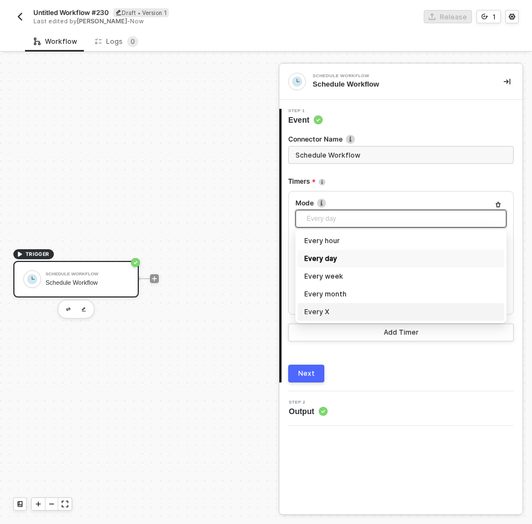
click at [316, 311] on div "Every X" at bounding box center [400, 312] width 193 height 12
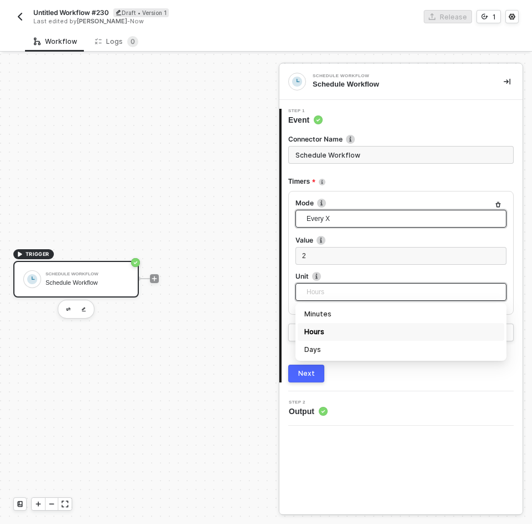
click at [348, 289] on span "Hours" at bounding box center [402, 292] width 193 height 17
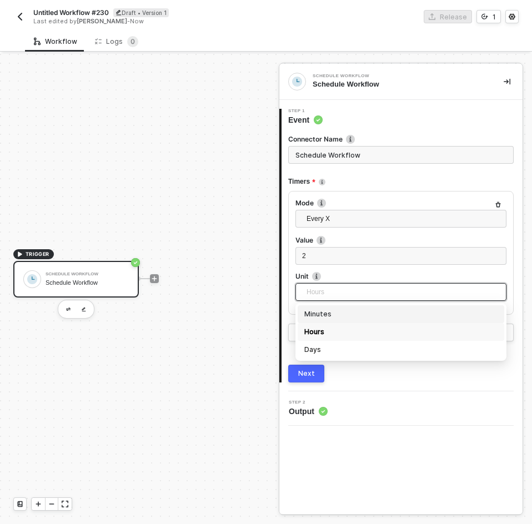
click at [347, 310] on div "Minutes" at bounding box center [400, 314] width 193 height 12
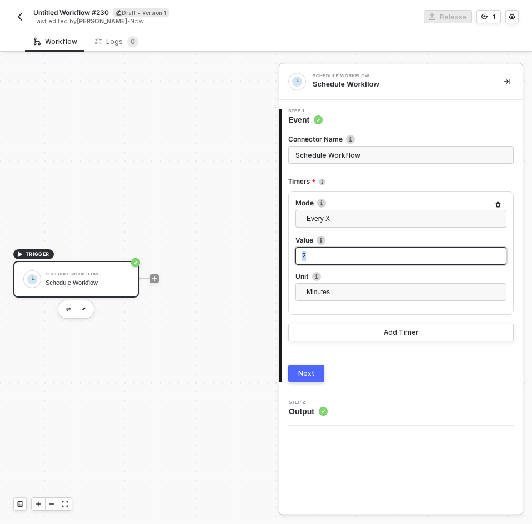
drag, startPoint x: 340, startPoint y: 259, endPoint x: 199, endPoint y: 266, distance: 141.7
click at [199, 266] on div "TRIGGER Schedule Workflow Schedule Workflow Schedule Workflow Schedule Workflow…" at bounding box center [266, 289] width 532 height 470
click at [305, 377] on div "Next" at bounding box center [306, 373] width 17 height 9
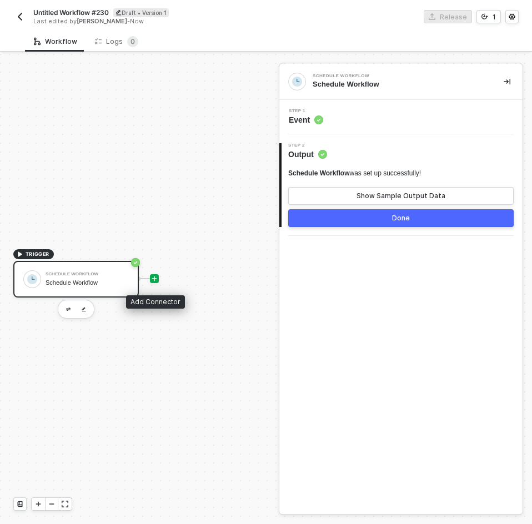
click at [151, 277] on icon "icon-play" at bounding box center [154, 278] width 7 height 7
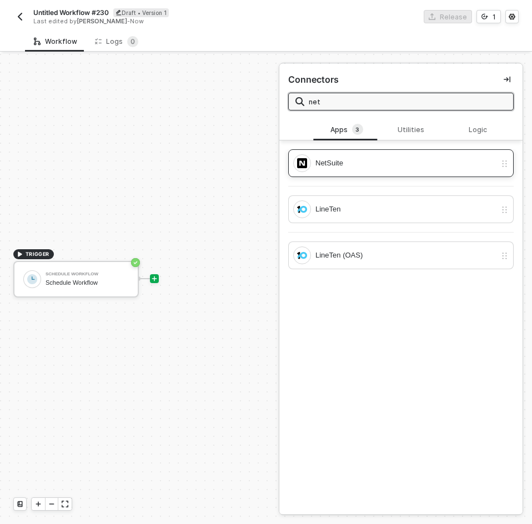
type input "net"
click at [371, 170] on div "NetSuite" at bounding box center [394, 163] width 203 height 18
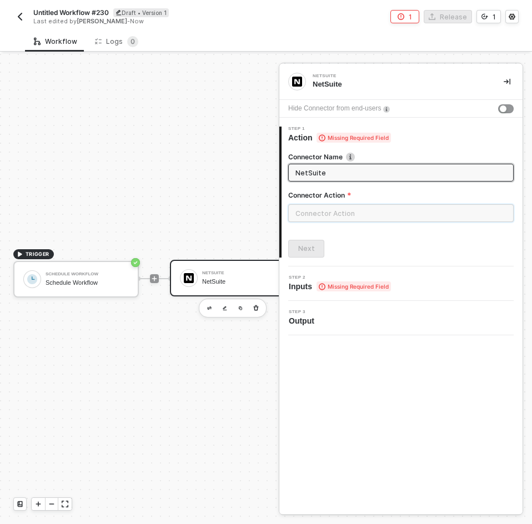
click at [348, 214] on input "text" at bounding box center [400, 213] width 225 height 18
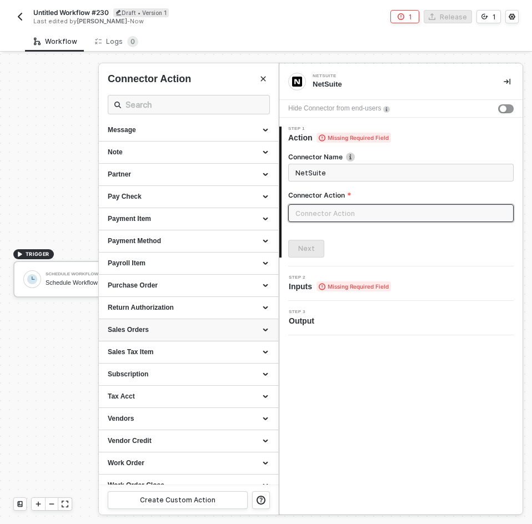
scroll to position [882, 0]
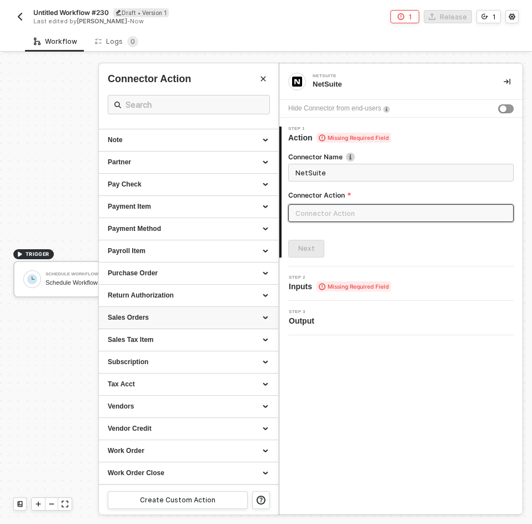
click at [176, 323] on div "Sales Orders" at bounding box center [188, 318] width 179 height 22
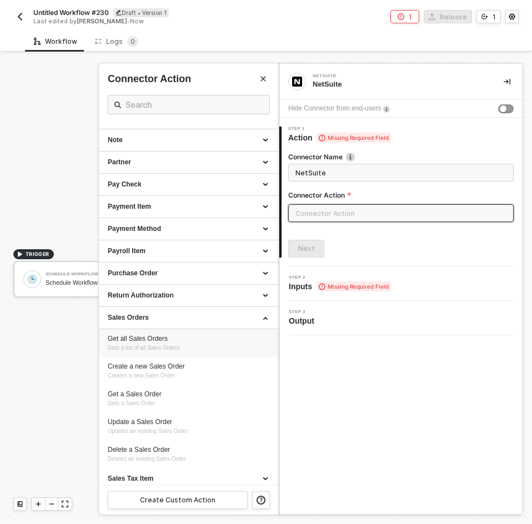
click at [177, 346] on span "Gets a list of all Sales Orders" at bounding box center [144, 348] width 72 height 6
type input "Gets a list of all Sales Orders"
type input "Sales Orders - Get all Sales Orders"
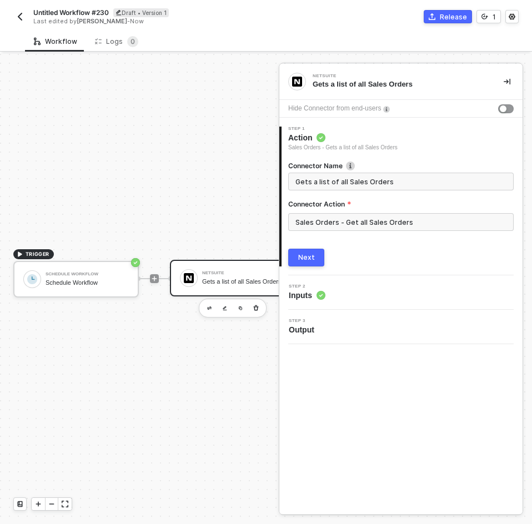
click at [306, 256] on div "Next" at bounding box center [306, 257] width 17 height 9
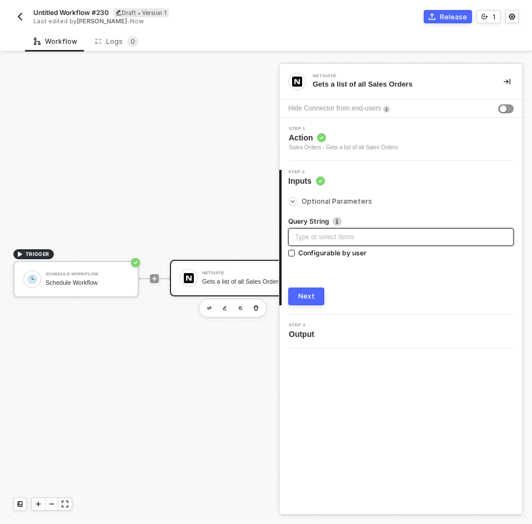
click at [386, 235] on div "Type or select items ﻿" at bounding box center [401, 237] width 212 height 11
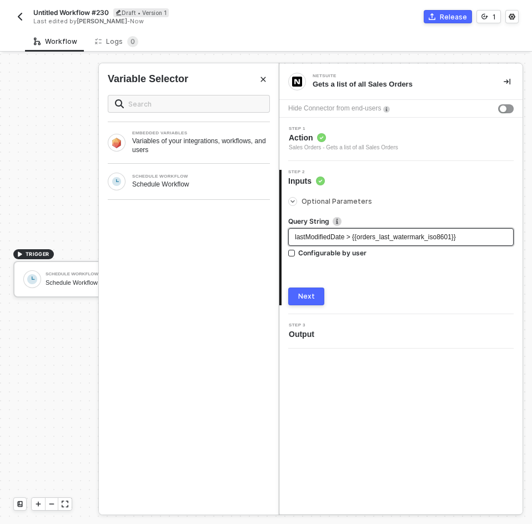
click at [423, 236] on span "lastModifiedDate > {{orders_last_watermark_iso8601}}" at bounding box center [375, 237] width 161 height 8
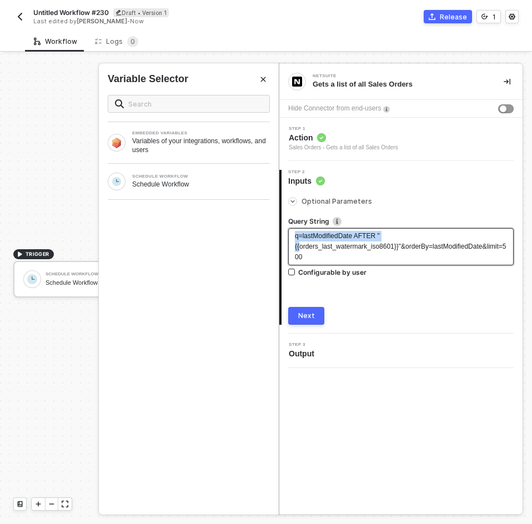
drag, startPoint x: 300, startPoint y: 241, endPoint x: 284, endPoint y: 240, distance: 16.1
click at [284, 240] on div "Optional Parameters Query String The search query that is used to filter result…" at bounding box center [401, 255] width 241 height 138
click at [287, 234] on div "Optional Parameters Query String The search query that is used to filter result…" at bounding box center [401, 255] width 241 height 138
click at [291, 236] on div "q=lastModifiedDate AFTER "{{orders_last_watermark_iso8601}}"&orderBy=lastModif…" at bounding box center [400, 246] width 225 height 37
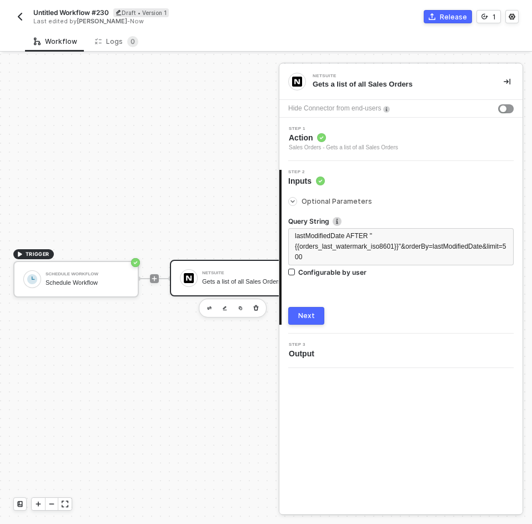
click at [322, 311] on button "Next" at bounding box center [306, 316] width 36 height 18
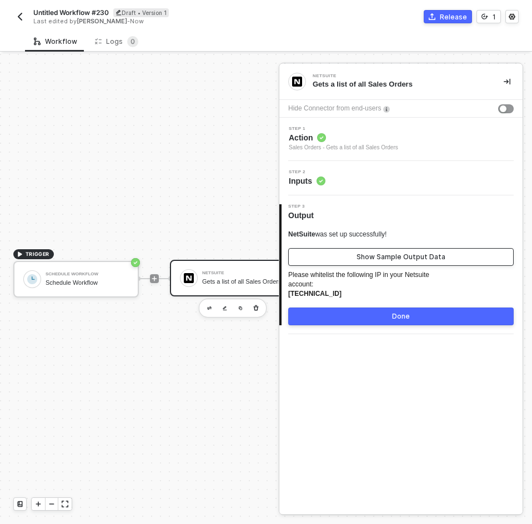
click at [350, 261] on button "Show Sample Output Data" at bounding box center [400, 257] width 225 height 18
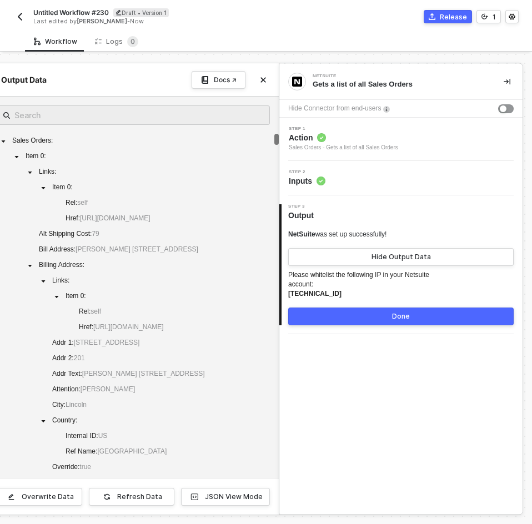
click at [262, 87] on div "Docs ↗" at bounding box center [230, 80] width 78 height 18
click at [262, 80] on icon "icon-close" at bounding box center [263, 80] width 7 height 7
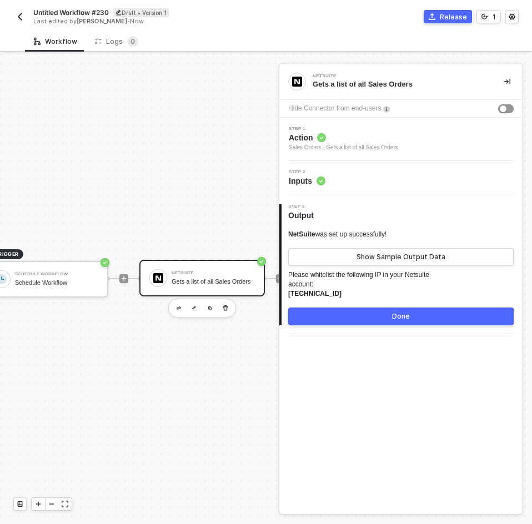
scroll to position [21, 114]
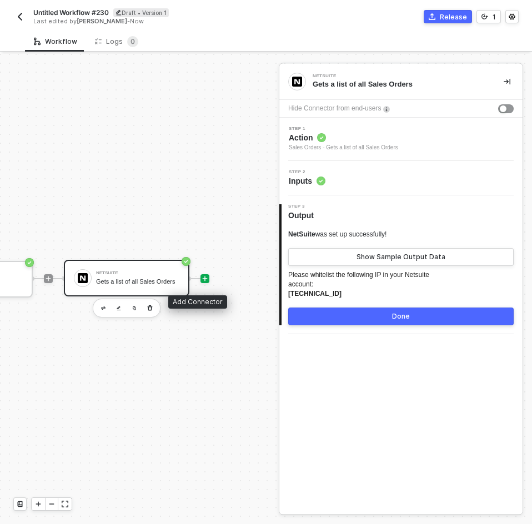
click at [200, 279] on div at bounding box center [204, 278] width 9 height 9
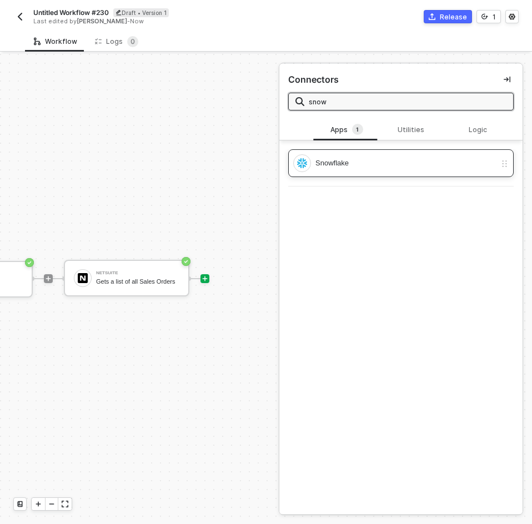
type input "snow"
click at [459, 156] on div "Snowflake" at bounding box center [394, 163] width 203 height 18
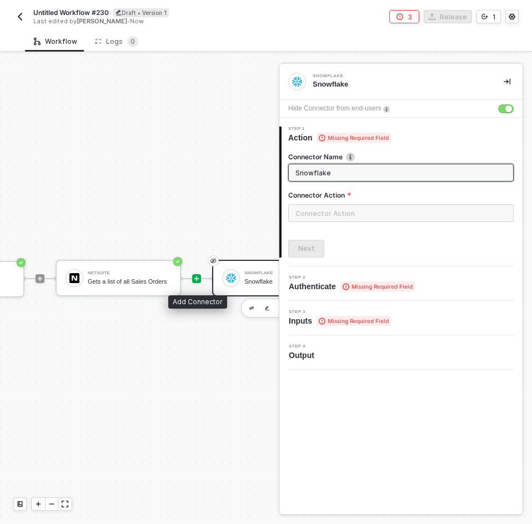
click at [199, 276] on icon "icon-play" at bounding box center [196, 278] width 7 height 7
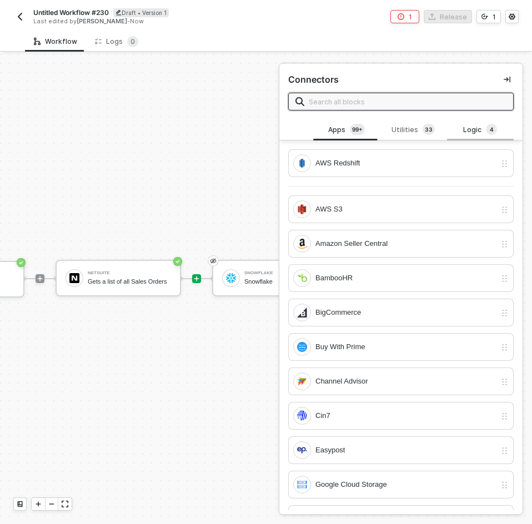
click at [474, 130] on div "Logic 4" at bounding box center [480, 130] width 49 height 12
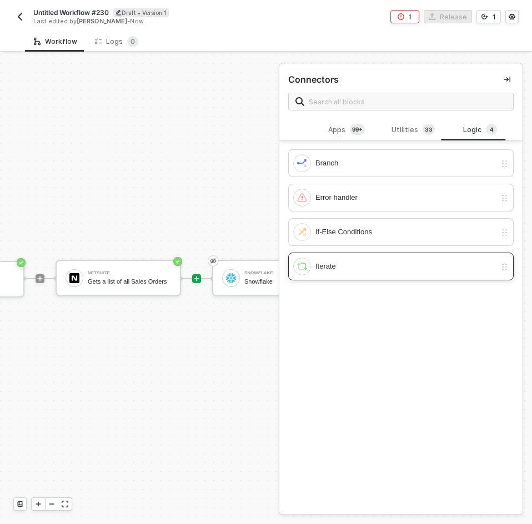
click at [361, 272] on div "Iterate" at bounding box center [394, 266] width 203 height 18
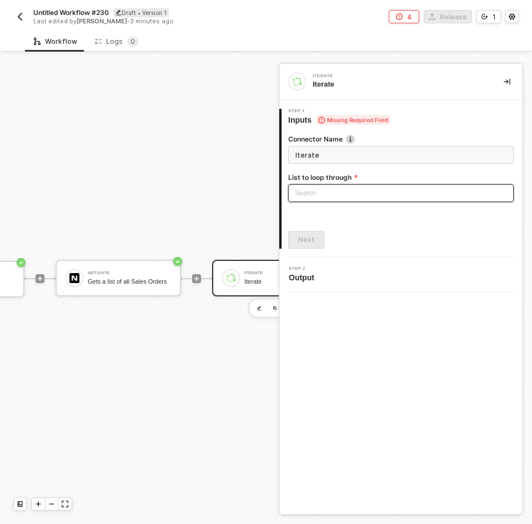
click at [333, 199] on div "Search" at bounding box center [400, 193] width 225 height 18
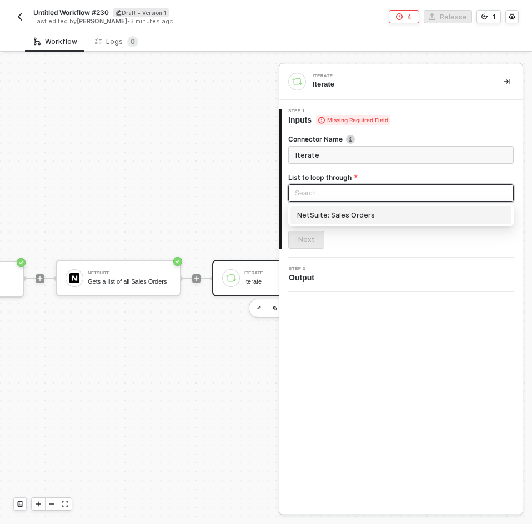
click at [335, 219] on div "NetSuite: Sales Orders" at bounding box center [401, 215] width 208 height 12
type input "Loop through NetSuite: Sales Orders"
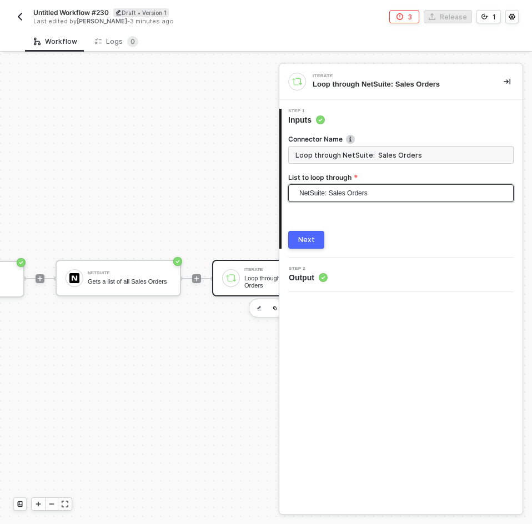
click at [321, 232] on button "Next" at bounding box center [306, 240] width 36 height 18
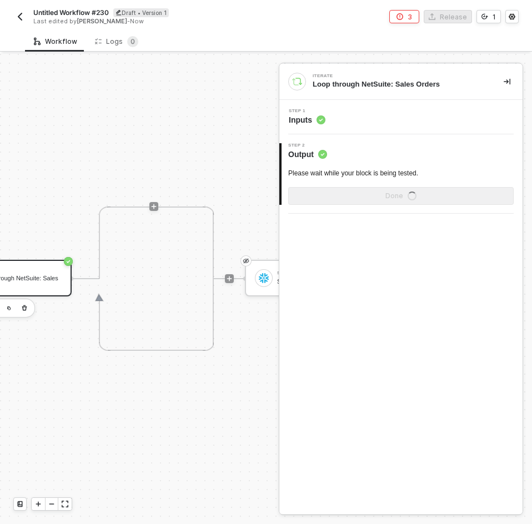
scroll to position [21, 381]
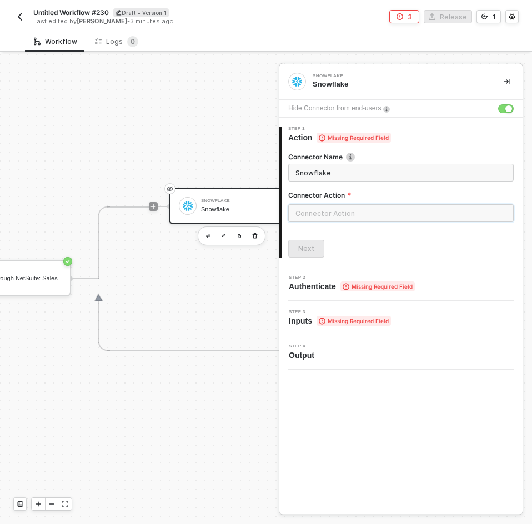
click at [315, 207] on input "text" at bounding box center [400, 213] width 225 height 18
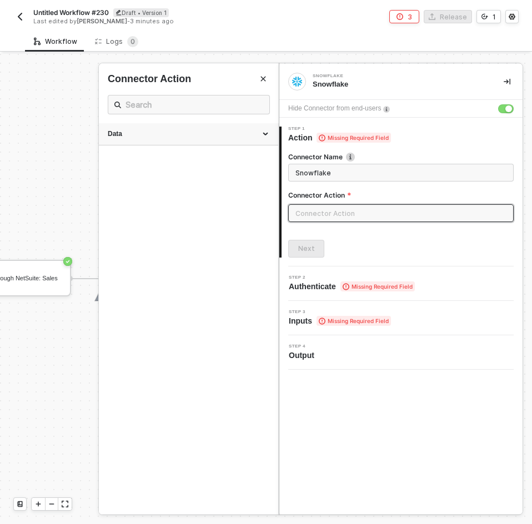
click at [233, 138] on div "Data" at bounding box center [188, 133] width 161 height 9
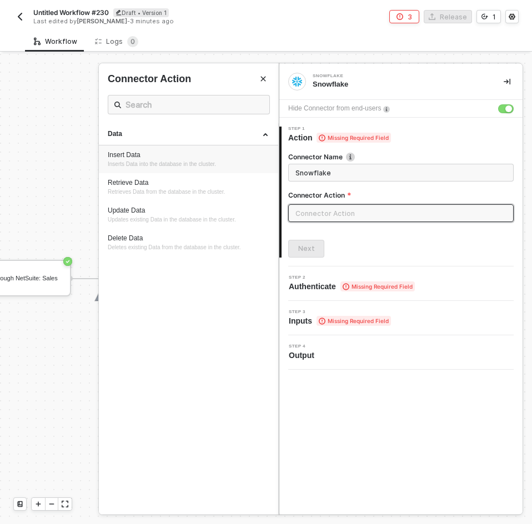
click at [216, 164] on span "Inserts Data into the database in the cluster." at bounding box center [162, 164] width 108 height 6
type input "Inserts Data into the database in the cluster."
type input "Data - Insert Data"
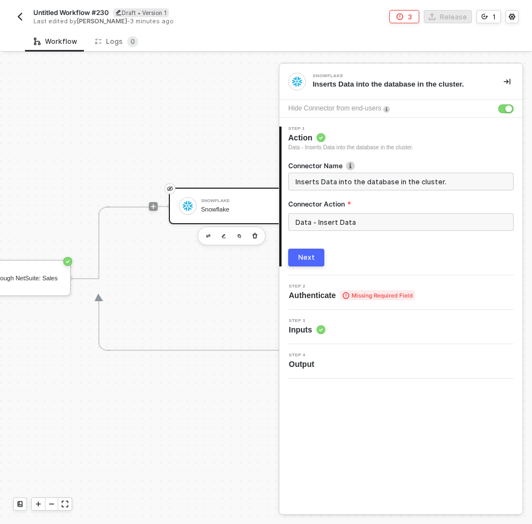
click at [305, 255] on div "Next" at bounding box center [306, 257] width 17 height 9
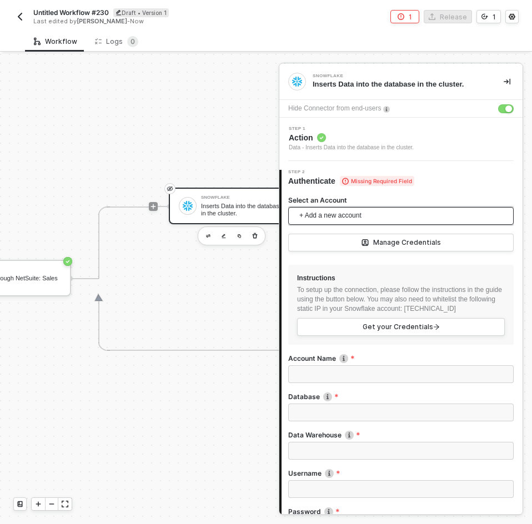
click at [336, 221] on span "+ Add a new account" at bounding box center [403, 216] width 208 height 18
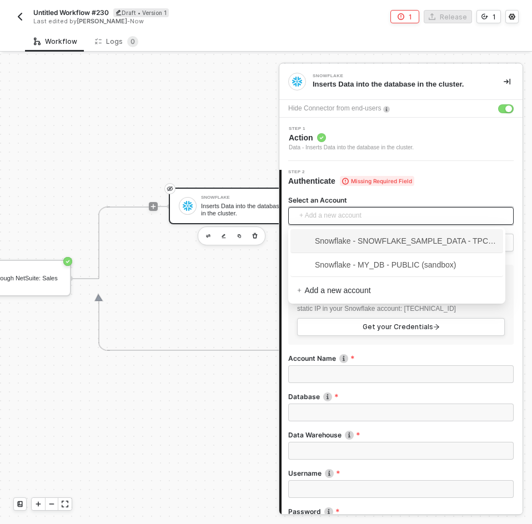
click at [332, 238] on span "Snowflake - SNOWFLAKE_SAMPLE_DATA - TPCH_SF1000 (sandbox)" at bounding box center [396, 241] width 199 height 12
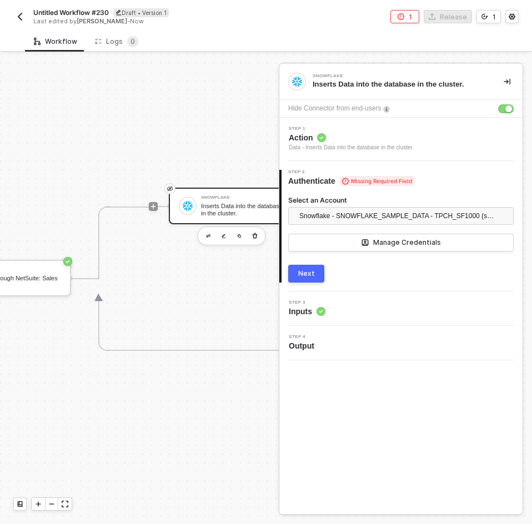
click at [307, 272] on div "Next" at bounding box center [306, 273] width 17 height 9
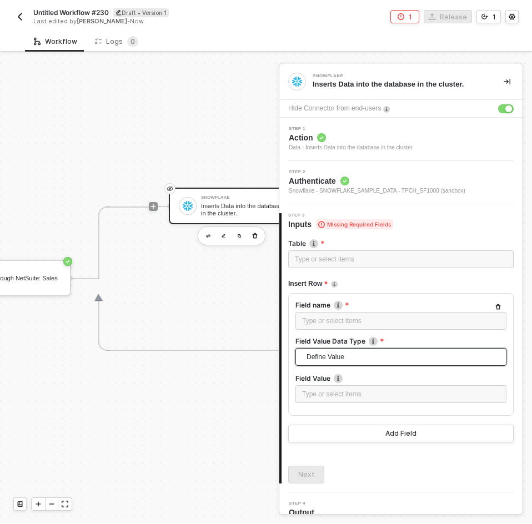
click at [318, 363] on span "Define Value" at bounding box center [402, 356] width 193 height 17
click at [330, 399] on div "Select Block Output" at bounding box center [396, 397] width 185 height 12
click at [330, 395] on input "search" at bounding box center [401, 394] width 198 height 17
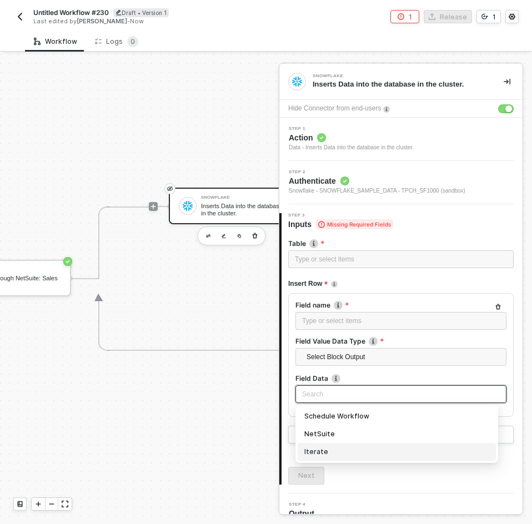
click at [351, 448] on div "Iterate" at bounding box center [396, 452] width 185 height 12
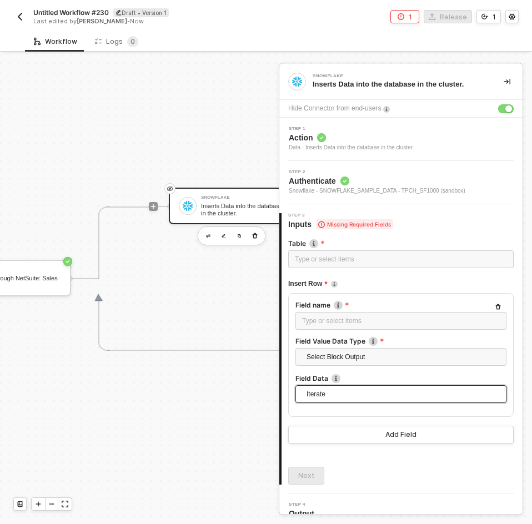
click at [87, 16] on span "Untitled Workflow #230" at bounding box center [70, 12] width 75 height 9
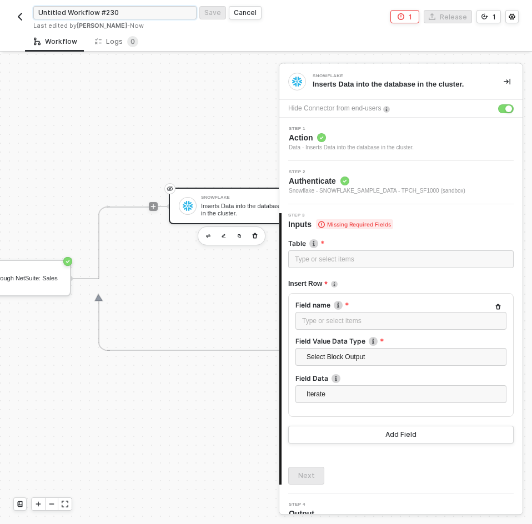
click at [87, 16] on input "Untitled Workflow #230" at bounding box center [114, 12] width 163 height 13
type input "C"
type input "Scheduled Sync"
click at [219, 11] on div "Save" at bounding box center [212, 12] width 17 height 9
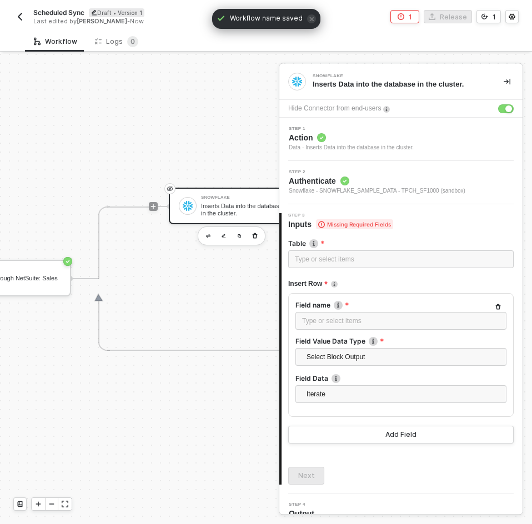
click at [335, 271] on div at bounding box center [400, 272] width 225 height 4
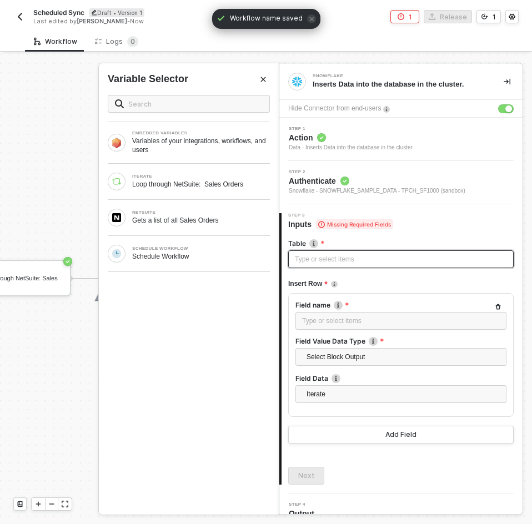
click at [336, 262] on div "Type or select items ﻿" at bounding box center [401, 259] width 212 height 11
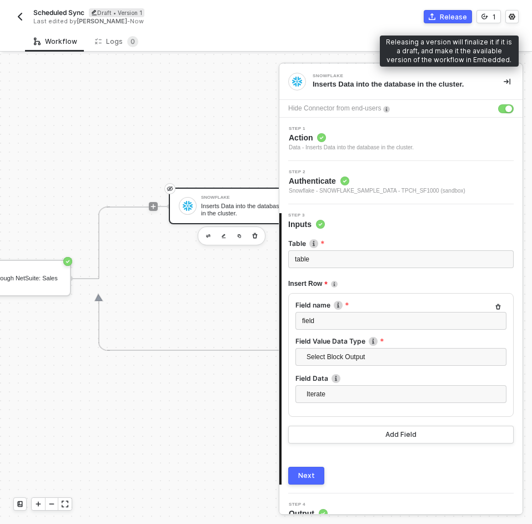
click at [461, 21] on div "Release" at bounding box center [452, 16] width 27 height 9
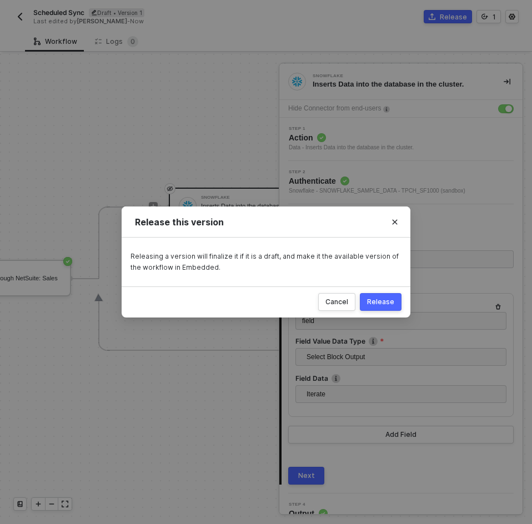
click at [386, 306] on div "Release" at bounding box center [380, 301] width 27 height 9
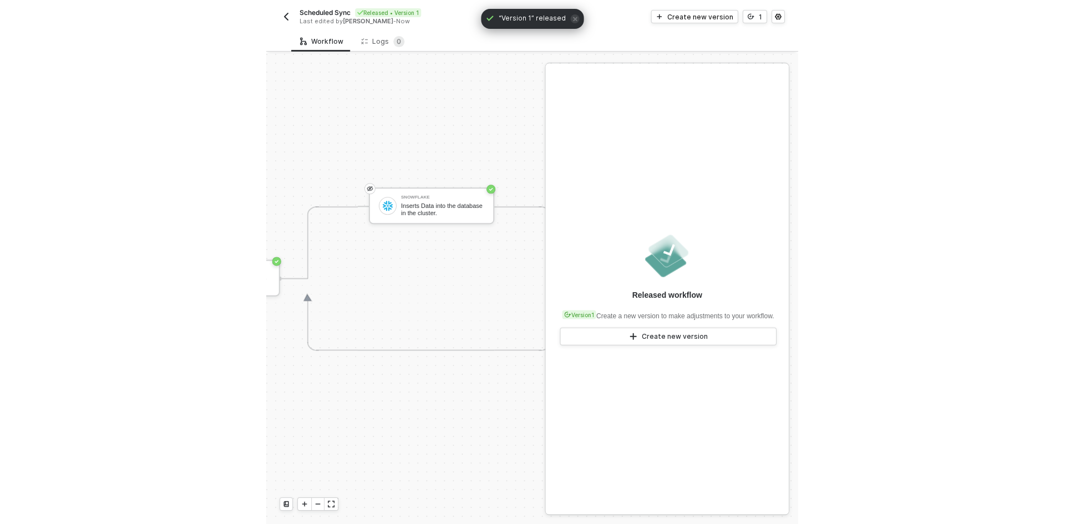
scroll to position [21, 402]
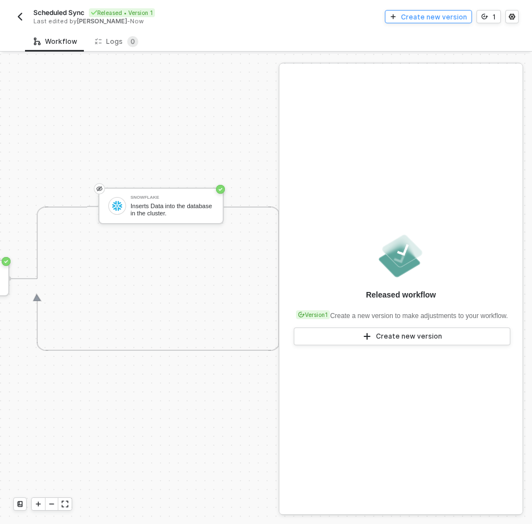
click at [434, 18] on div "Create new version" at bounding box center [434, 16] width 66 height 9
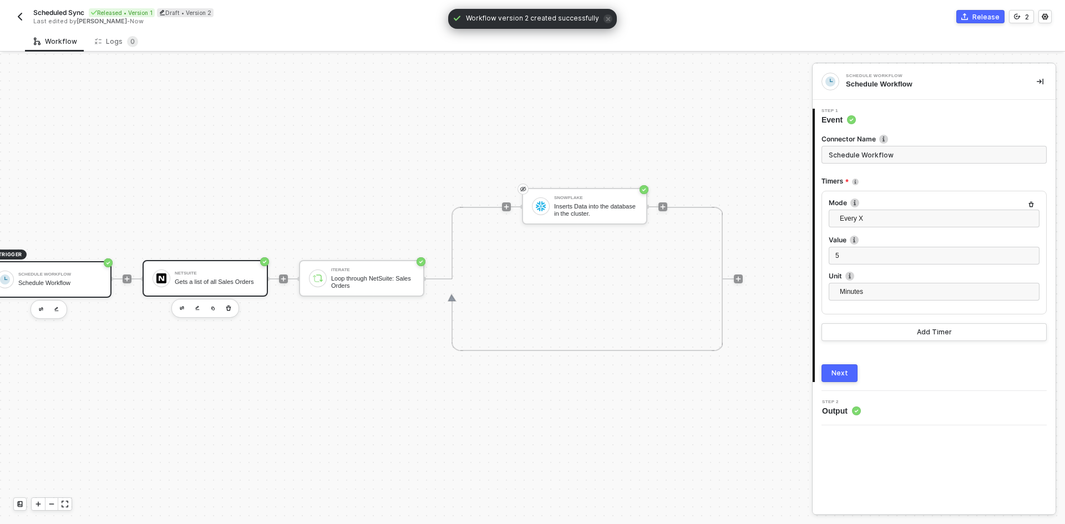
scroll to position [21, 0]
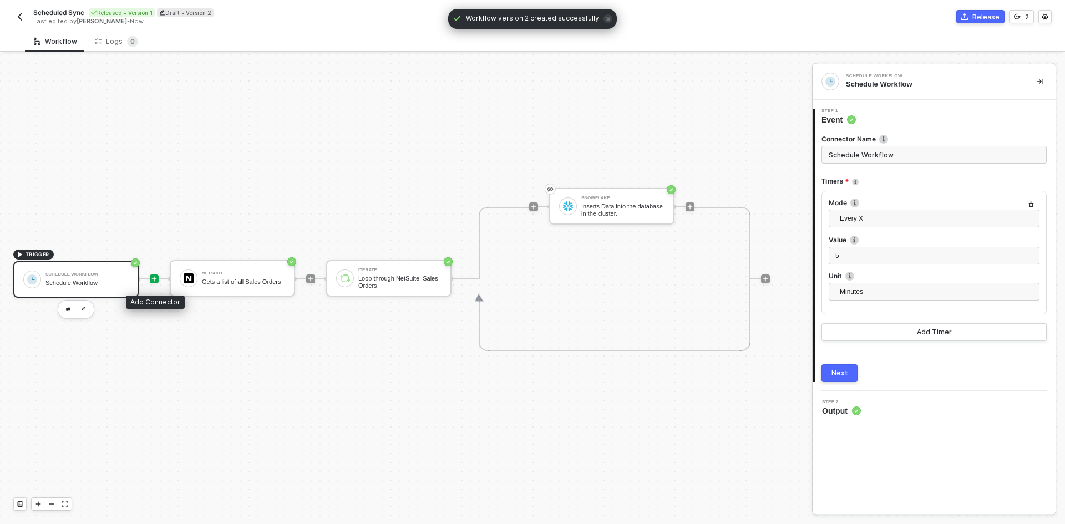
click at [155, 277] on icon "icon-play" at bounding box center [154, 279] width 7 height 7
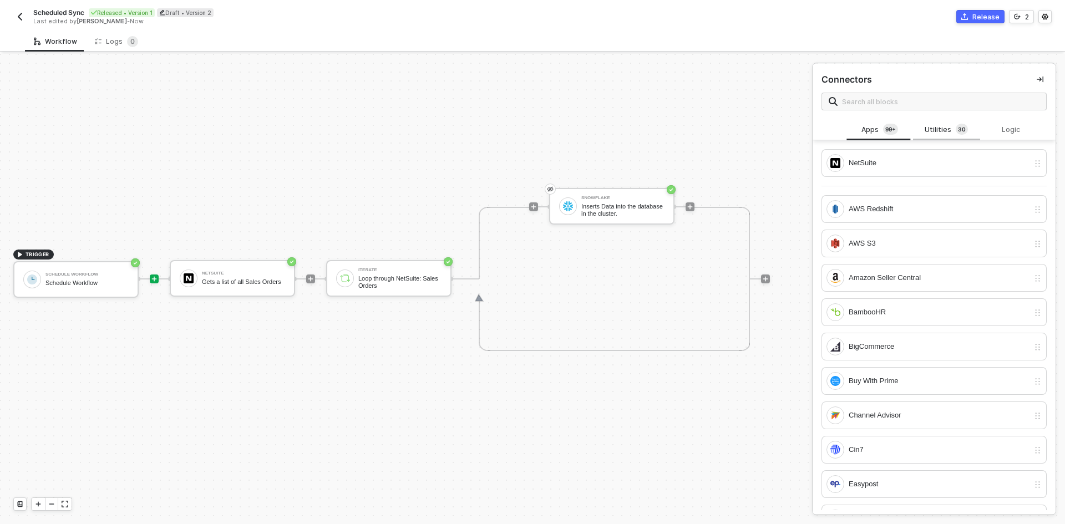
click at [531, 132] on div "Utilities 3 0" at bounding box center [946, 130] width 49 height 12
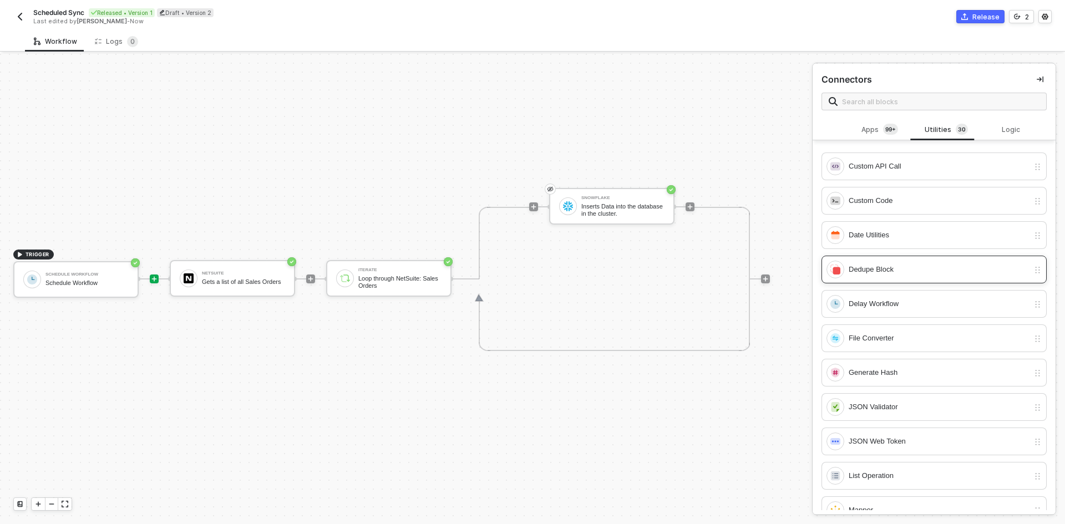
scroll to position [111, 0]
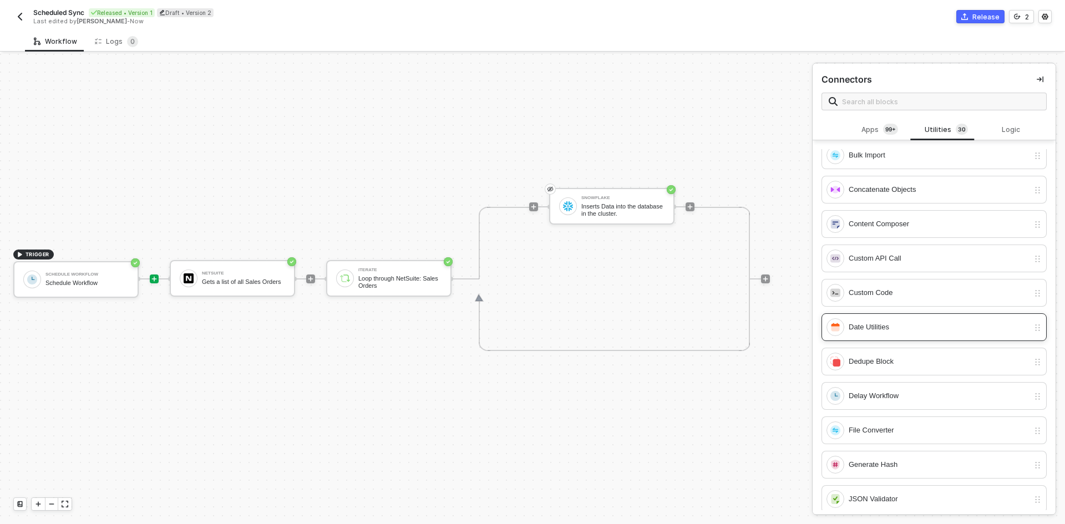
click at [531, 327] on div "Date Utilities" at bounding box center [939, 327] width 180 height 12
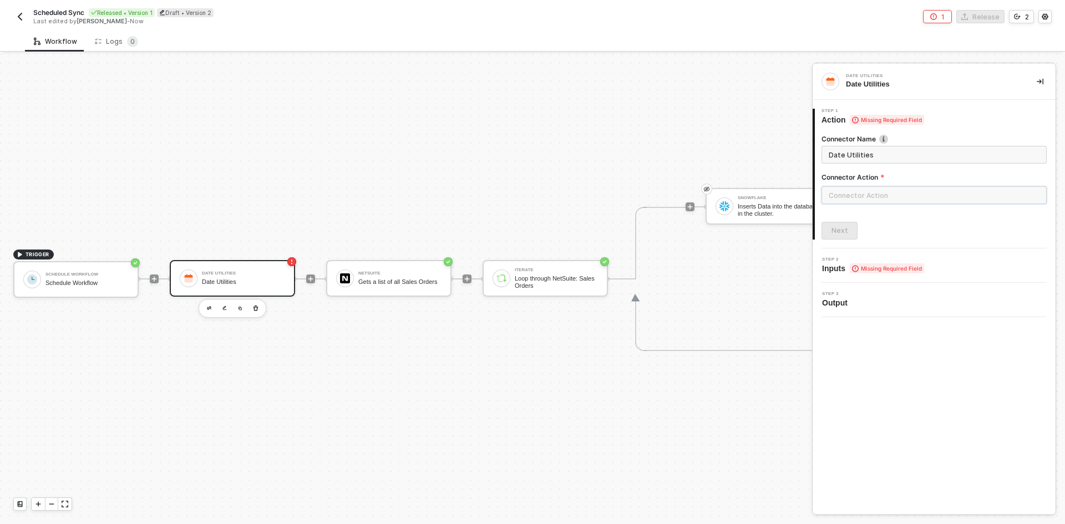
click at [531, 196] on input "text" at bounding box center [934, 195] width 225 height 18
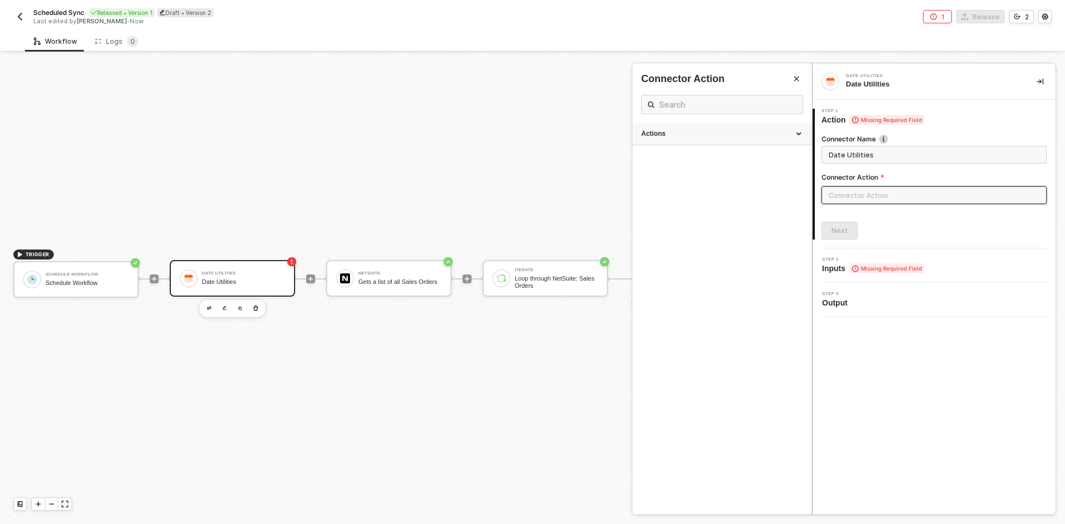
click at [531, 140] on div "Actions" at bounding box center [722, 134] width 179 height 22
click at [531, 245] on span "Parse a date, add/subtract time, and format the result" at bounding box center [706, 247] width 131 height 6
type input "Parse a date, add/subtract time, and format the result"
type input "Parse, Modify & Format Date"
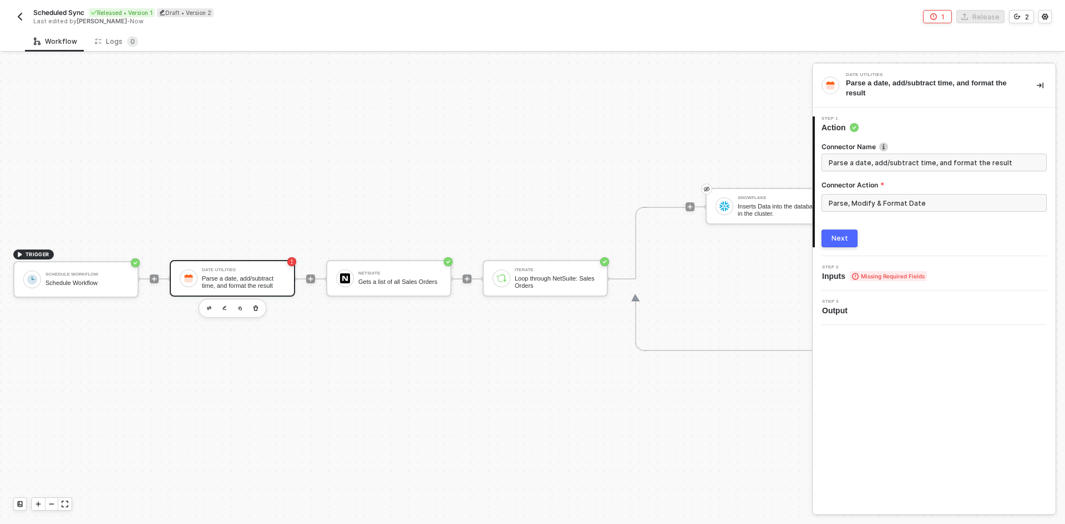
click at [531, 244] on button "Next" at bounding box center [840, 239] width 36 height 18
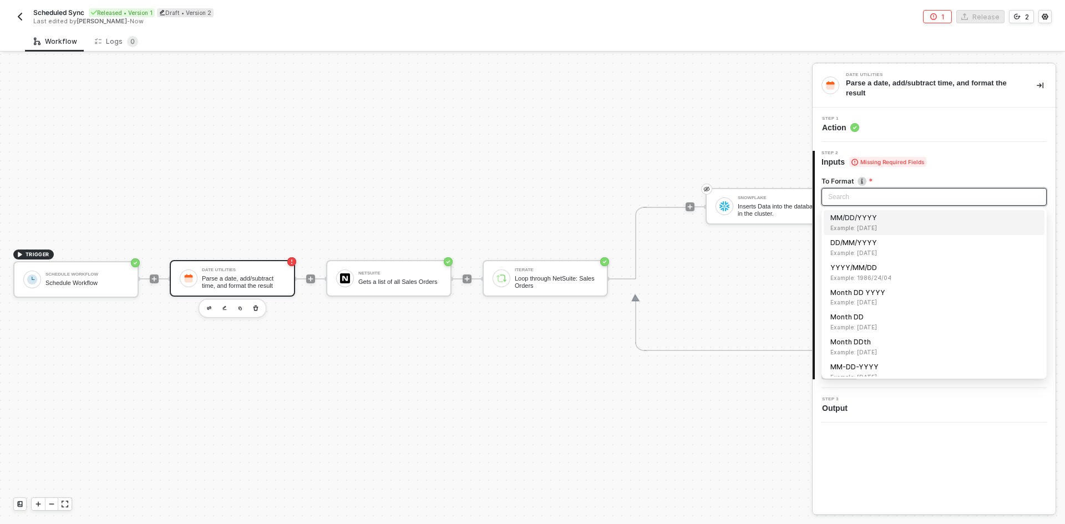
click at [531, 194] on input "search" at bounding box center [934, 197] width 212 height 17
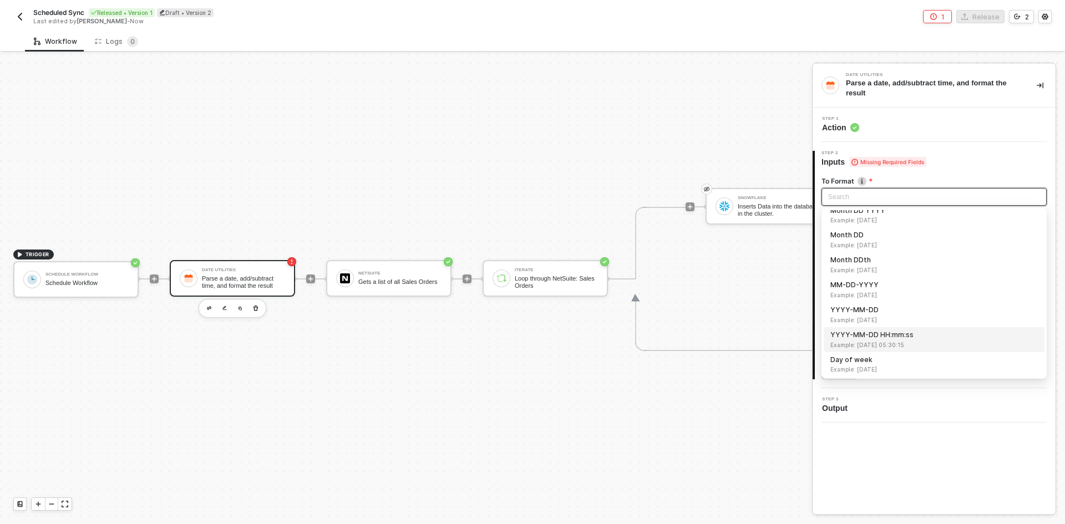
drag, startPoint x: 927, startPoint y: 344, endPoint x: 928, endPoint y: 332, distance: 12.3
click at [531, 344] on span "Example: 1986-04-24 05:30:15" at bounding box center [935, 345] width 208 height 9
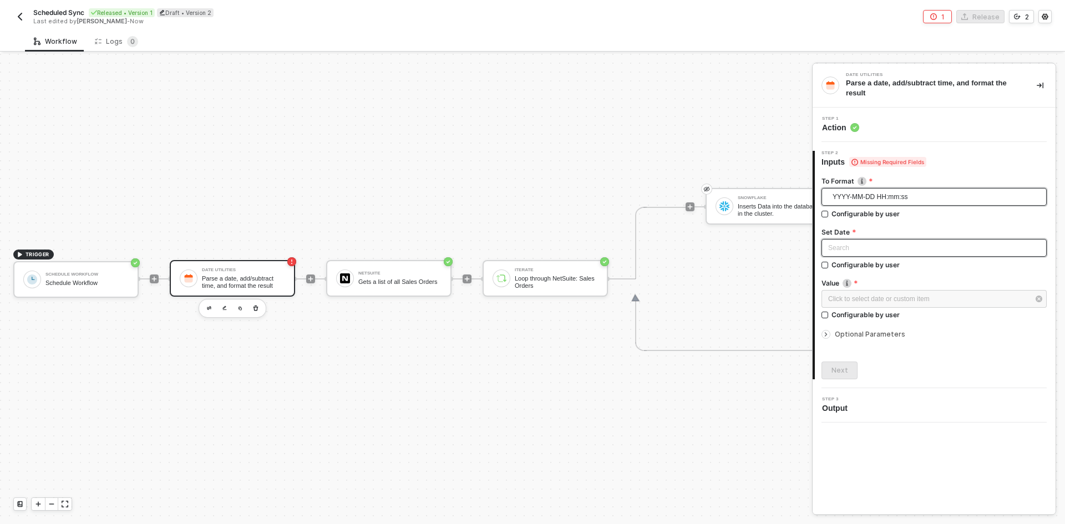
click at [531, 246] on input "search" at bounding box center [934, 248] width 212 height 17
click at [531, 277] on span "Today Date" at bounding box center [935, 279] width 208 height 9
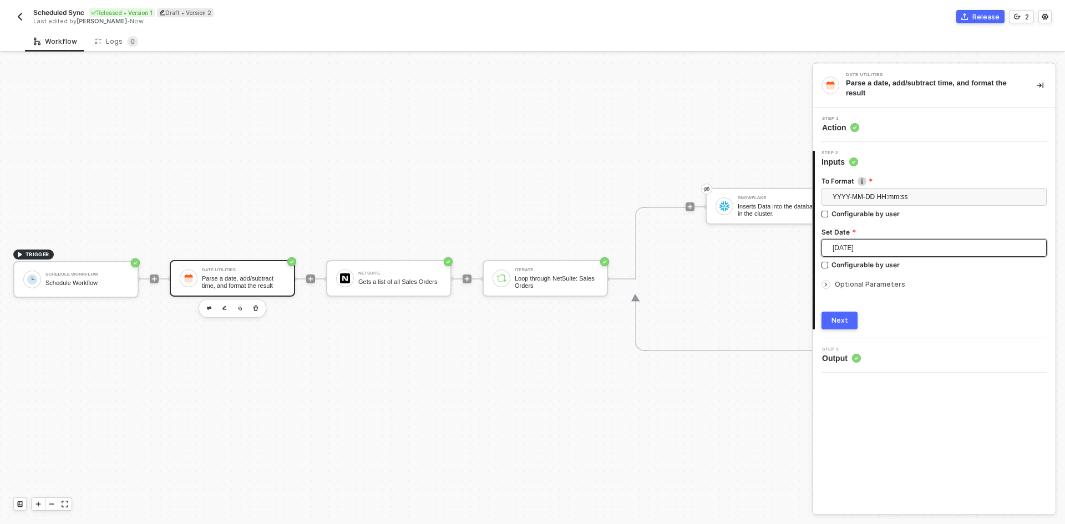
click at [531, 287] on span "Optional Parameters" at bounding box center [870, 284] width 70 height 8
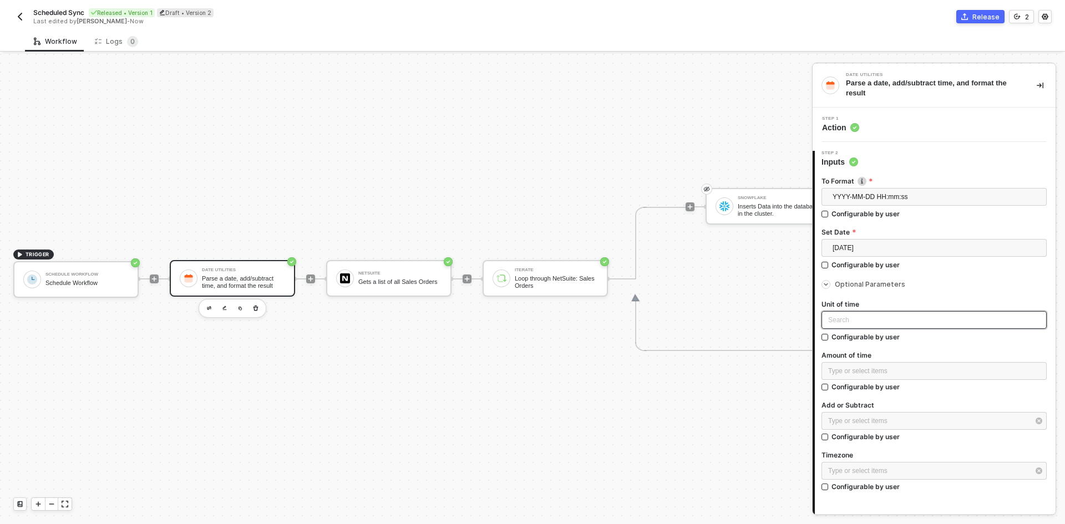
click at [531, 312] on input "search" at bounding box center [934, 320] width 212 height 17
click at [531, 252] on span "Today" at bounding box center [937, 248] width 208 height 17
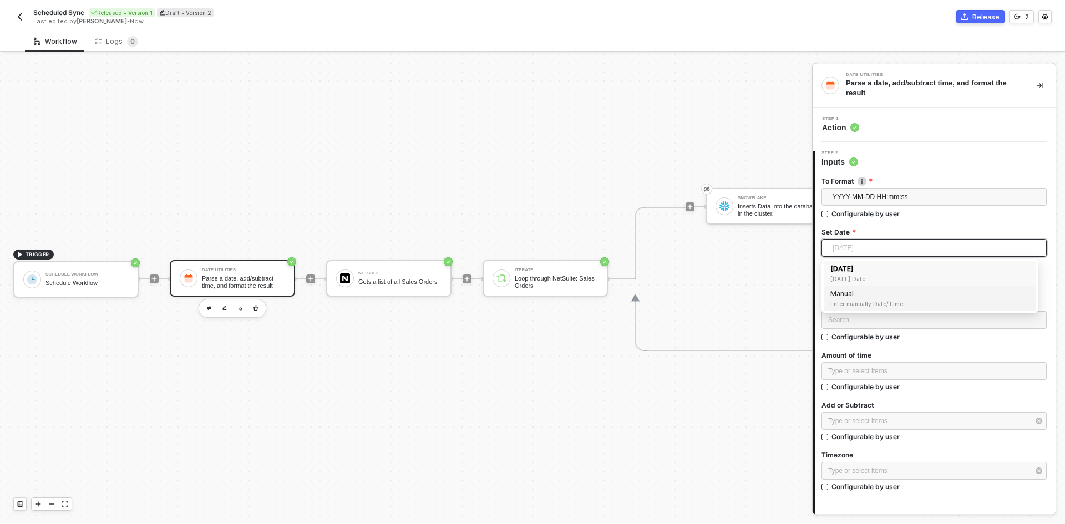
click at [531, 300] on span "Enter manually Date/Time" at bounding box center [930, 304] width 199 height 9
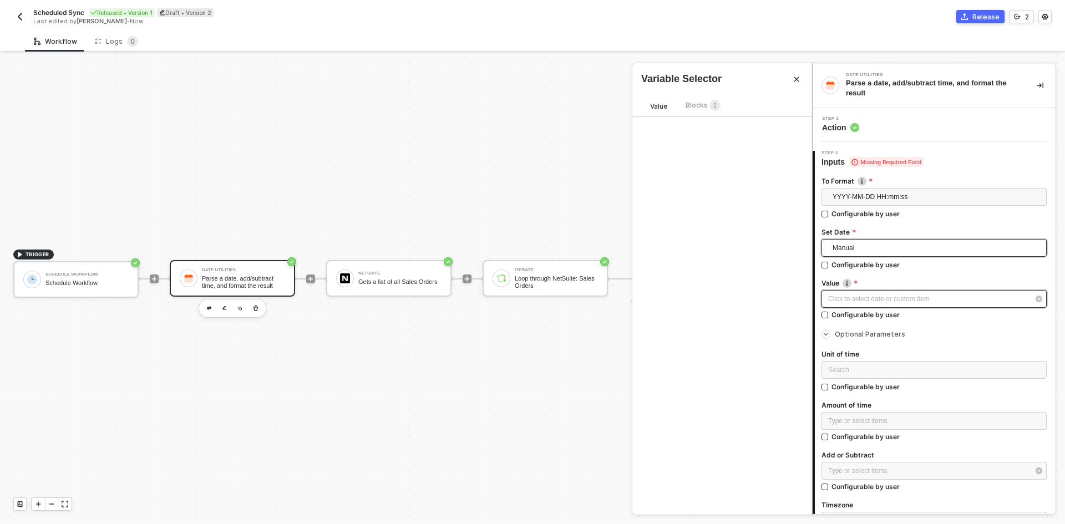
click at [531, 300] on div "Click to select date or custom item ﻿" at bounding box center [928, 299] width 201 height 11
click at [531, 247] on span "Manual" at bounding box center [937, 248] width 208 height 17
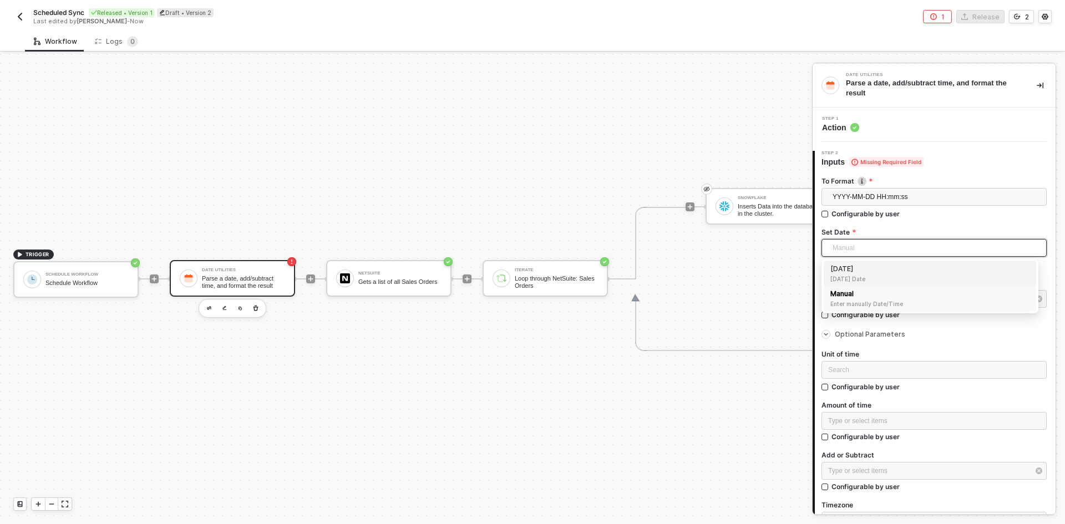
click at [531, 276] on span "Today Date" at bounding box center [930, 279] width 199 height 9
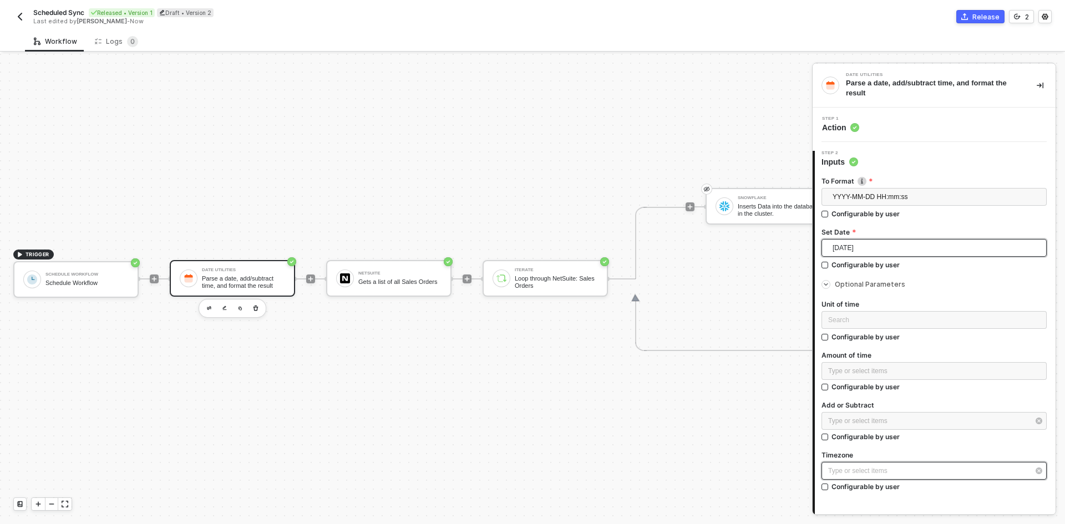
scroll to position [55, 0]
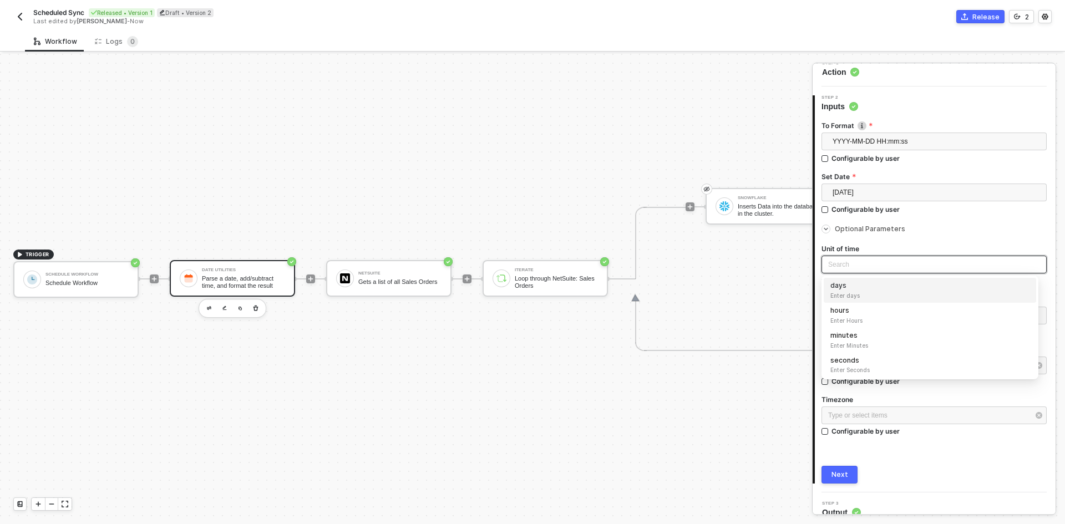
click at [531, 265] on input "search" at bounding box center [934, 264] width 212 height 17
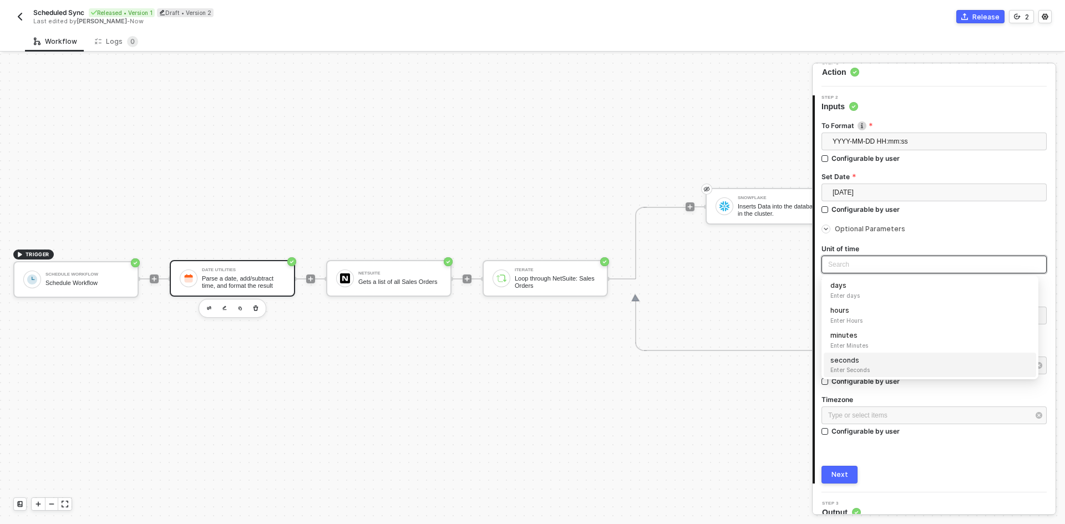
click at [531, 446] on div "To Format YYYY-MM-DD HH:mm:ss MM/DD/YYYY Example: 04/24/1986 DD/MM/YYYY Example…" at bounding box center [934, 298] width 225 height 372
click at [531, 480] on button "Next" at bounding box center [840, 475] width 36 height 18
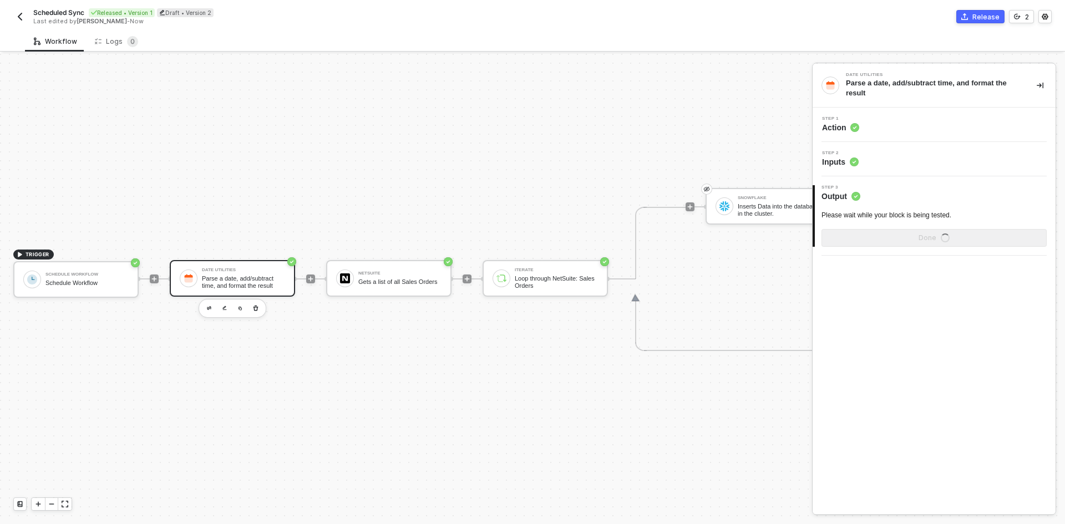
scroll to position [0, 0]
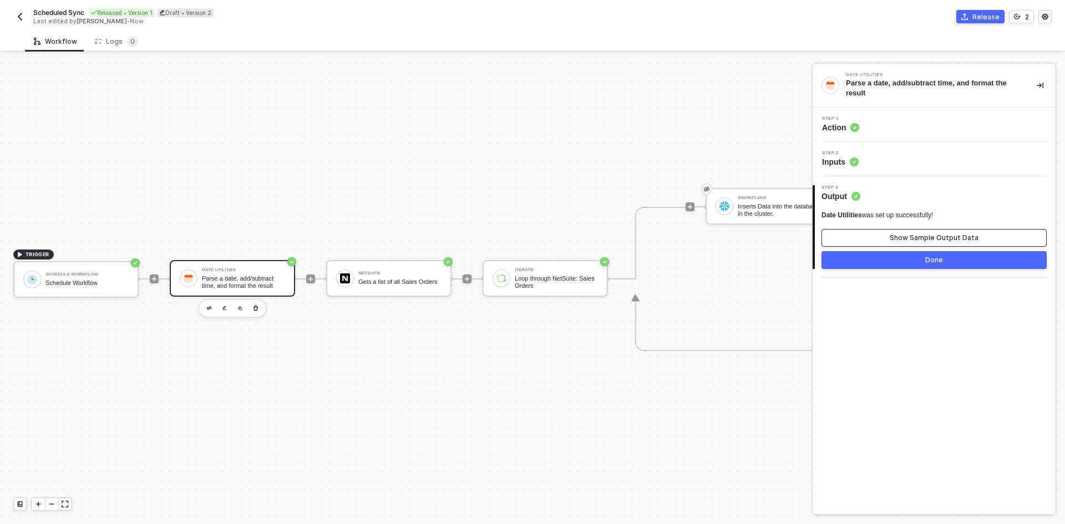
click at [531, 241] on div "Show Sample Output Data" at bounding box center [934, 238] width 89 height 9
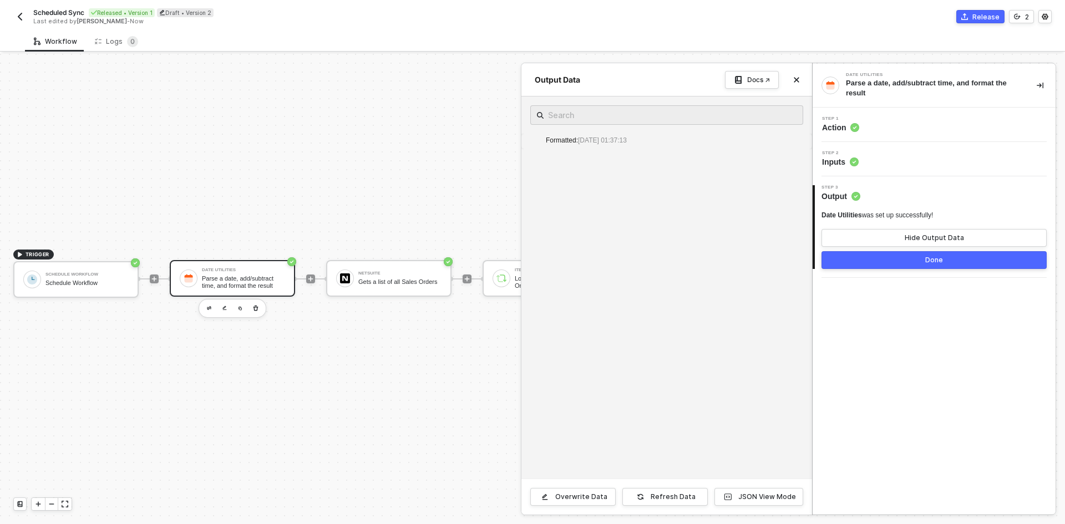
click at [531, 156] on div "Step 2 Inputs" at bounding box center [936, 159] width 240 height 17
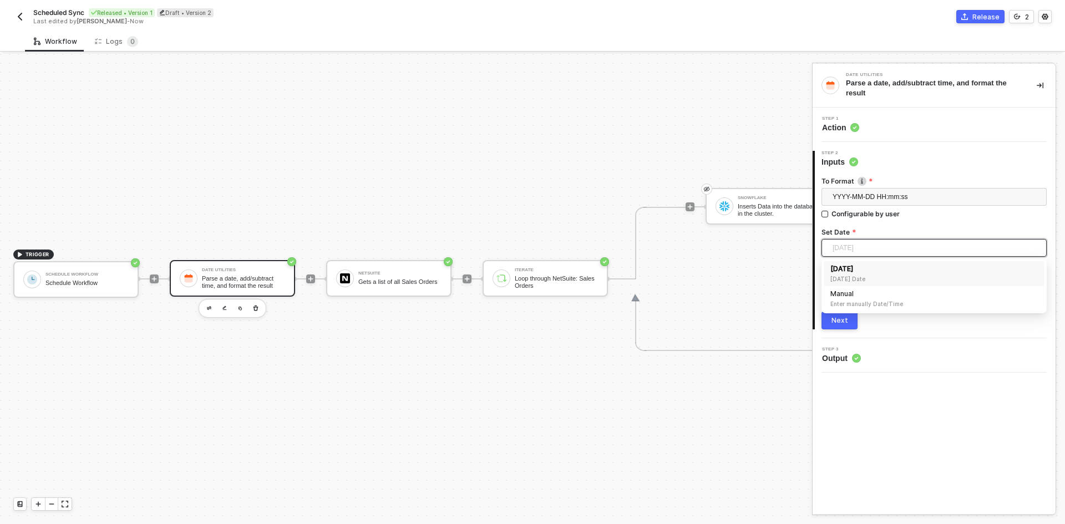
click at [531, 249] on span "Today" at bounding box center [937, 248] width 208 height 17
click at [531, 389] on div "Date Utilities Parse a date, add/subtract time, and format the result Step 1 Ac…" at bounding box center [934, 289] width 243 height 451
click at [531, 283] on span "Optional Parameters" at bounding box center [870, 284] width 70 height 8
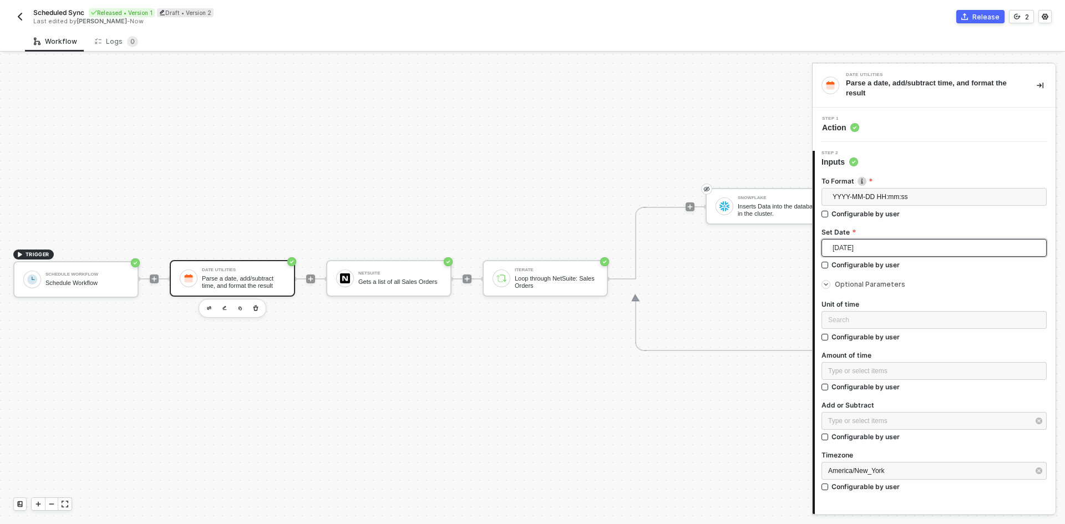
click at [531, 250] on span "Today" at bounding box center [937, 248] width 208 height 17
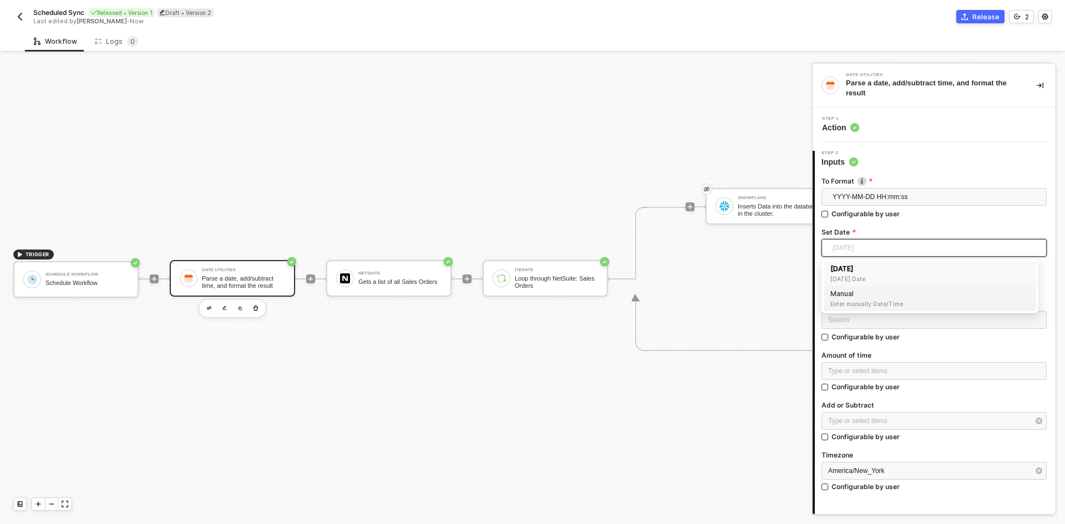
click at [531, 295] on div "Manual Enter manually Date/Time" at bounding box center [930, 298] width 199 height 19
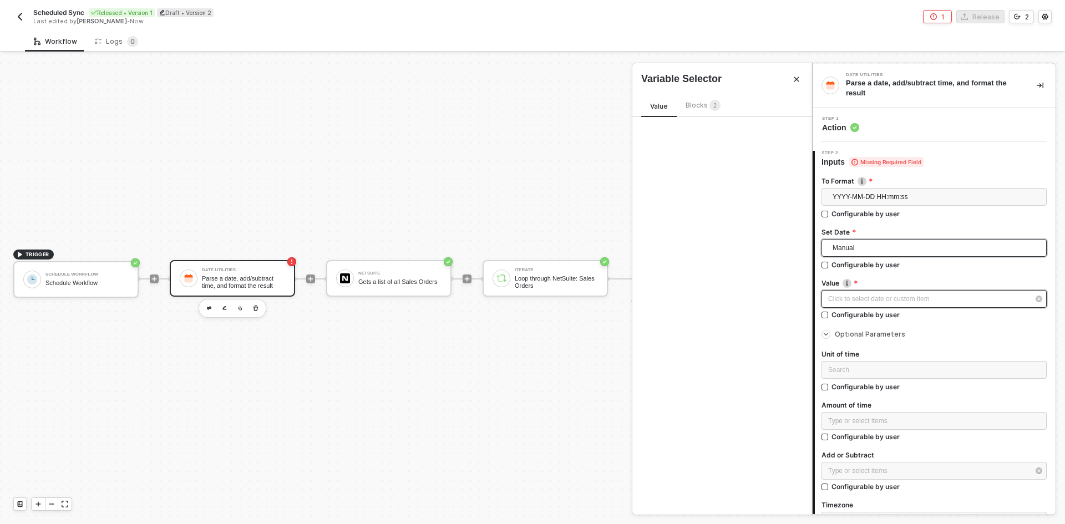
click at [531, 295] on div "Click to select date or custom item ﻿" at bounding box center [928, 299] width 201 height 11
click at [531, 265] on div "30" at bounding box center [702, 263] width 13 height 13
type input "2025-10-01"
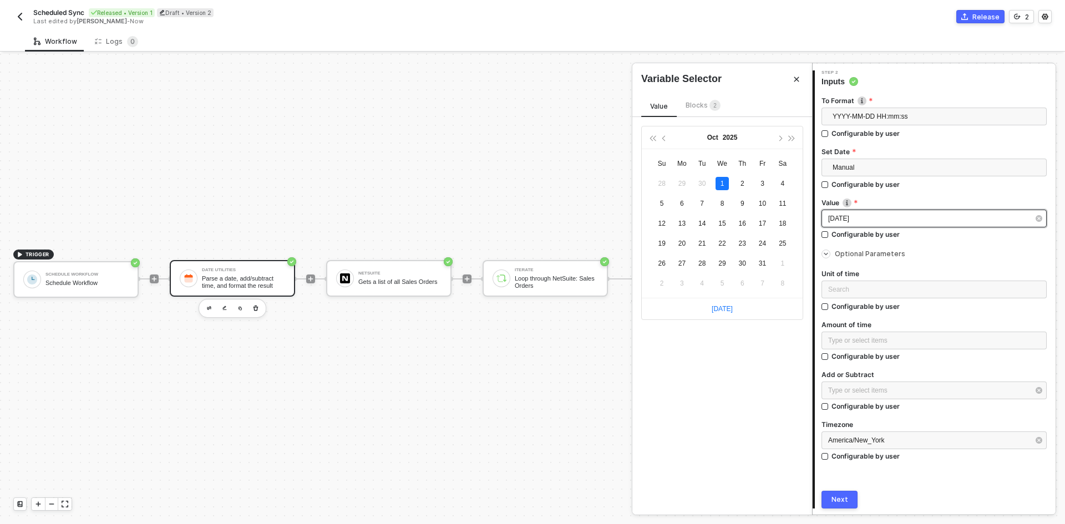
scroll to position [111, 0]
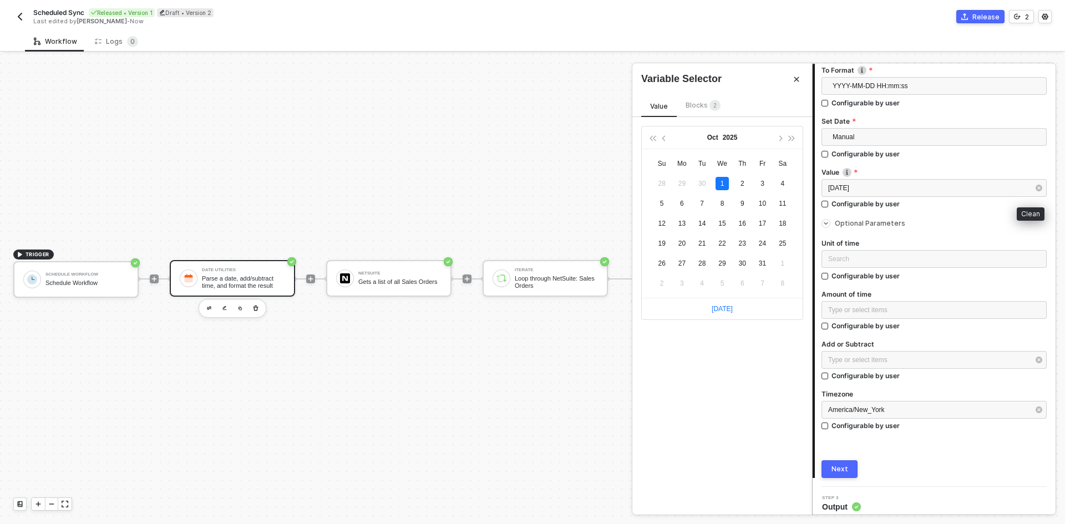
click at [531, 194] on button "button" at bounding box center [1039, 188] width 12 height 12
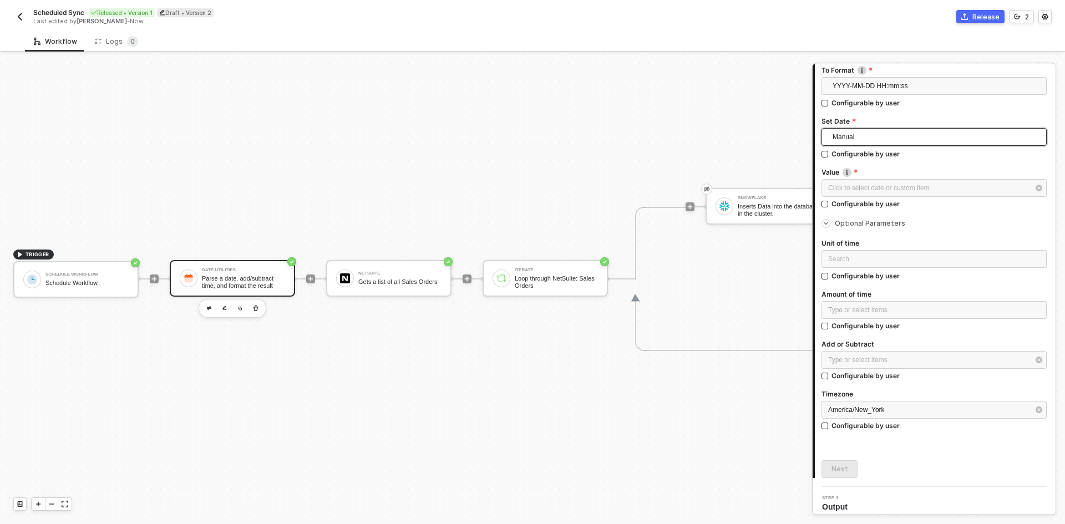
click at [531, 136] on span "Manual" at bounding box center [937, 137] width 208 height 17
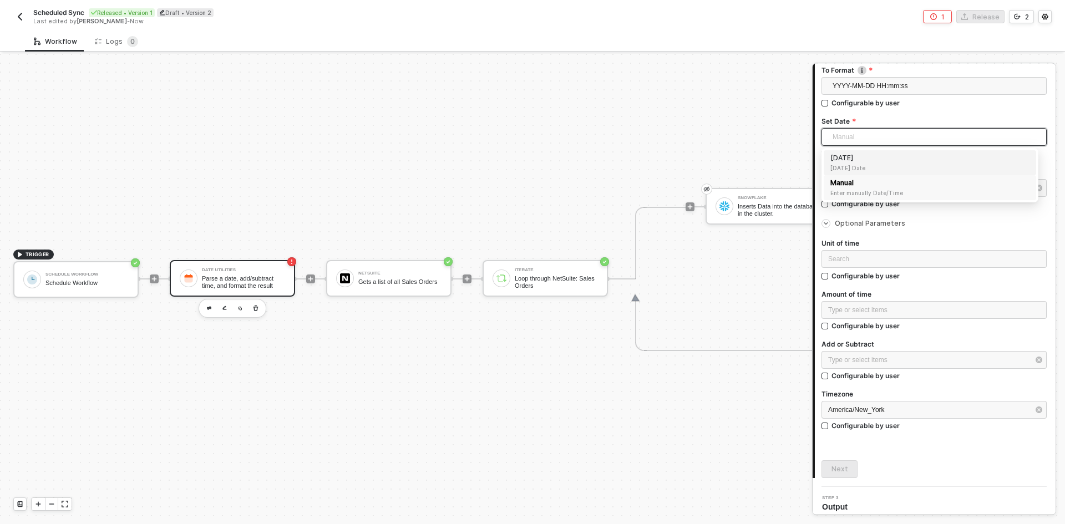
click at [531, 173] on div "Today Today Date" at bounding box center [930, 162] width 213 height 25
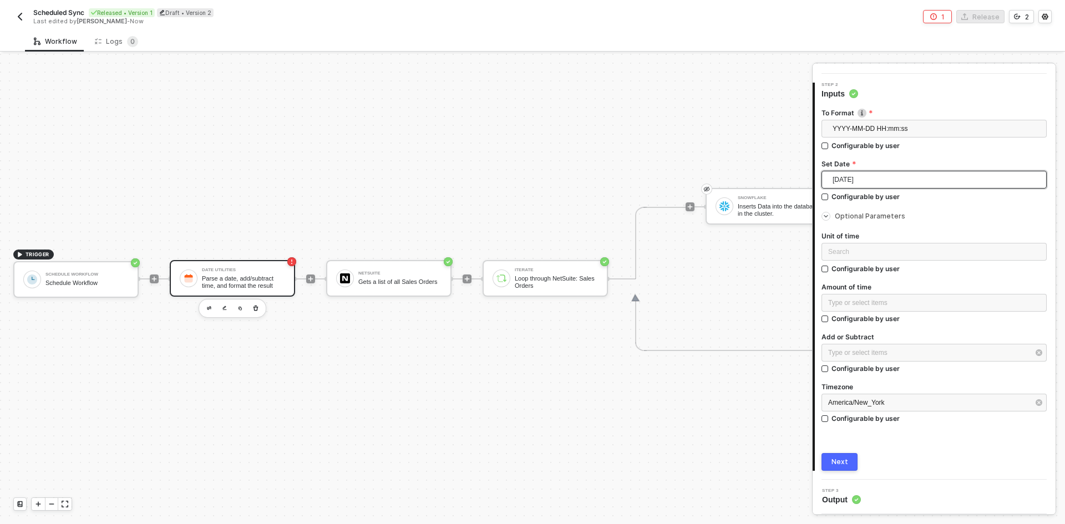
scroll to position [61, 0]
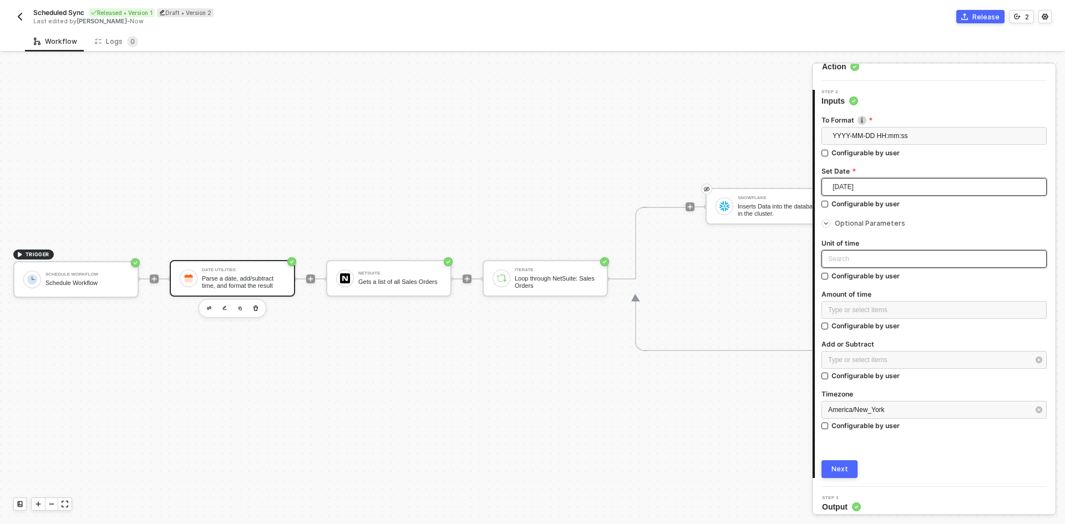
click at [531, 251] on input "search" at bounding box center [934, 259] width 212 height 17
click at [531, 338] on span "Enter Minutes" at bounding box center [930, 340] width 199 height 9
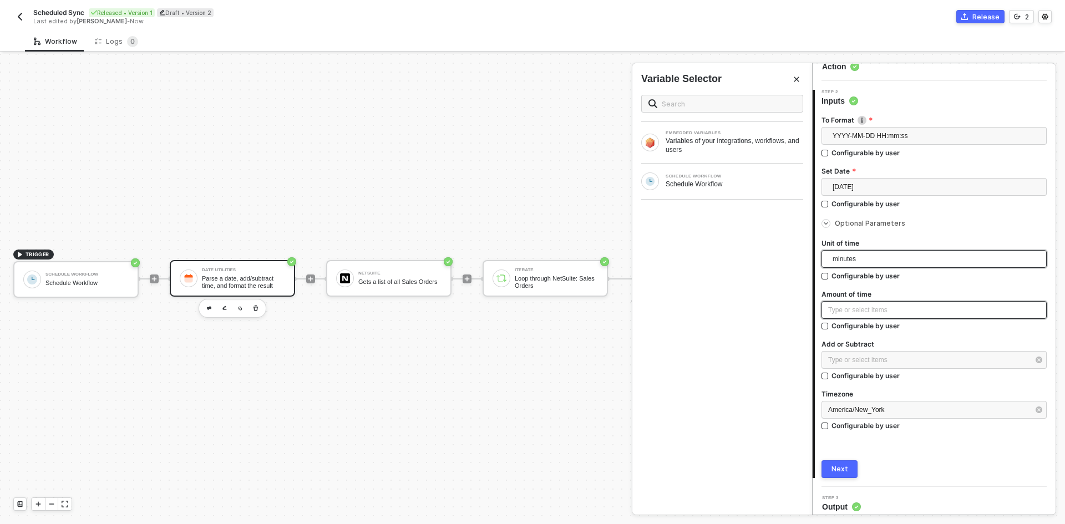
click at [531, 309] on div "Type or select items ﻿" at bounding box center [934, 310] width 212 height 11
click at [531, 360] on div "Type or select items ﻿" at bounding box center [928, 360] width 201 height 11
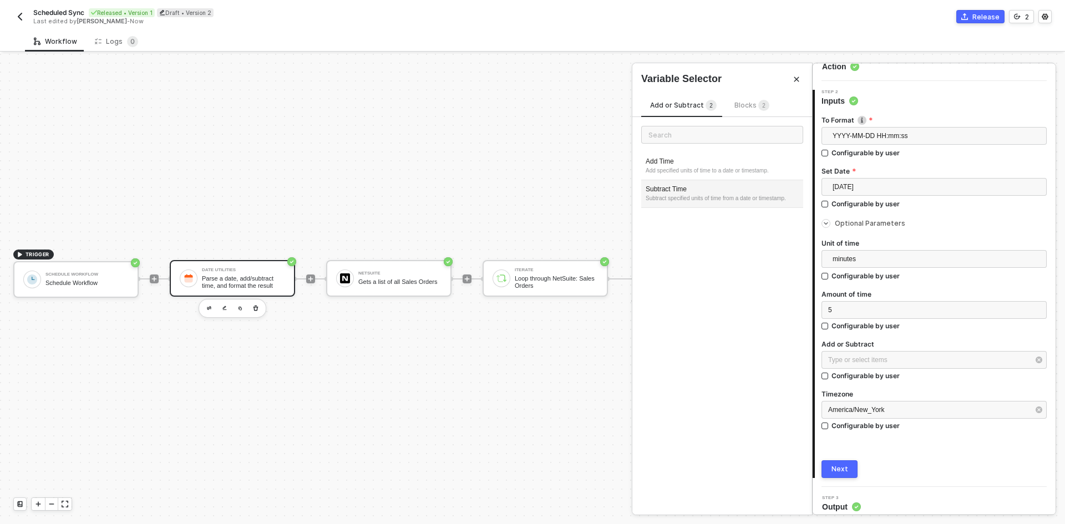
click at [531, 192] on div "Subtract Time" at bounding box center [722, 189] width 153 height 9
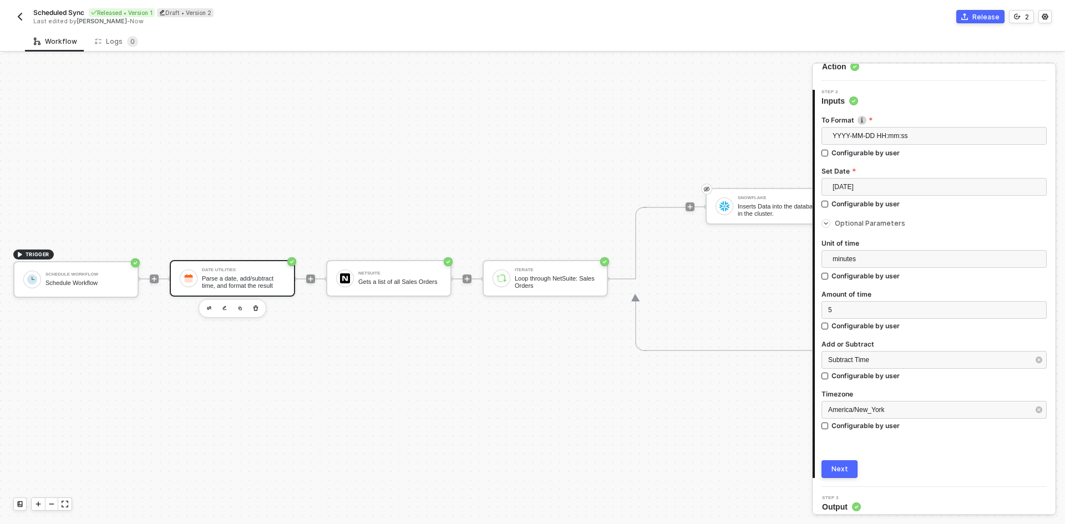
click at [531, 473] on button "Next" at bounding box center [840, 470] width 36 height 18
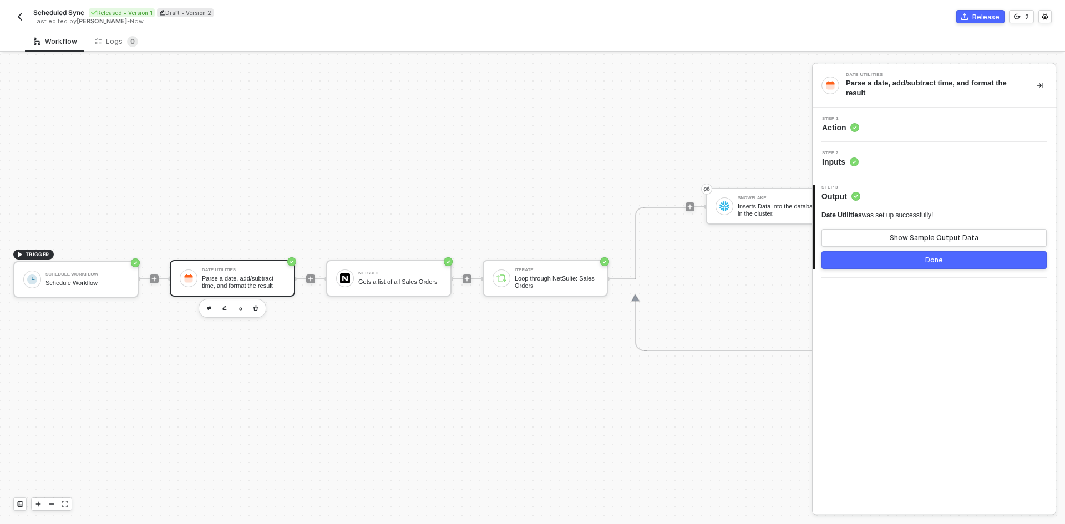
click at [531, 265] on button "Done" at bounding box center [934, 260] width 225 height 18
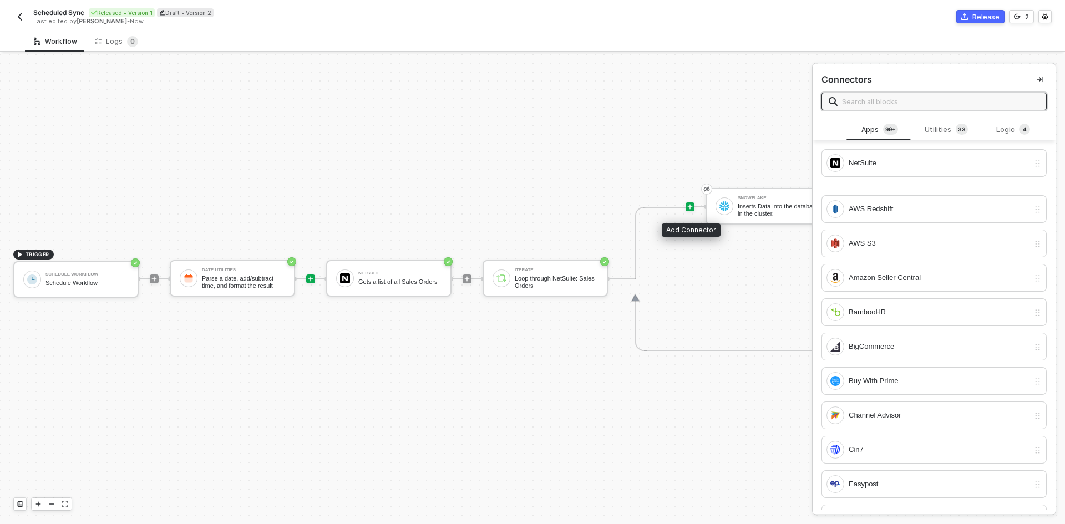
click at [531, 203] on div at bounding box center [690, 207] width 9 height 9
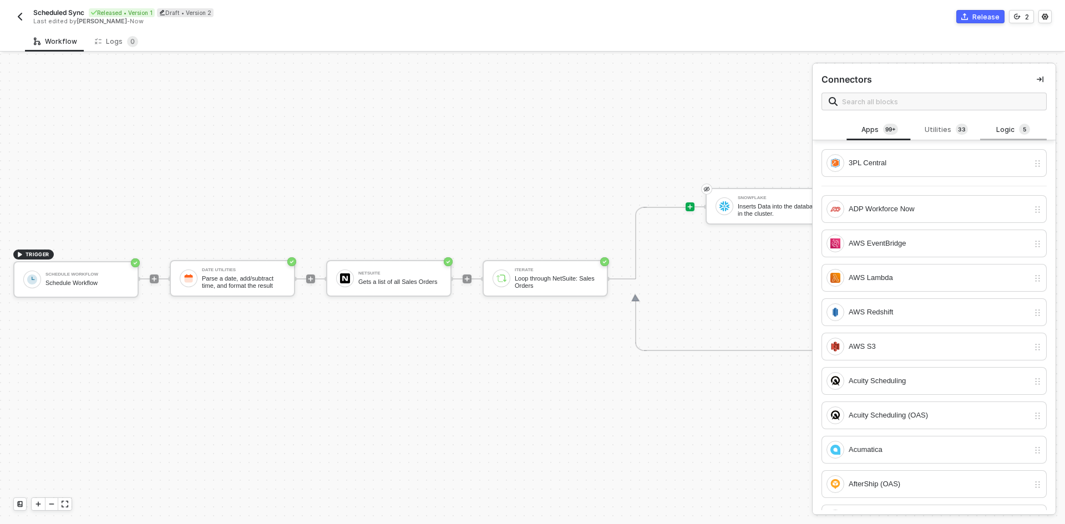
click at [531, 129] on div "Logic 5" at bounding box center [1013, 130] width 49 height 12
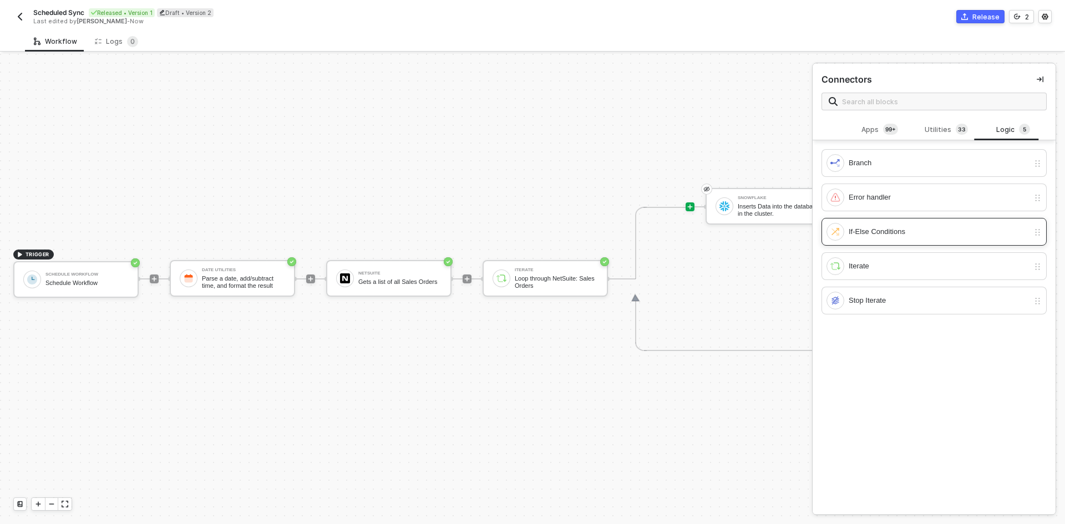
click at [531, 226] on div "If-Else Conditions" at bounding box center [939, 232] width 180 height 12
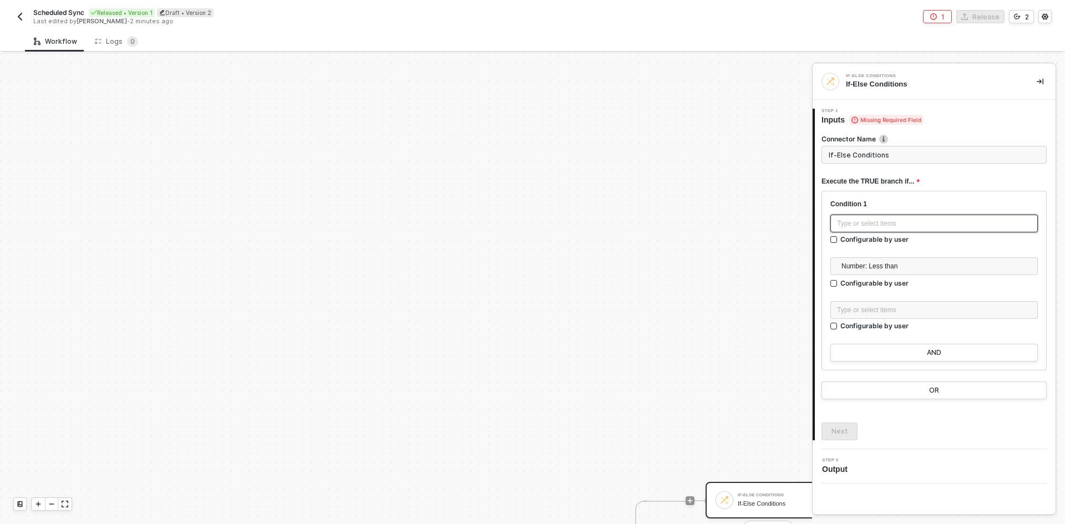
click at [531, 224] on div "Type or select items ﻿" at bounding box center [934, 224] width 194 height 11
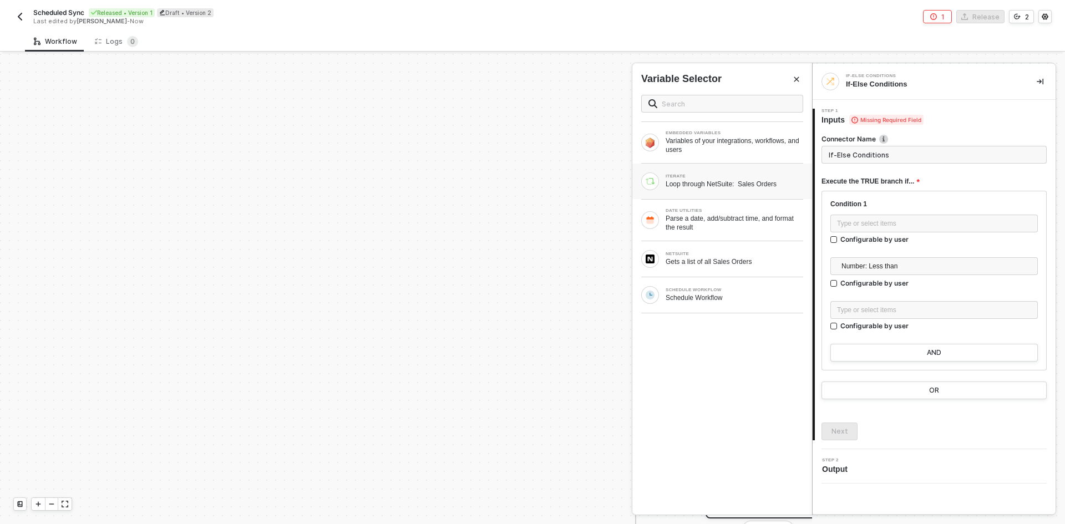
click at [531, 184] on div "Loop through NetSuite: Sales Orders" at bounding box center [735, 184] width 138 height 9
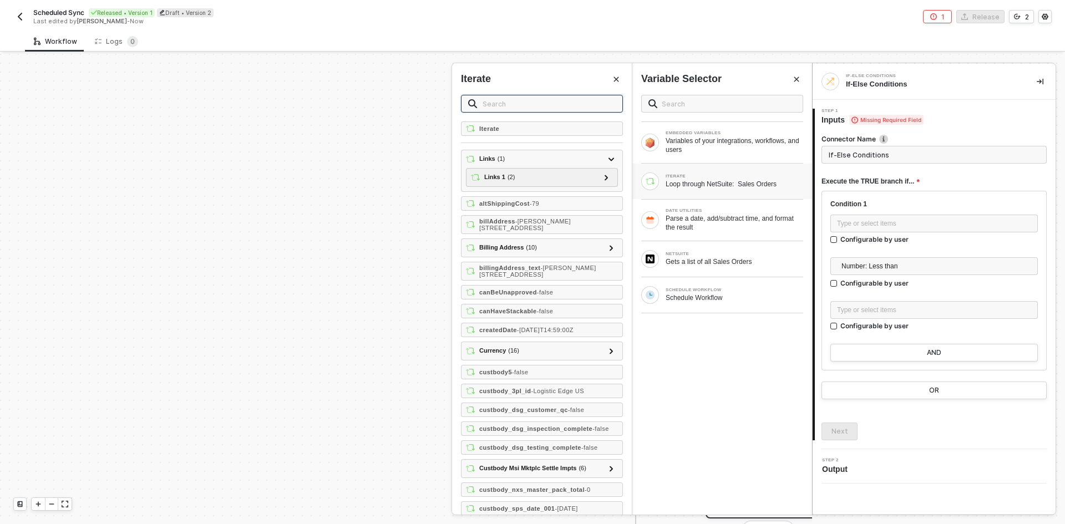
click at [531, 108] on input "text" at bounding box center [549, 104] width 133 height 12
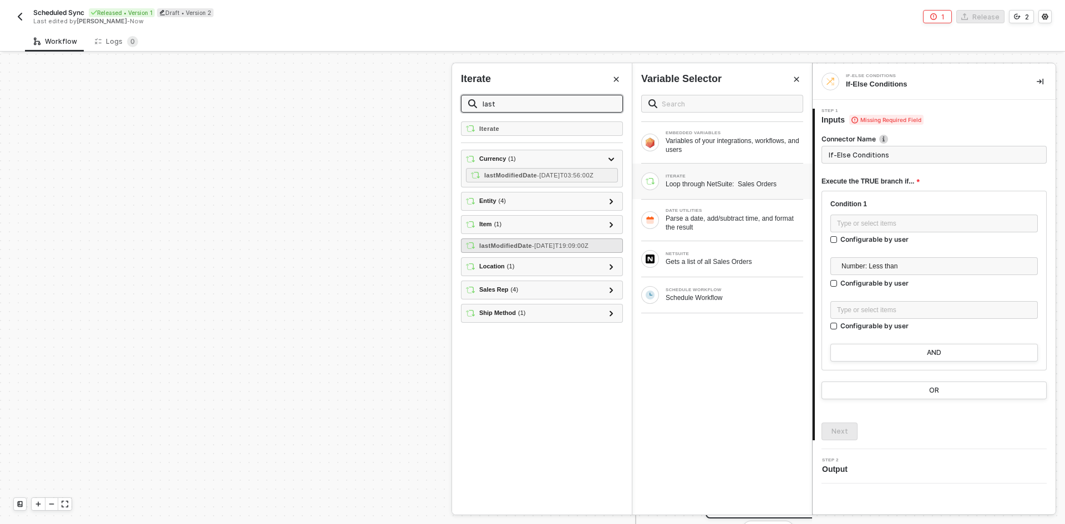
type input "last"
click at [531, 246] on span "- 2023-08-22T19:09:00Z" at bounding box center [560, 245] width 57 height 7
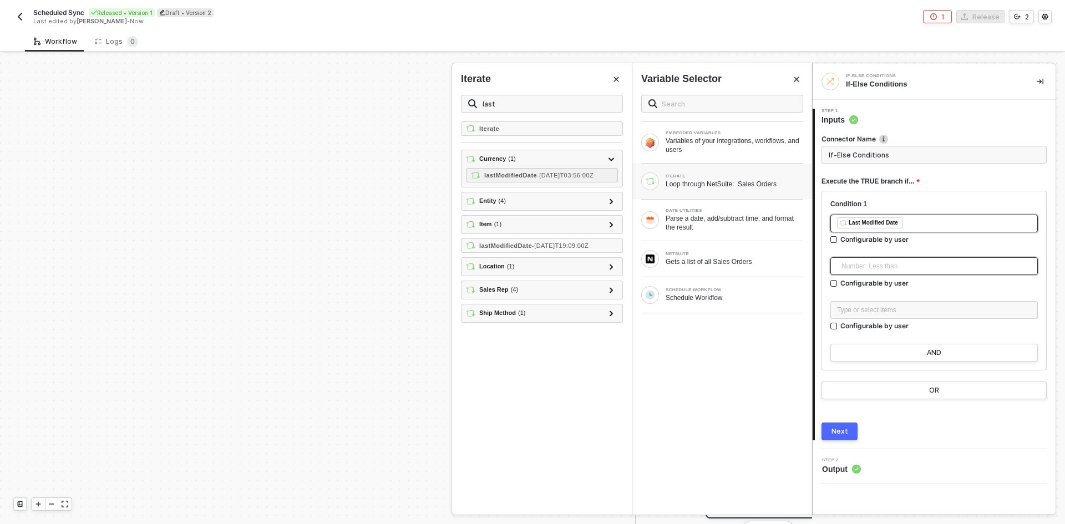
click at [531, 273] on span "Number: Less than" at bounding box center [937, 266] width 190 height 17
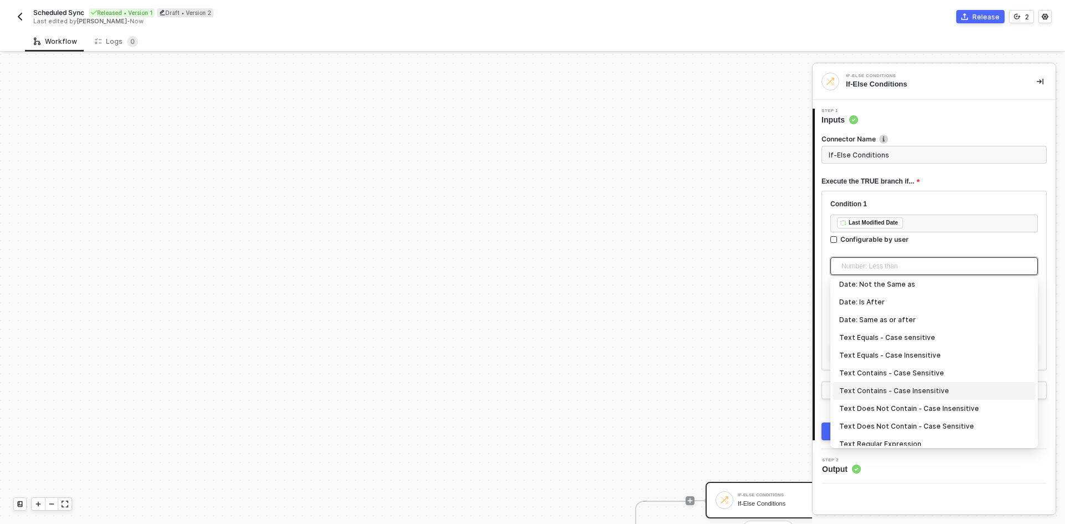
scroll to position [144, 0]
click at [531, 334] on div "Date: Same as or after" at bounding box center [935, 339] width 190 height 12
type input "Only continue if Last Modified Date Date: Same as or after"
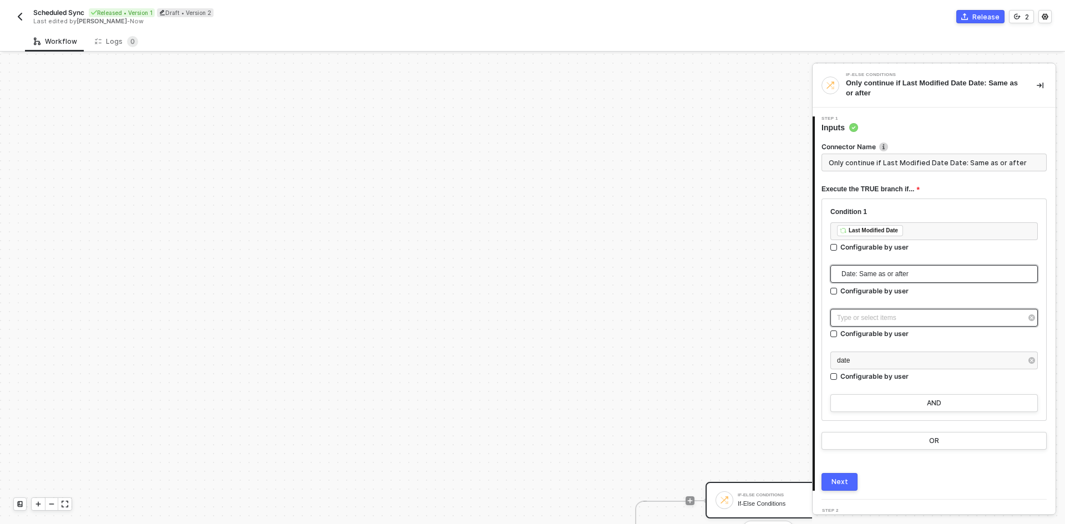
click at [531, 314] on div "Type or select items ﻿" at bounding box center [928, 318] width 183 height 11
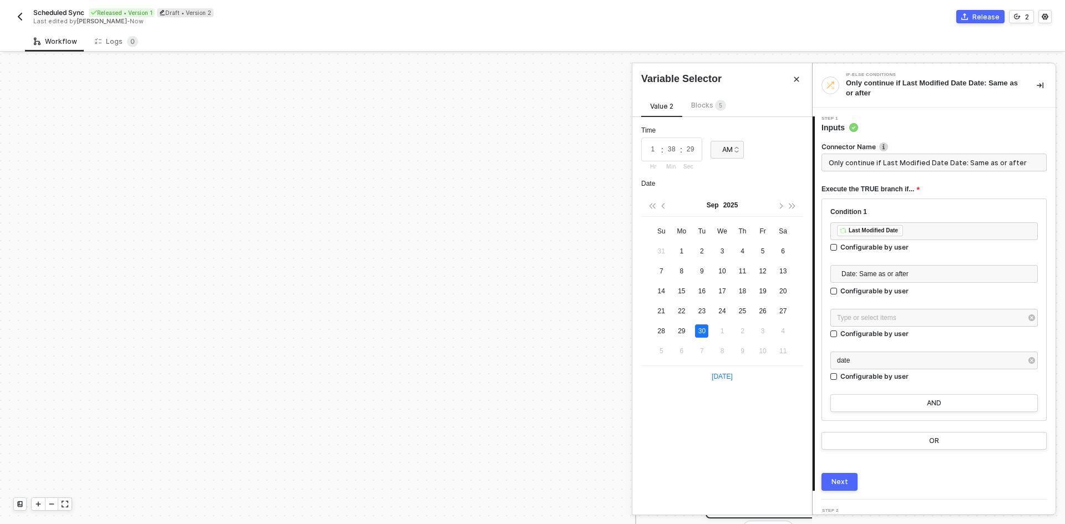
click at [531, 107] on span "Blocks 5" at bounding box center [708, 105] width 35 height 8
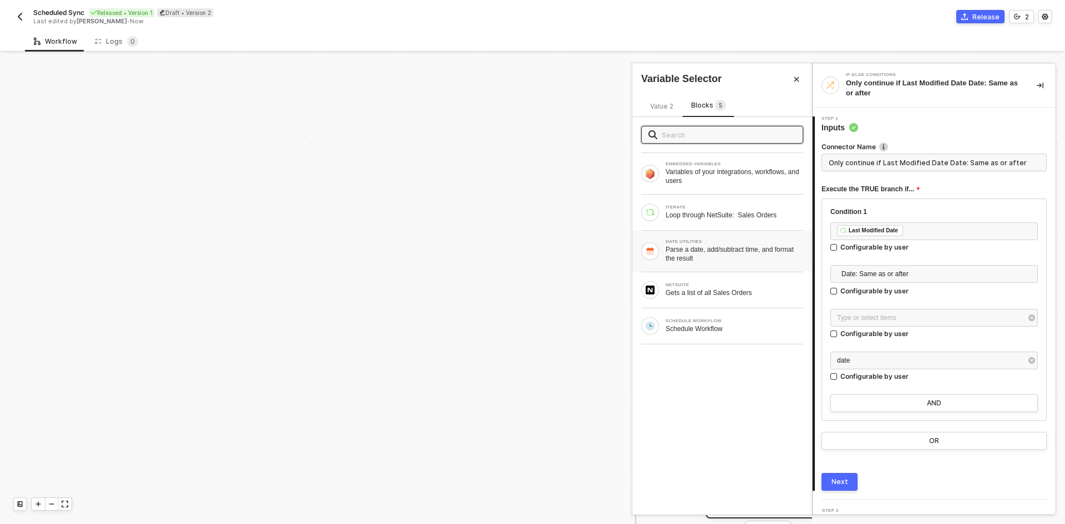
click at [531, 251] on div "Parse a date, add/subtract time, and format the result" at bounding box center [735, 254] width 138 height 18
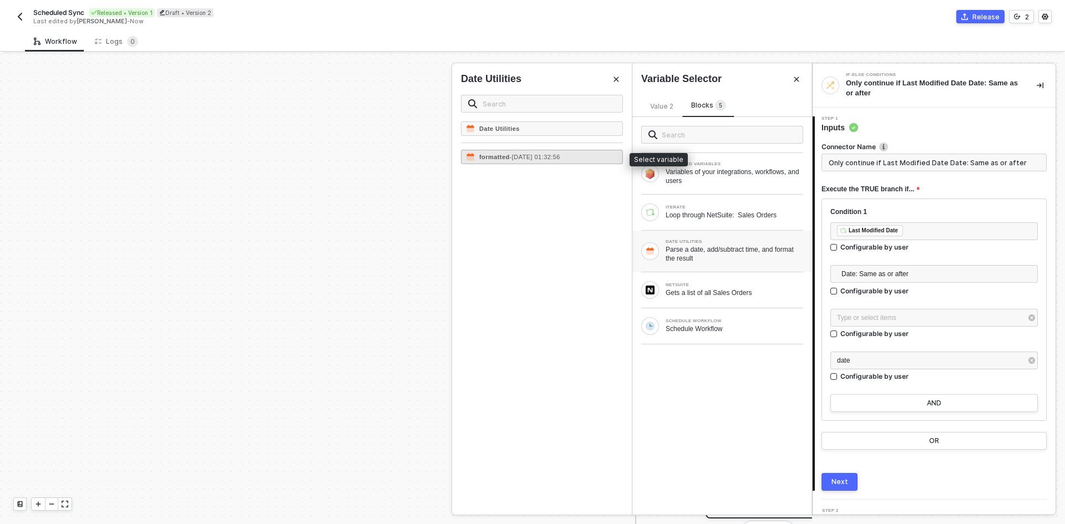
click at [531, 158] on span "- 2025-10-01 01:32:56" at bounding box center [535, 157] width 50 height 7
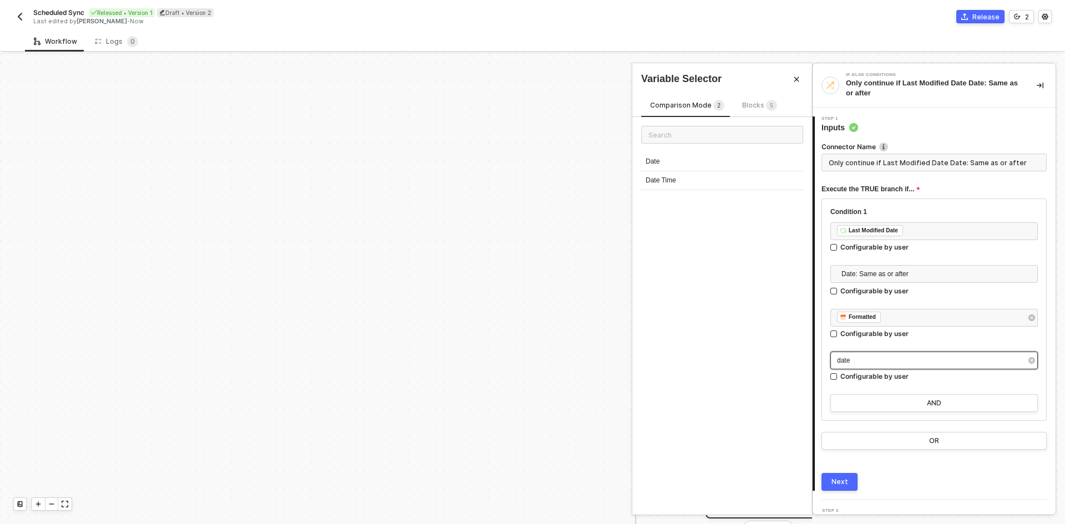
click at [531, 356] on div "date" at bounding box center [928, 361] width 183 height 11
click at [531, 180] on div "Date Time" at bounding box center [722, 180] width 162 height 19
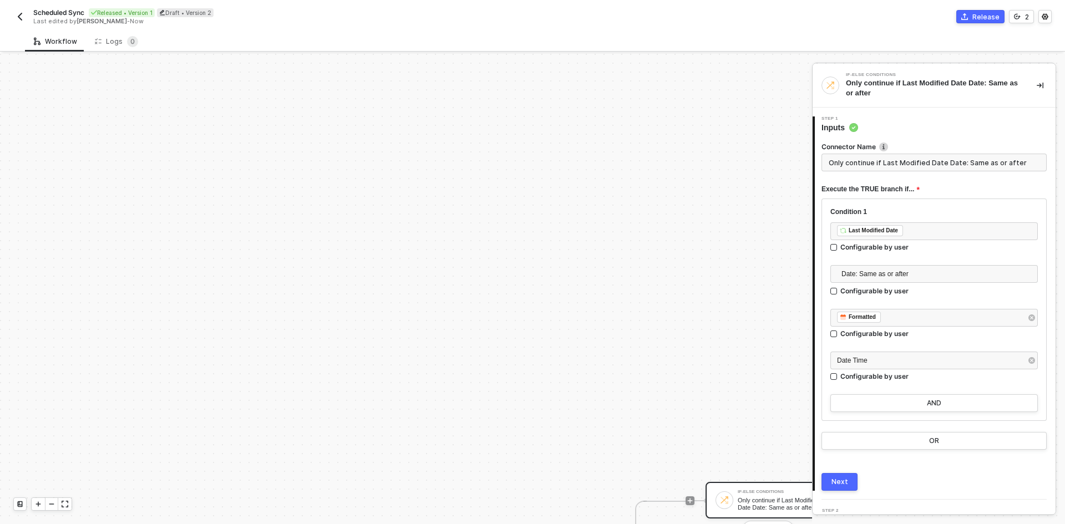
click at [531, 480] on div "Next" at bounding box center [840, 482] width 17 height 9
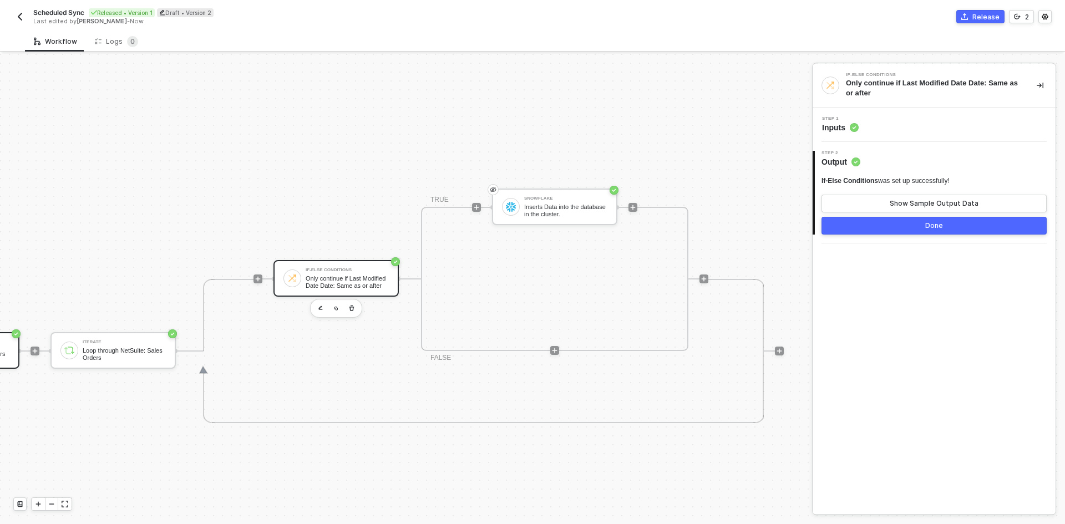
scroll to position [242, 0]
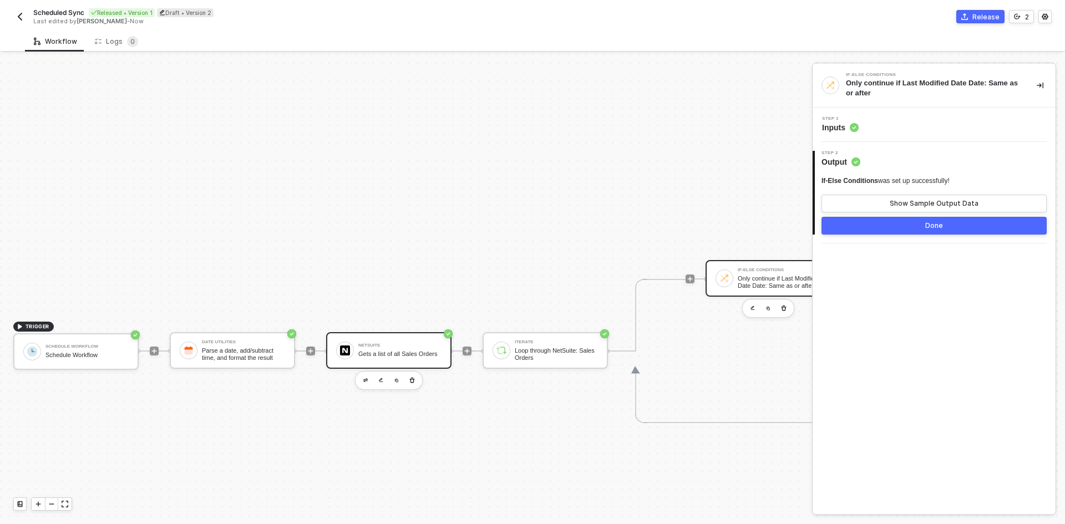
click at [359, 345] on div "NetSuite" at bounding box center [399, 345] width 83 height 4
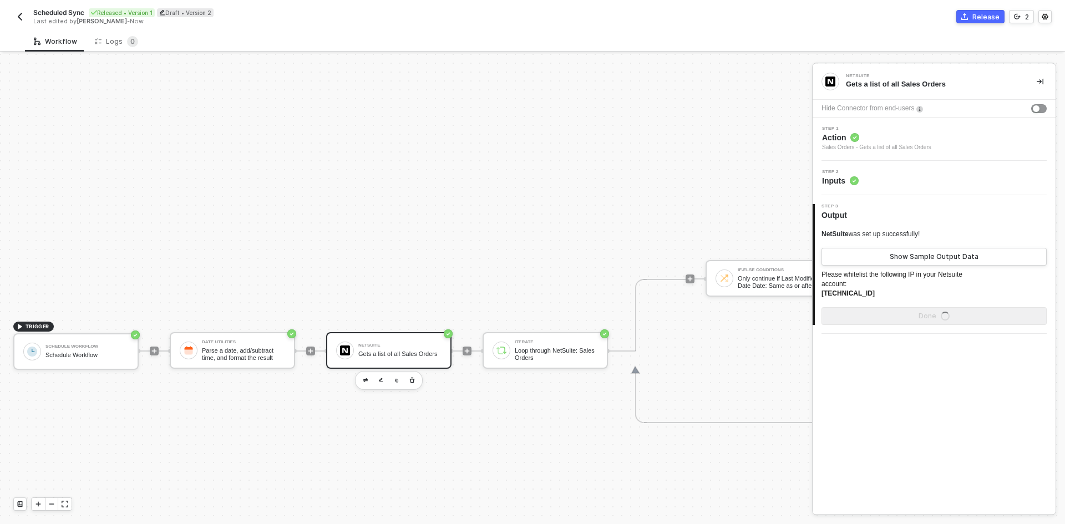
click at [531, 189] on div "Step 2 Inputs" at bounding box center [934, 178] width 243 height 34
click at [531, 179] on div "Step 2 Inputs" at bounding box center [936, 178] width 240 height 17
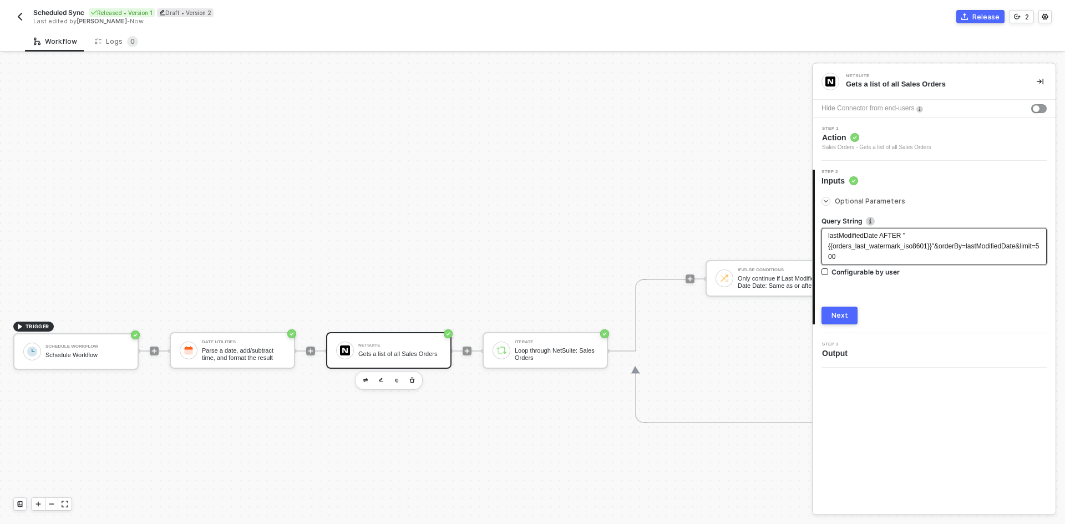
click at [531, 246] on span "lastModifiedDate AFTER "{{orders_last_watermark_iso8601}}"&orderBy=lastModifie…" at bounding box center [933, 246] width 211 height 29
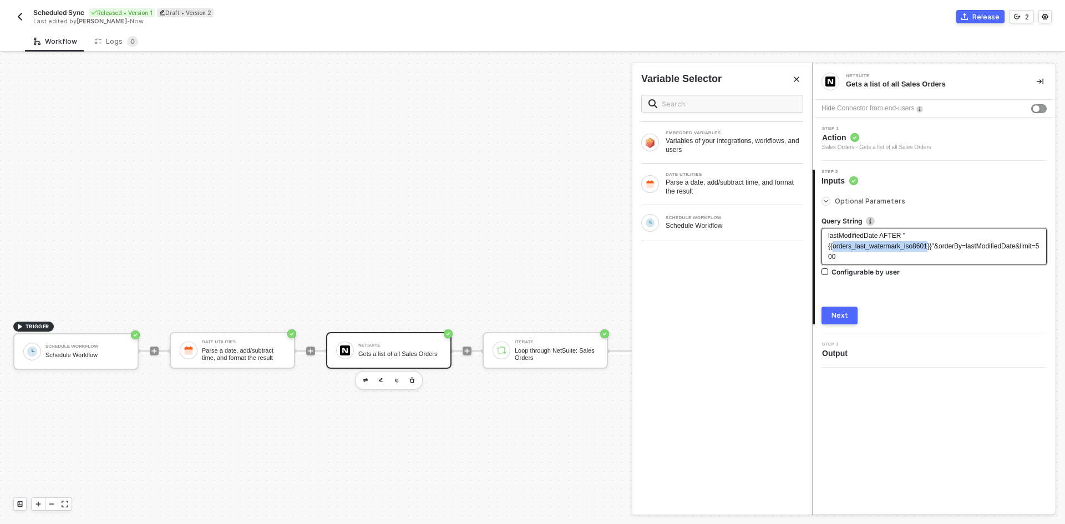
click at [531, 246] on span "lastModifiedDate AFTER "{{orders_last_watermark_iso8601}}"&orderBy=lastModifie…" at bounding box center [933, 246] width 211 height 29
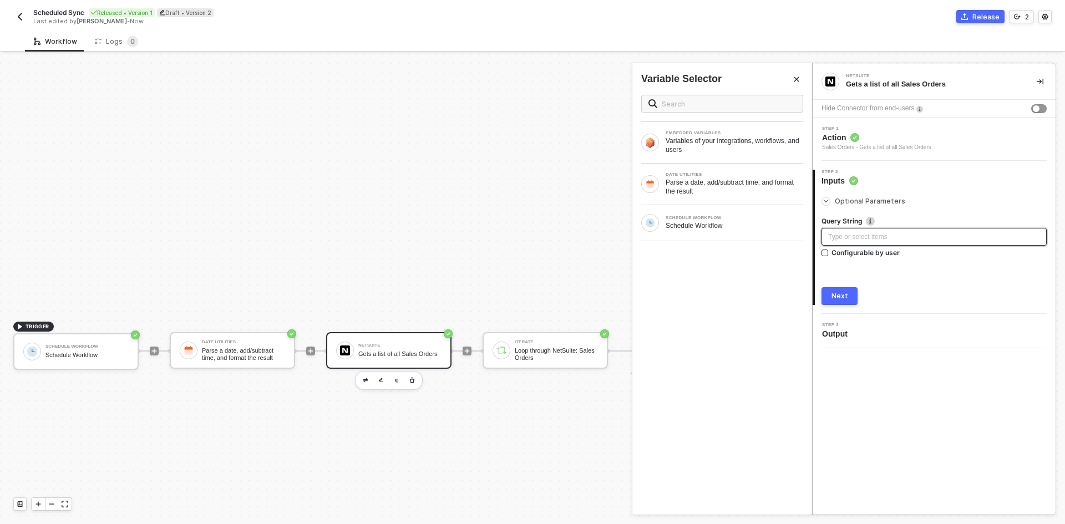
click at [531, 14] on icon "icon-commerce" at bounding box center [965, 16] width 7 height 7
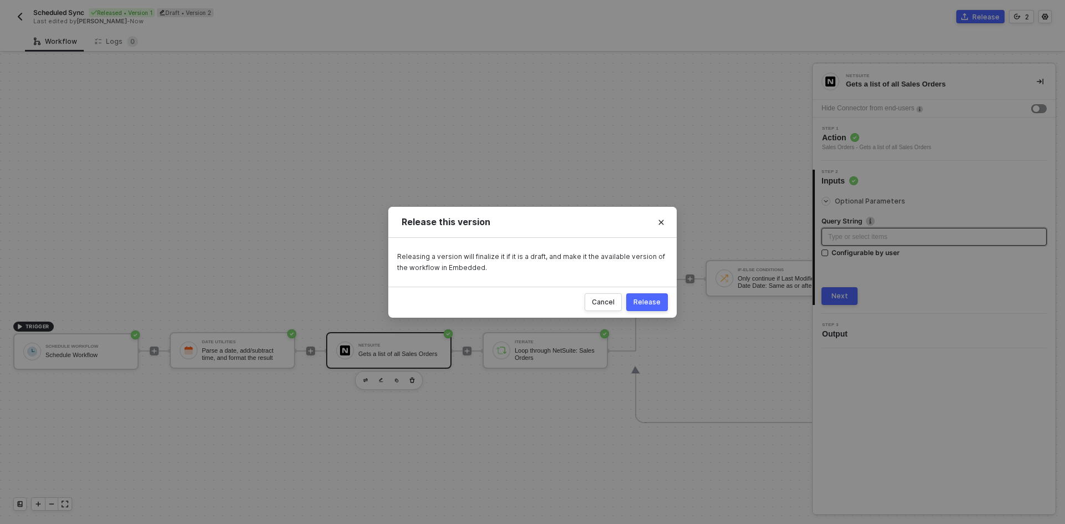
click at [531, 305] on div "Release" at bounding box center [647, 302] width 27 height 9
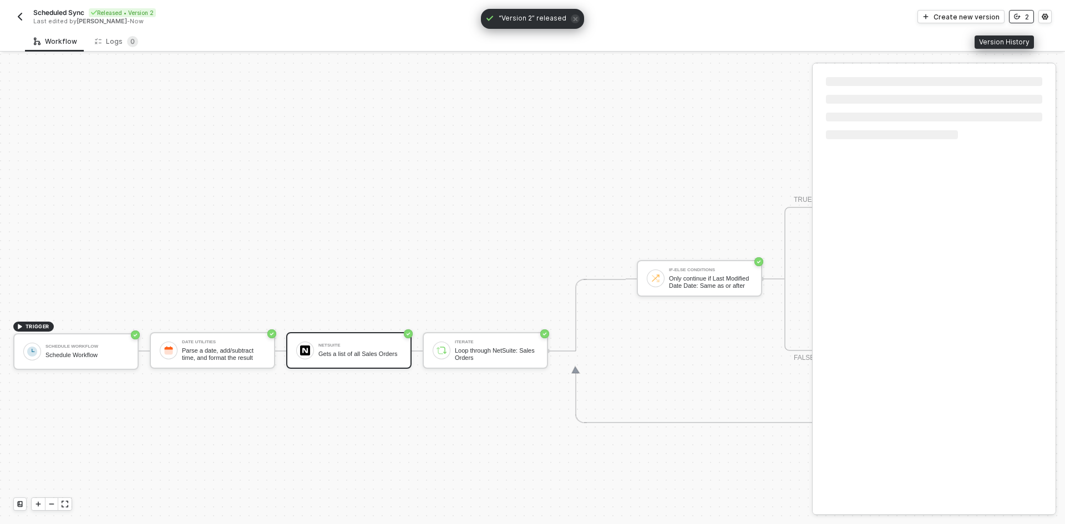
click at [531, 22] on button "2" at bounding box center [1021, 16] width 25 height 13
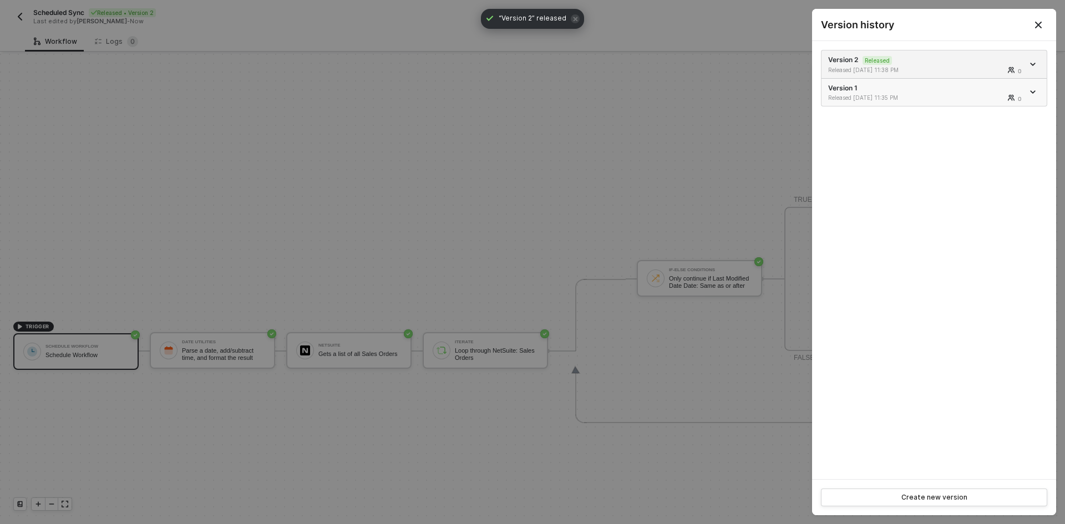
click at [531, 101] on div "Released 09/30/2025 11:35 PM 0" at bounding box center [925, 98] width 195 height 8
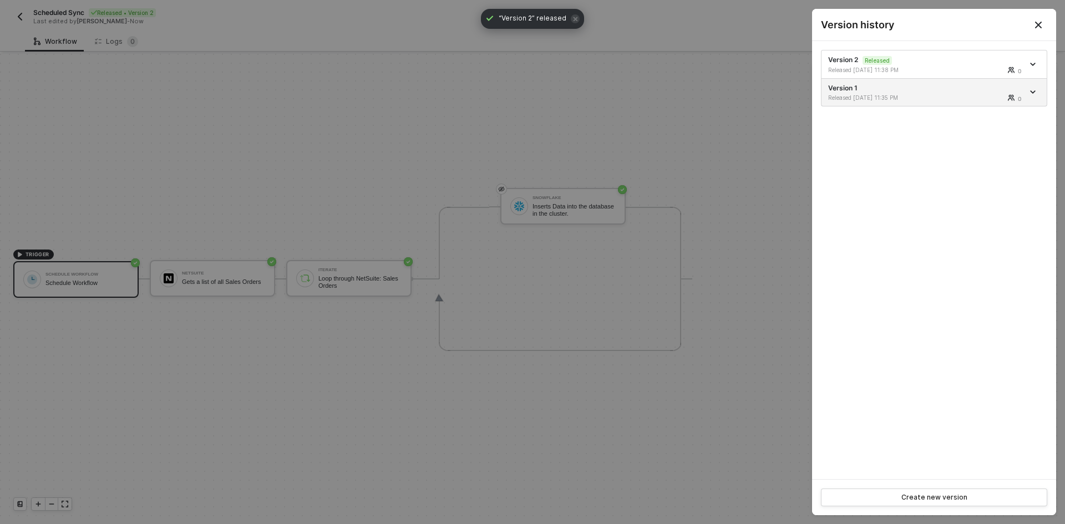
click at [23, 23] on div at bounding box center [532, 262] width 1065 height 524
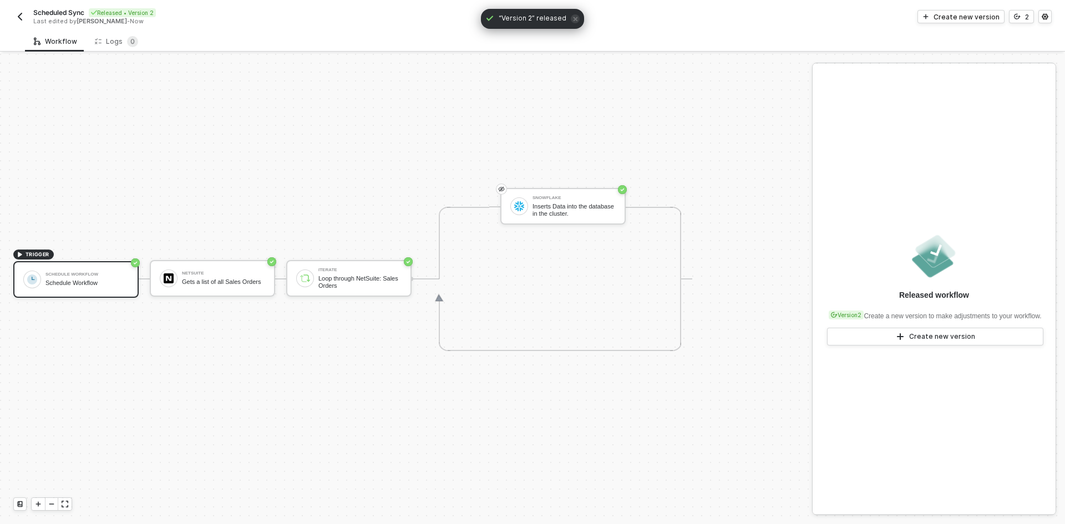
click at [22, 19] on img "button" at bounding box center [20, 16] width 9 height 9
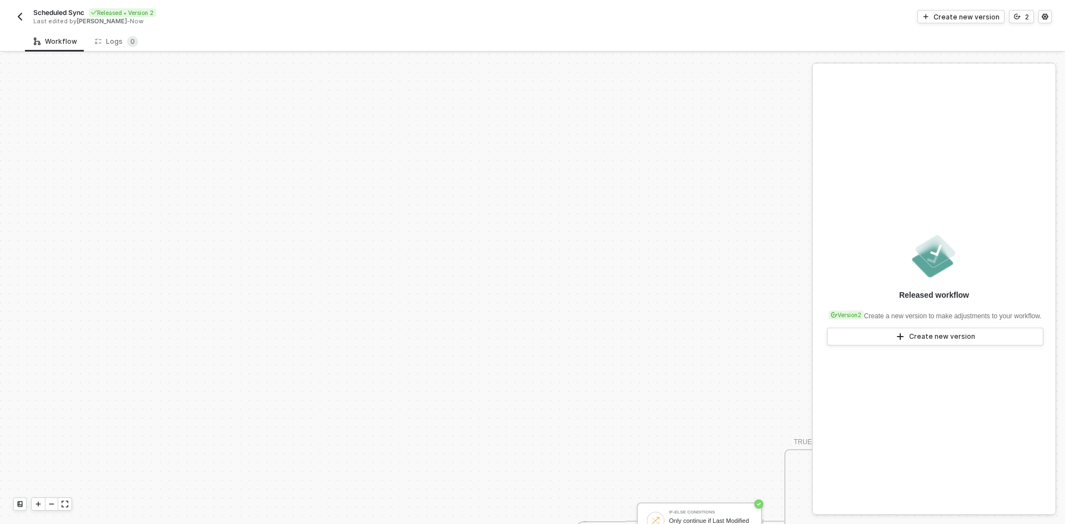
scroll to position [270, 0]
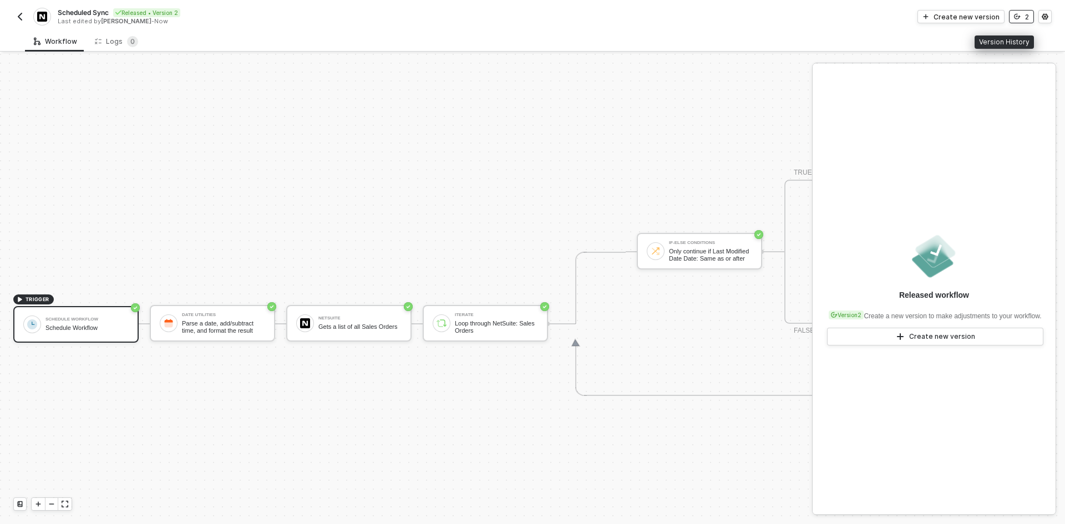
click at [1014, 20] on button "2" at bounding box center [1021, 16] width 25 height 13
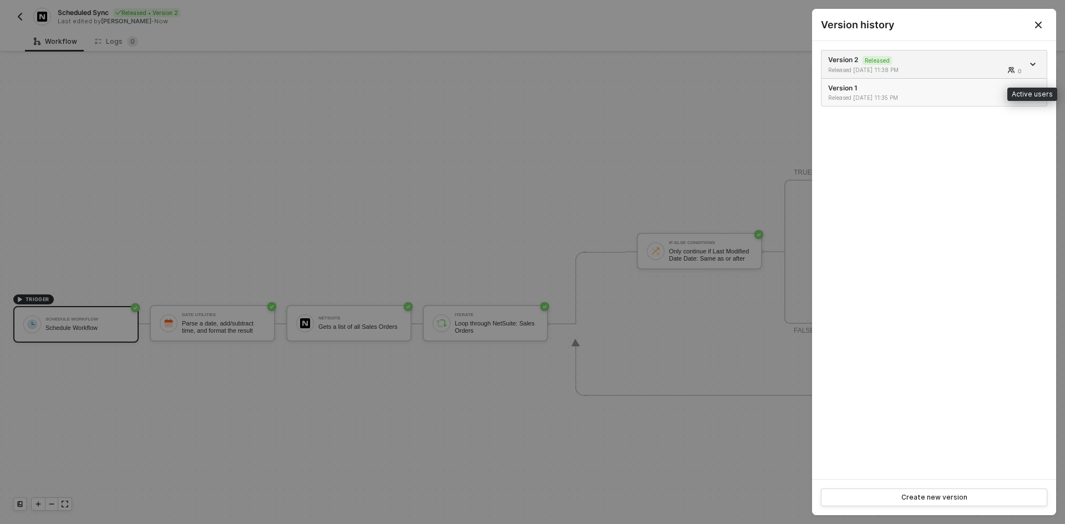
click at [987, 96] on div "0" at bounding box center [990, 97] width 68 height 7
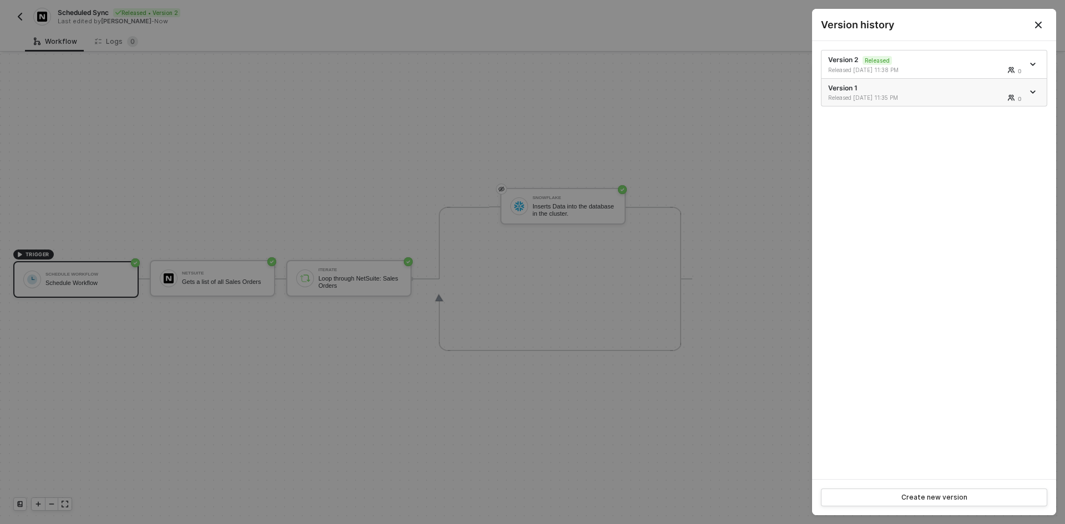
scroll to position [21, 0]
click at [1031, 90] on icon "icon-arrow-down" at bounding box center [1033, 92] width 6 height 6
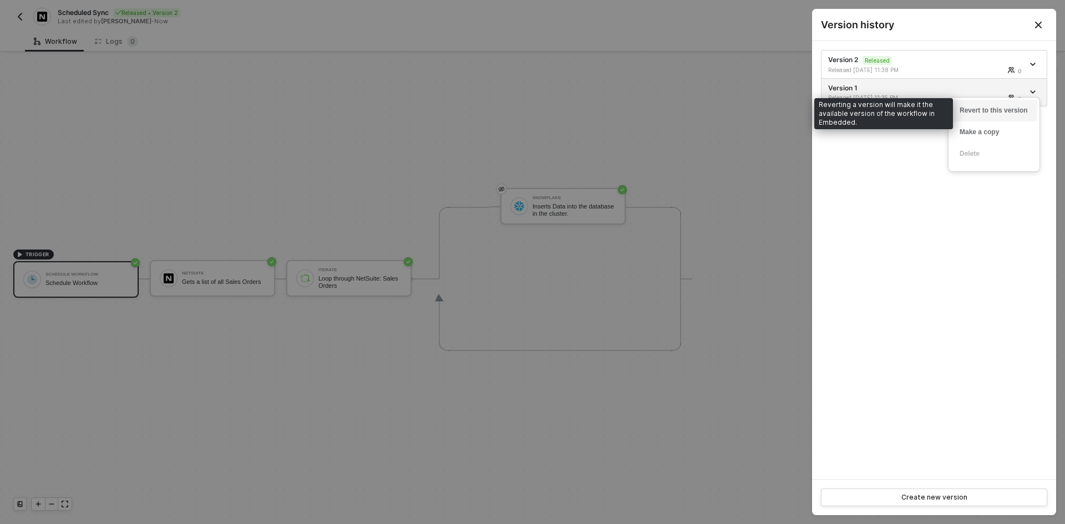
click at [1010, 109] on div "Revert to this version" at bounding box center [994, 110] width 69 height 11
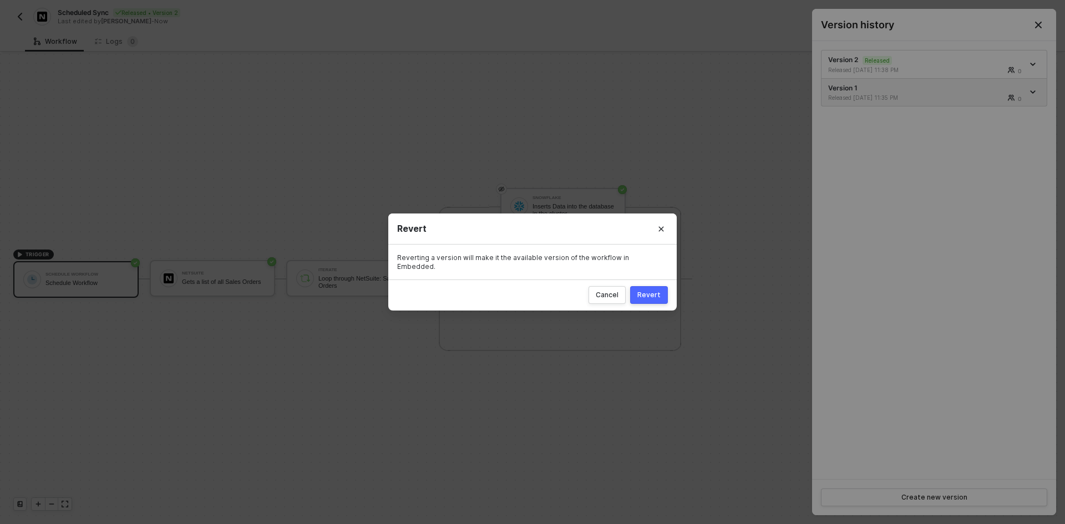
click at [651, 286] on button "Revert" at bounding box center [649, 295] width 38 height 18
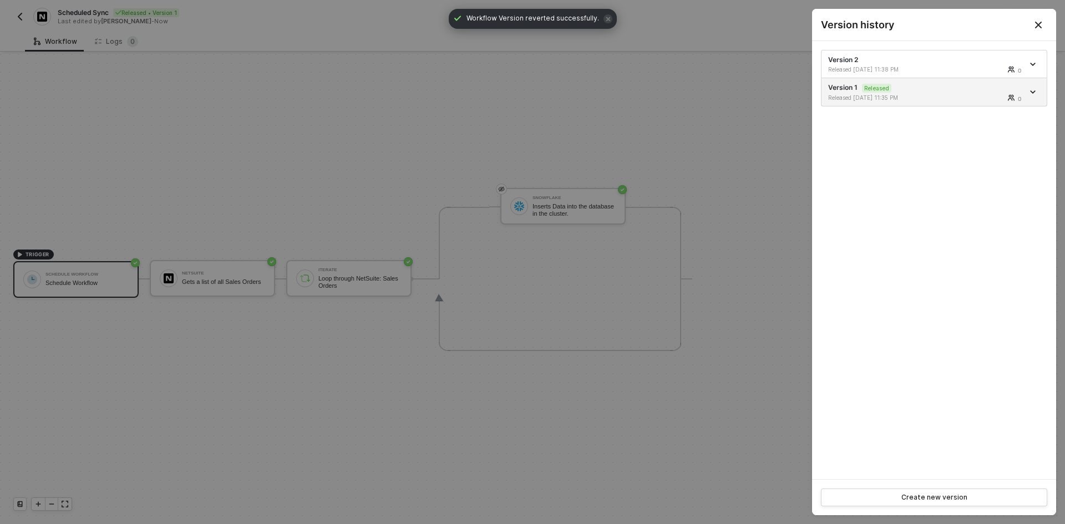
click at [96, 106] on div at bounding box center [532, 262] width 1065 height 524
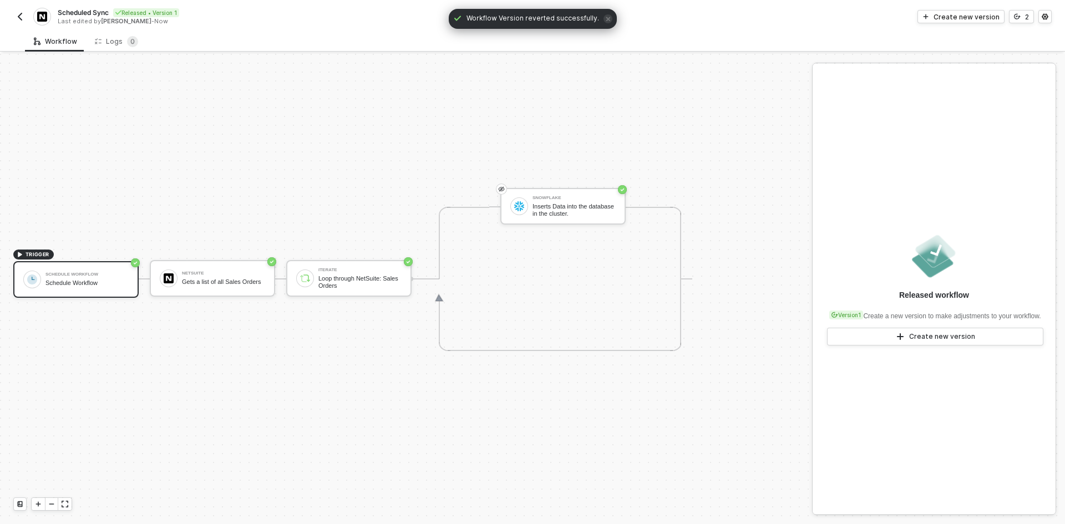
click at [26, 20] on button "button" at bounding box center [19, 16] width 13 height 13
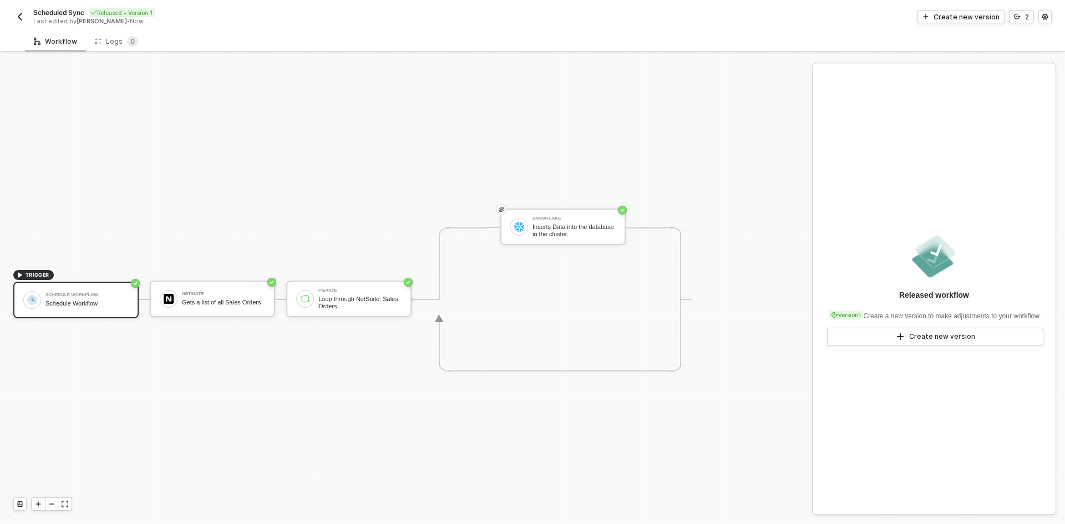
scroll to position [21, 0]
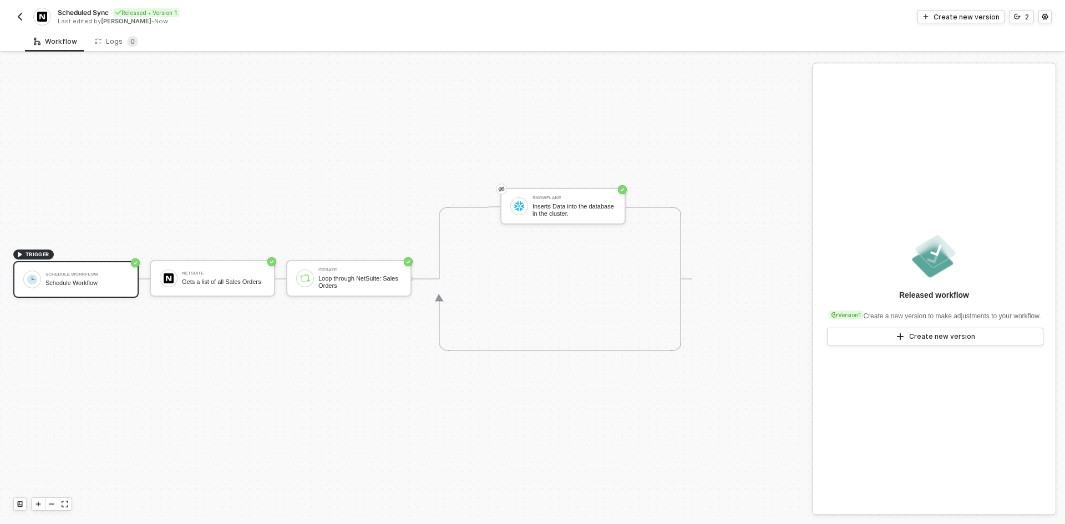
click at [18, 16] on img "button" at bounding box center [20, 16] width 9 height 9
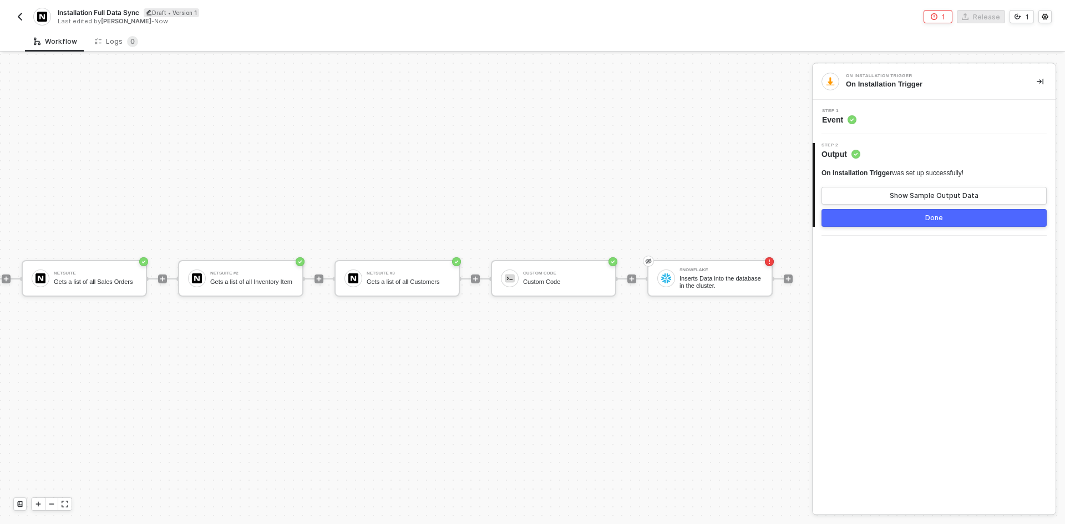
scroll to position [29, 149]
click at [729, 280] on div "Inserts Data into the database in the cluster." at bounding box center [720, 282] width 83 height 14
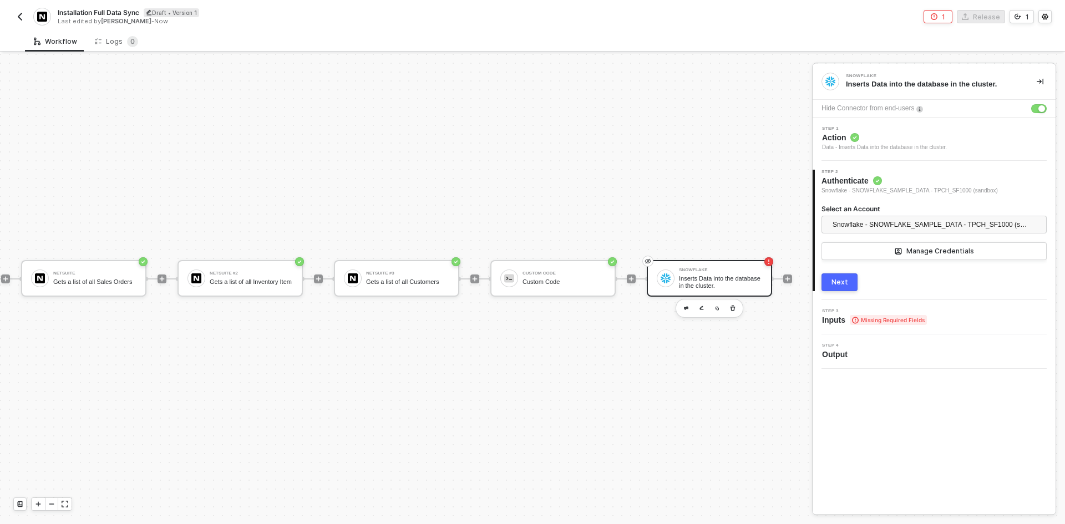
click at [881, 319] on span "Missing Required Fields" at bounding box center [888, 320] width 77 height 10
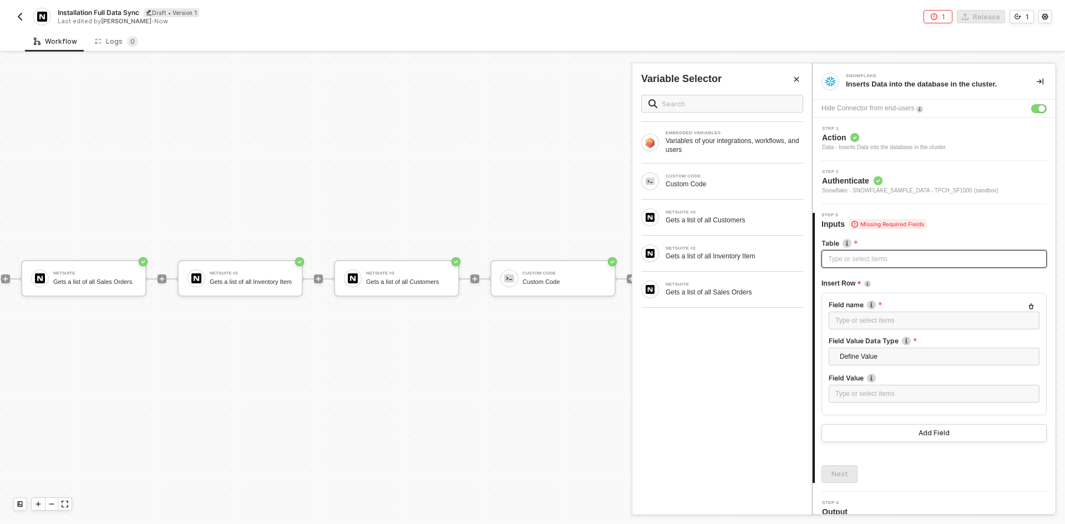
click at [873, 262] on div "Type or select items ﻿" at bounding box center [934, 259] width 212 height 11
click at [883, 366] on div "Define Value" at bounding box center [934, 358] width 211 height 21
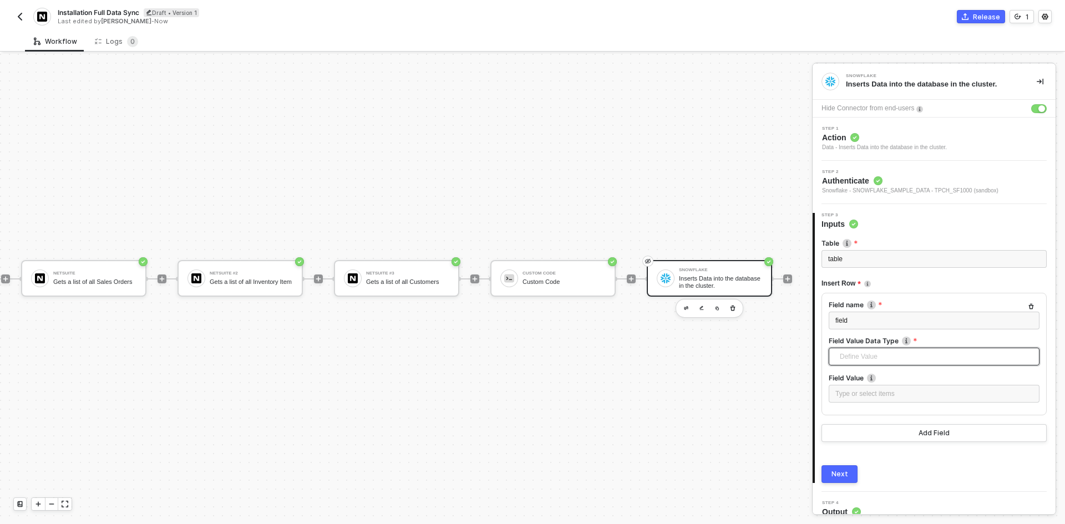
click at [884, 362] on span "Define Value" at bounding box center [936, 356] width 193 height 17
click at [880, 391] on div "Select Block Output" at bounding box center [930, 397] width 185 height 12
click at [878, 393] on div "Loading..." at bounding box center [934, 394] width 211 height 18
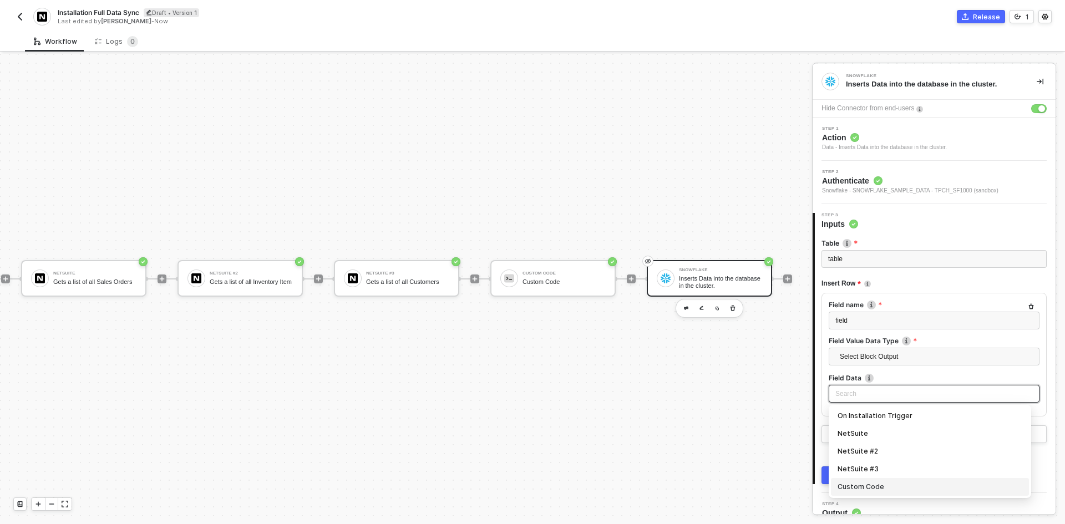
click at [876, 486] on div "Custom Code" at bounding box center [930, 487] width 185 height 12
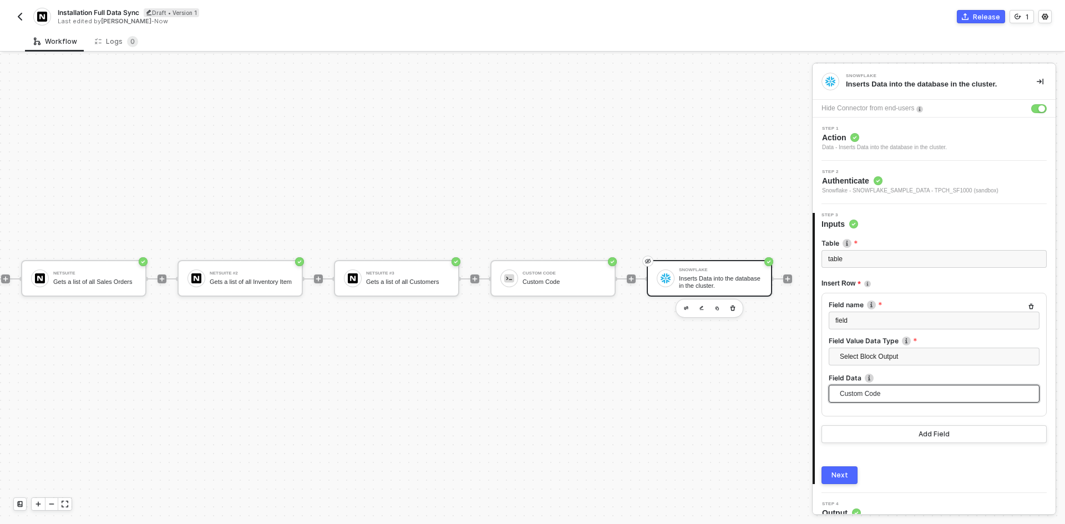
click at [848, 476] on button "Next" at bounding box center [840, 476] width 36 height 18
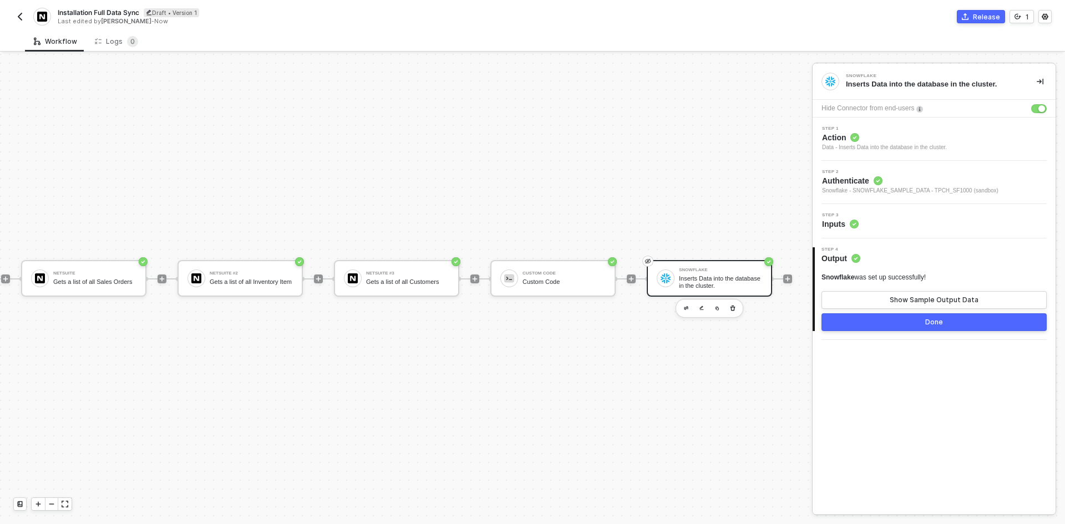
click at [963, 321] on button "Done" at bounding box center [934, 323] width 225 height 18
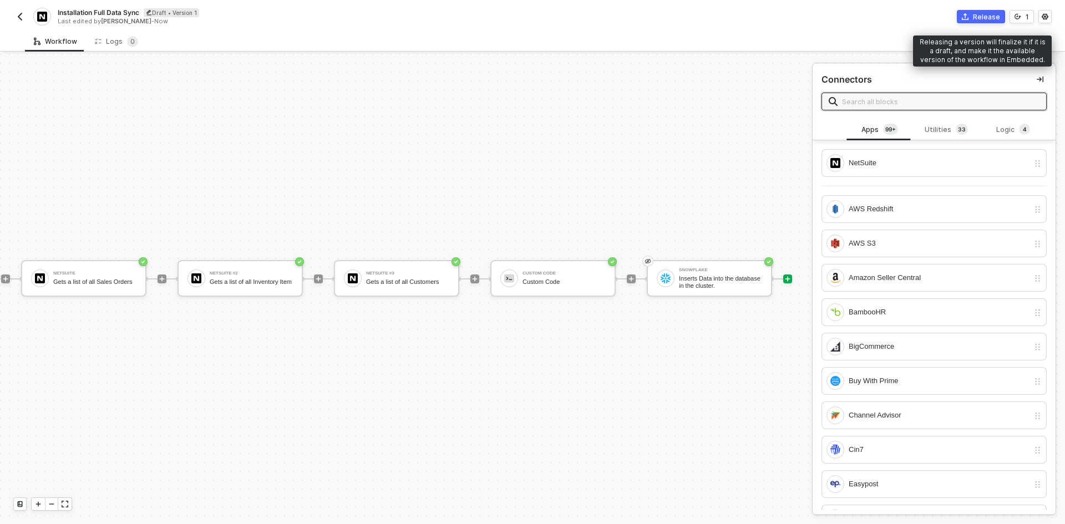
click at [983, 18] on div "Release" at bounding box center [986, 16] width 27 height 9
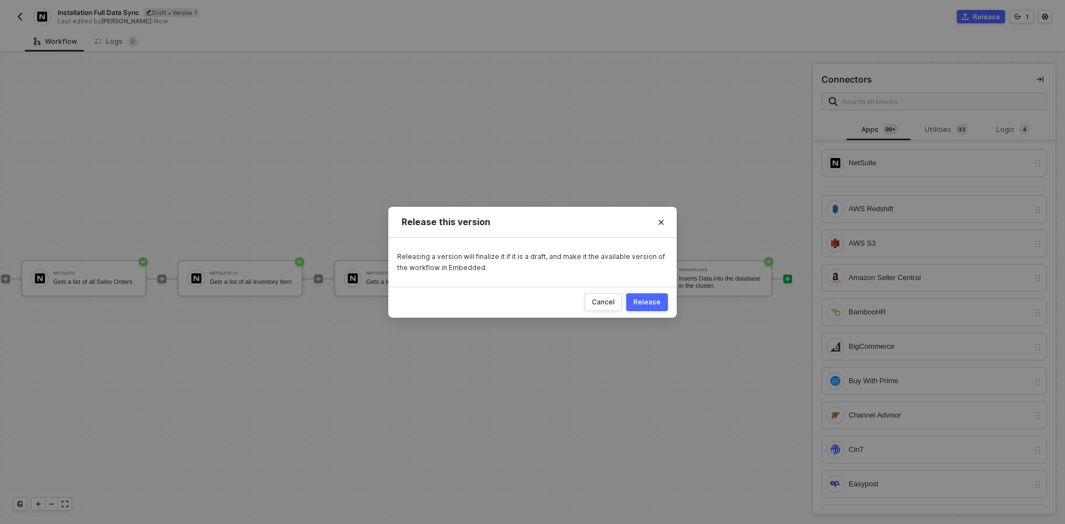
click at [645, 306] on div "Release" at bounding box center [647, 302] width 27 height 9
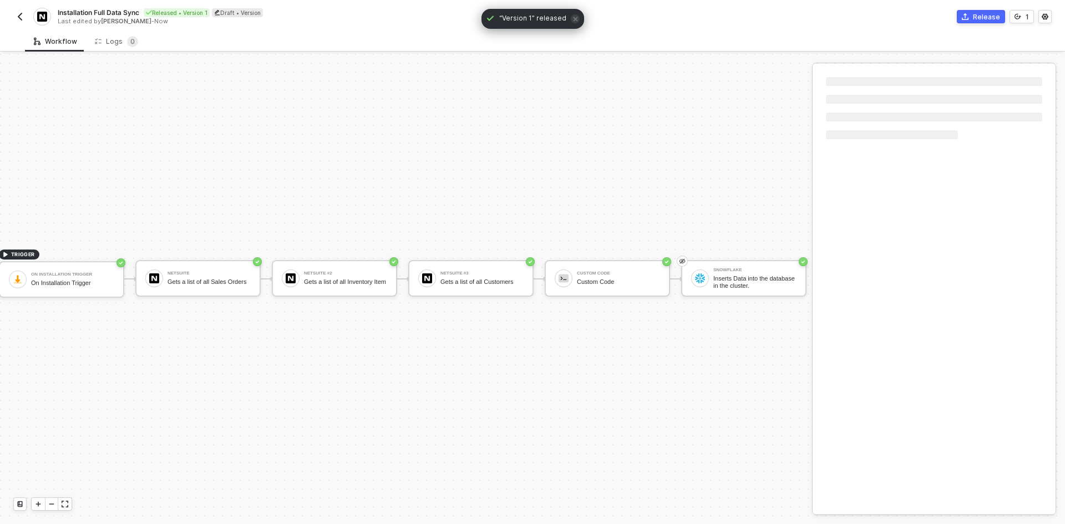
scroll to position [29, 23]
click at [16, 20] on img "button" at bounding box center [20, 16] width 9 height 9
